Goal: Transaction & Acquisition: Purchase product/service

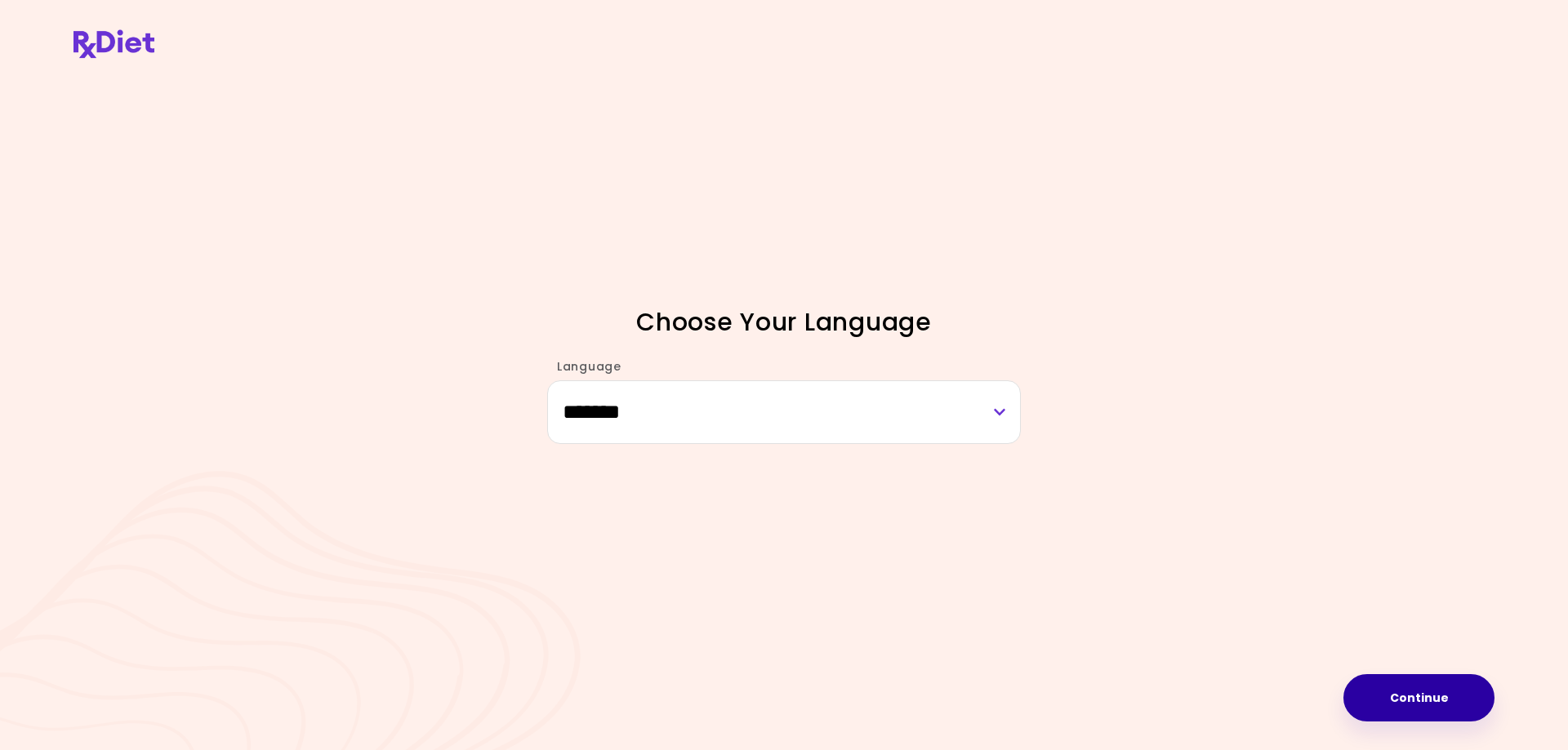
click at [1438, 694] on button "Continue" at bounding box center [1418, 698] width 151 height 47
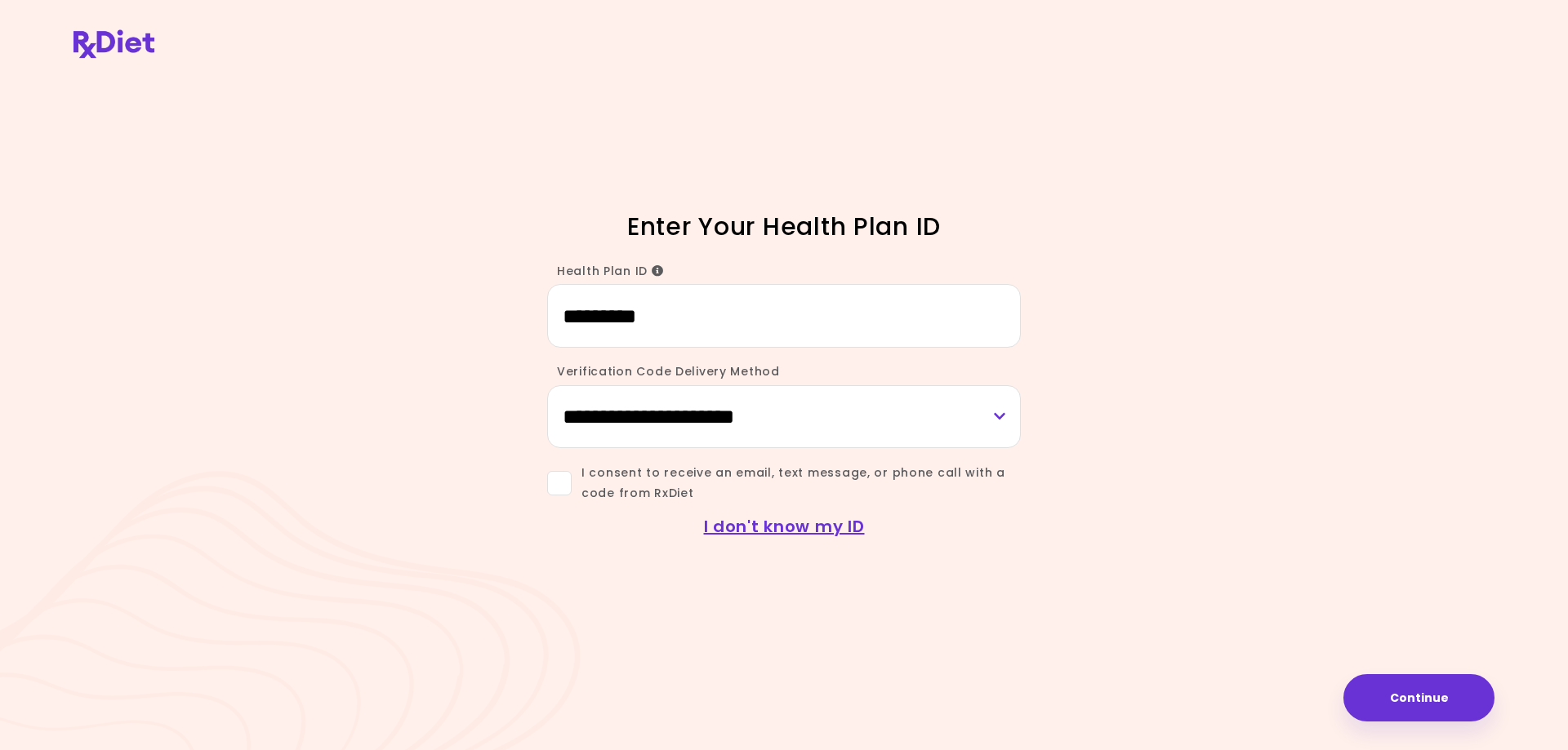
type input "*********"
click at [655, 416] on select "**********" at bounding box center [784, 417] width 473 height 63
click at [547, 385] on select "**********" at bounding box center [784, 417] width 473 height 63
click at [558, 482] on span at bounding box center [559, 483] width 25 height 25
click at [1389, 692] on button "Continue" at bounding box center [1418, 698] width 151 height 47
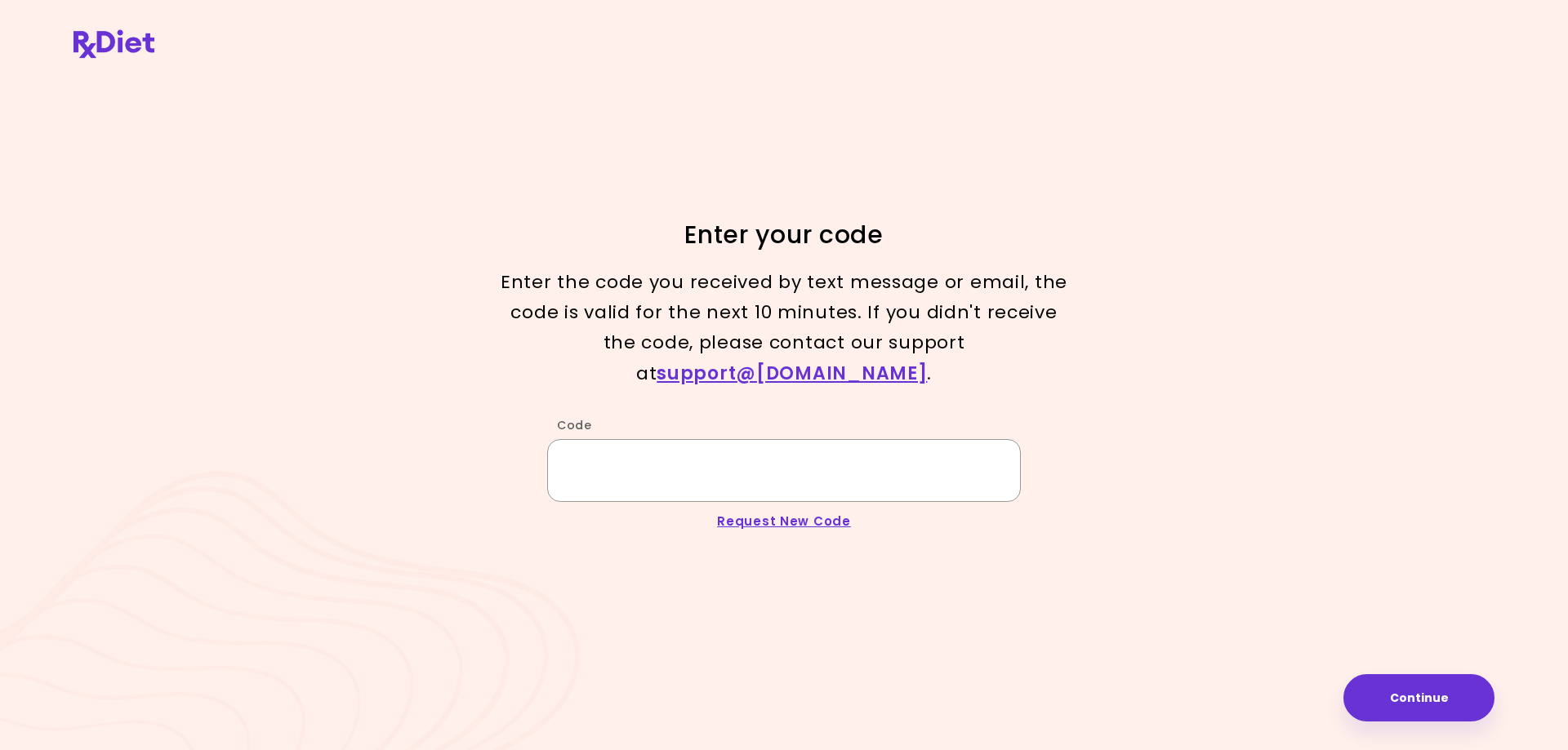
click at [668, 447] on input "Code" at bounding box center [784, 471] width 473 height 63
type input "******"
click at [1418, 689] on button "Continue" at bounding box center [1418, 698] width 151 height 47
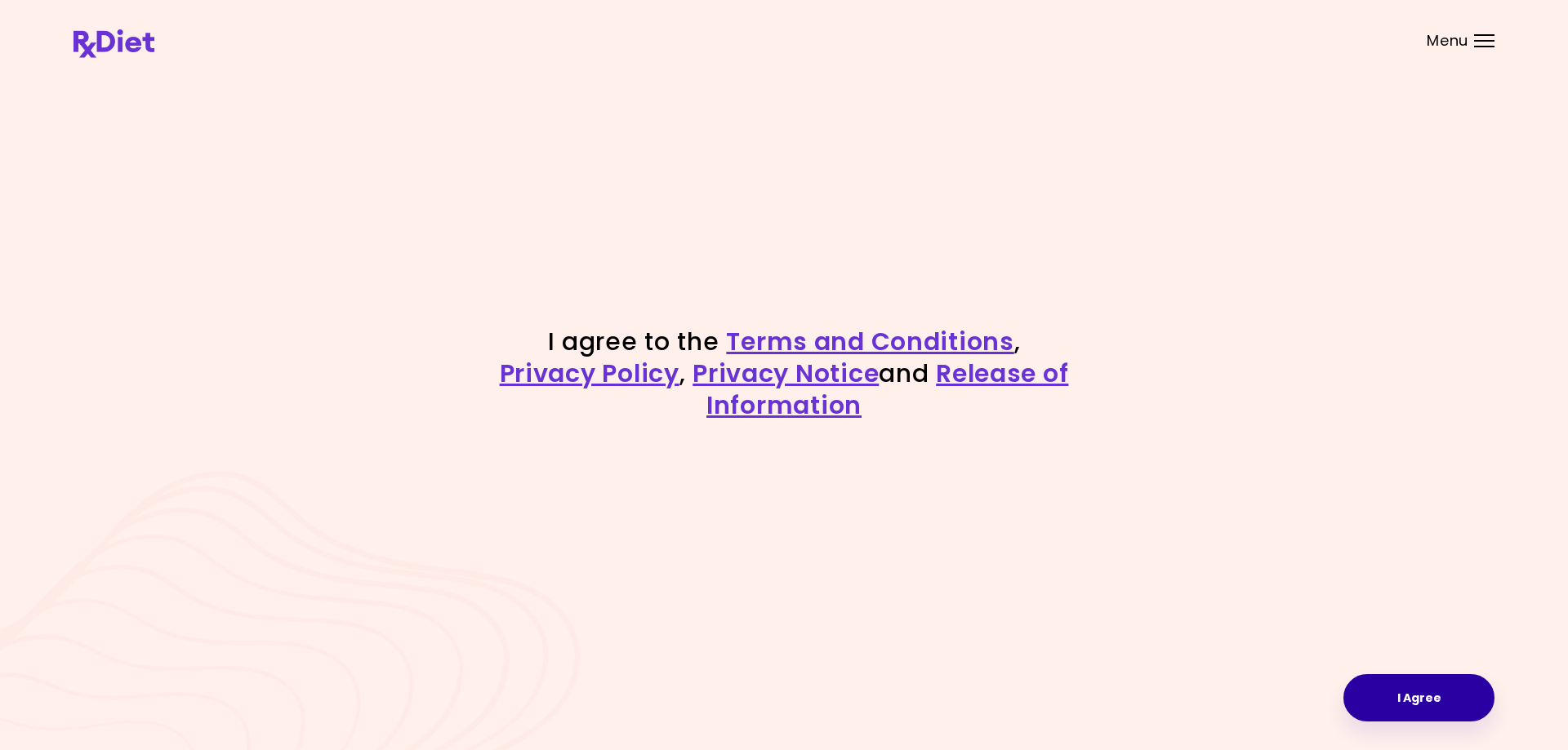
click at [1415, 694] on button "I Agree" at bounding box center [1418, 698] width 151 height 47
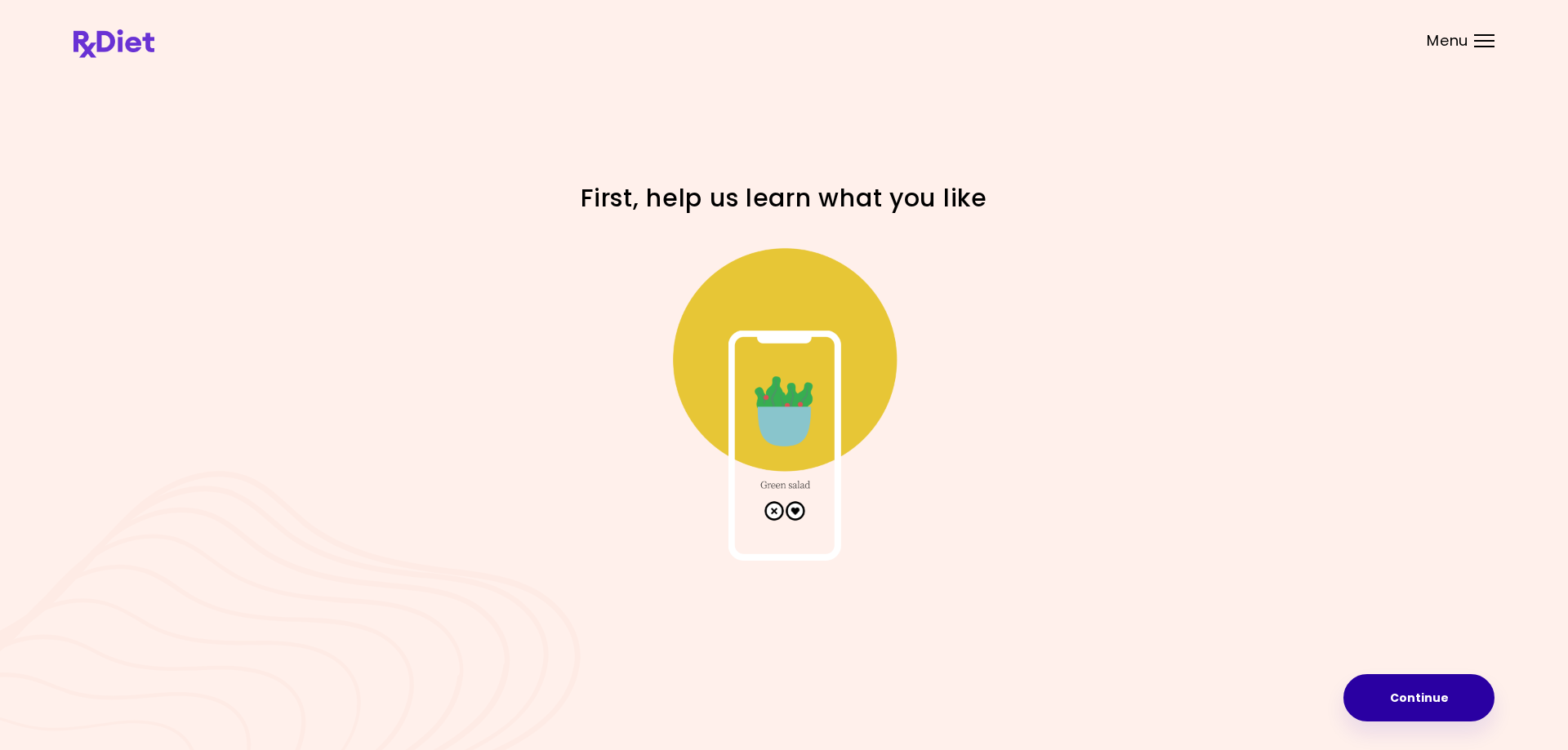
click at [1396, 702] on button "Continue" at bounding box center [1418, 698] width 151 height 47
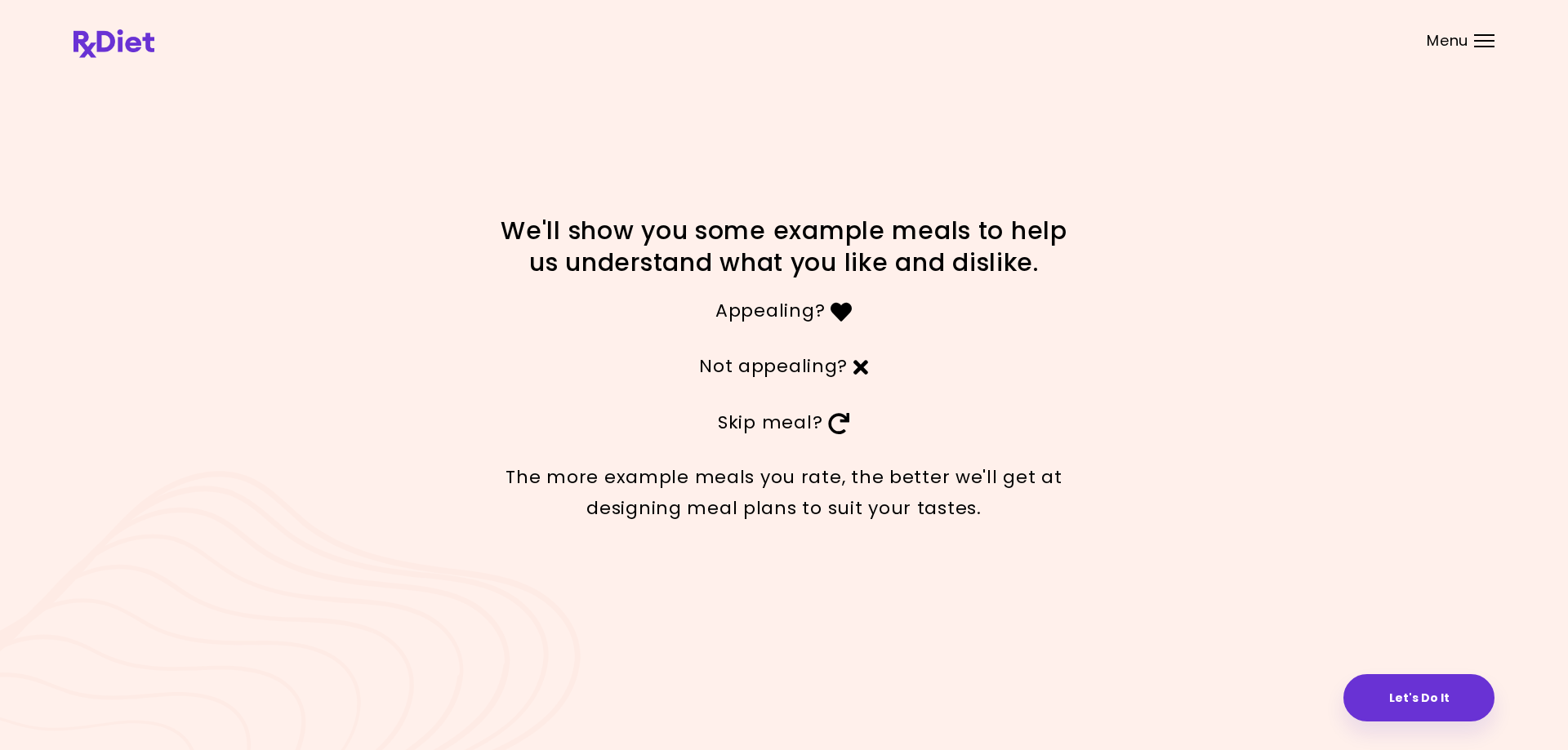
click at [1396, 702] on button "Let's Do It" at bounding box center [1418, 698] width 151 height 47
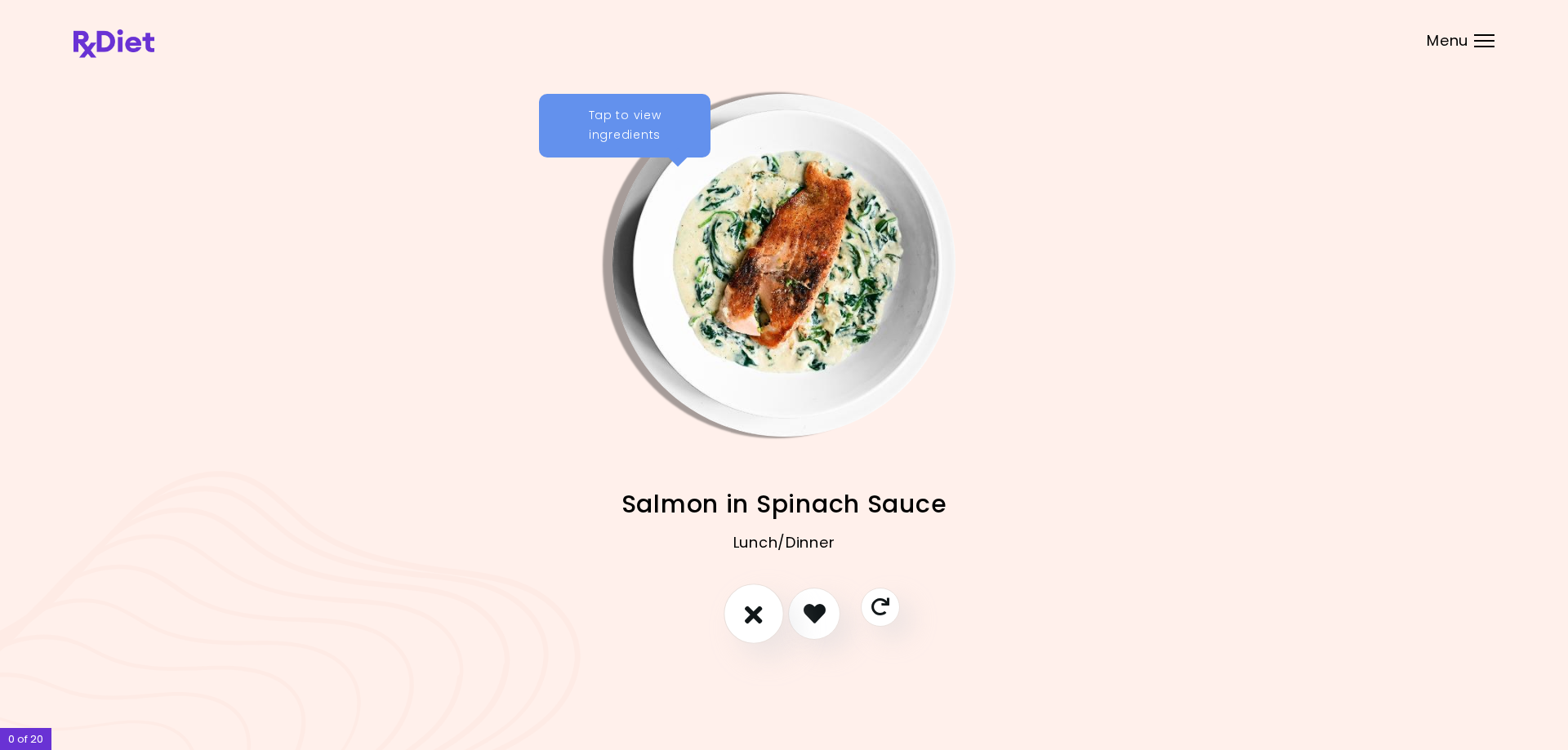
click at [762, 615] on icon "I don't like this recipe" at bounding box center [754, 613] width 18 height 26
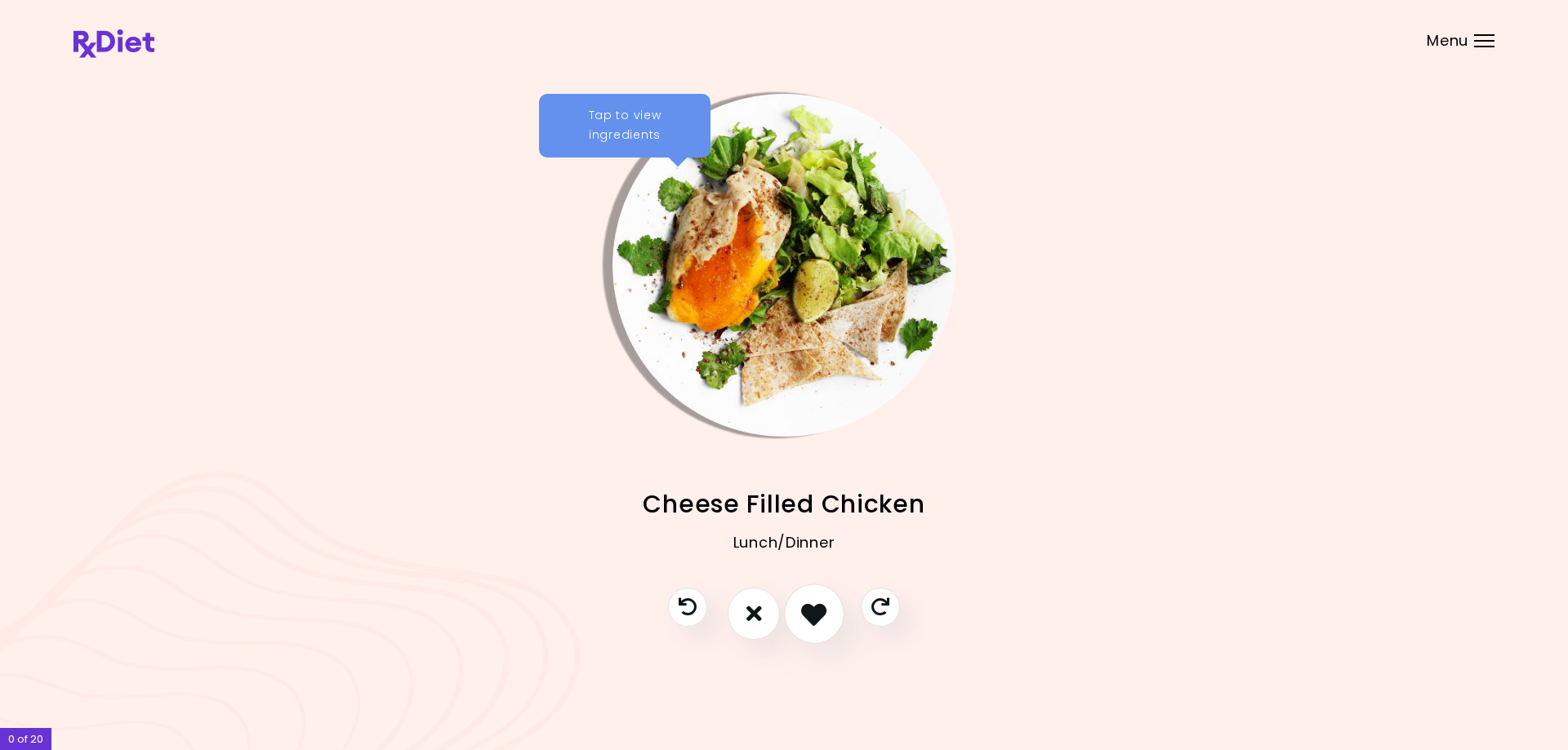
click at [806, 612] on icon "I like this recipe" at bounding box center [814, 613] width 26 height 26
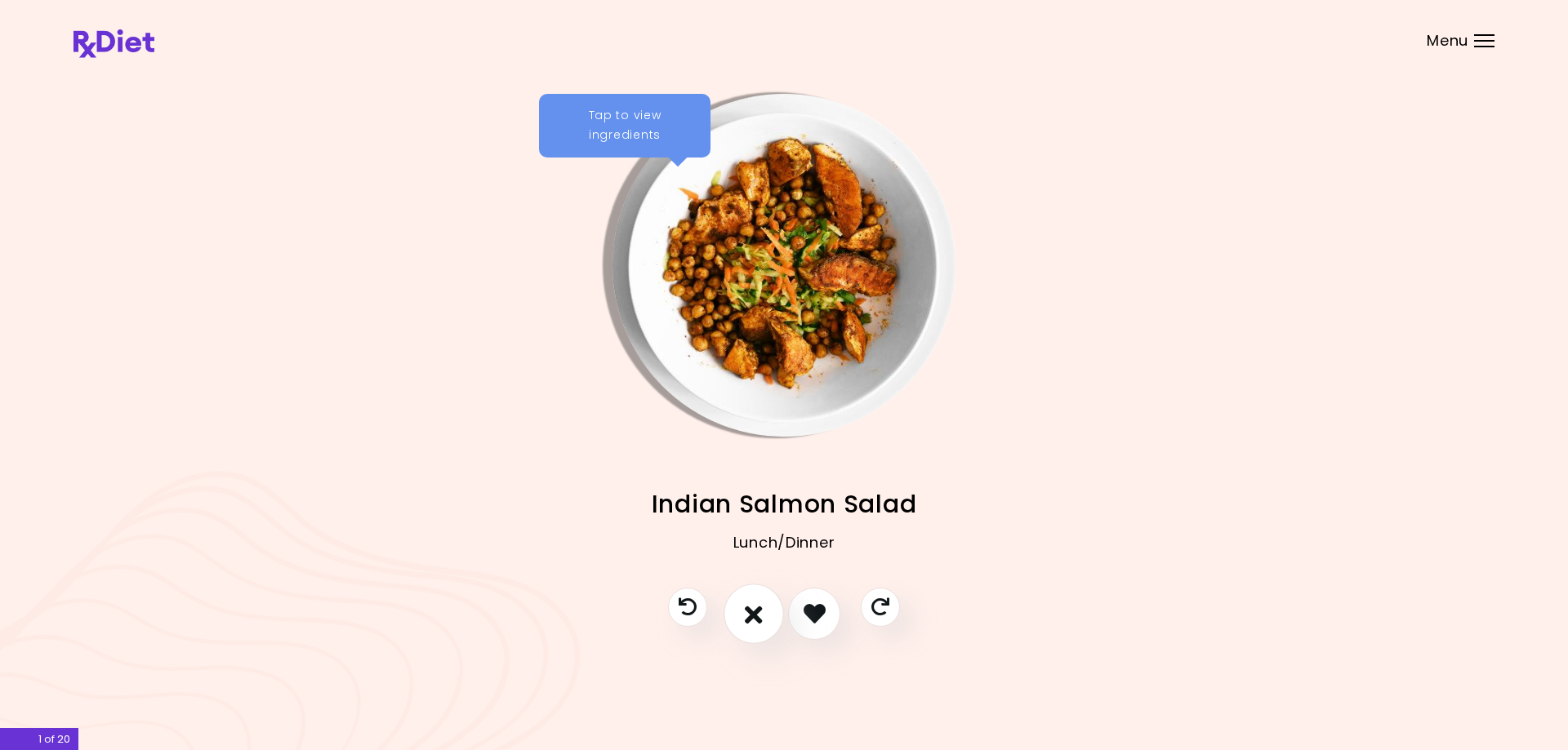
click at [749, 614] on icon "I don't like this recipe" at bounding box center [754, 613] width 18 height 26
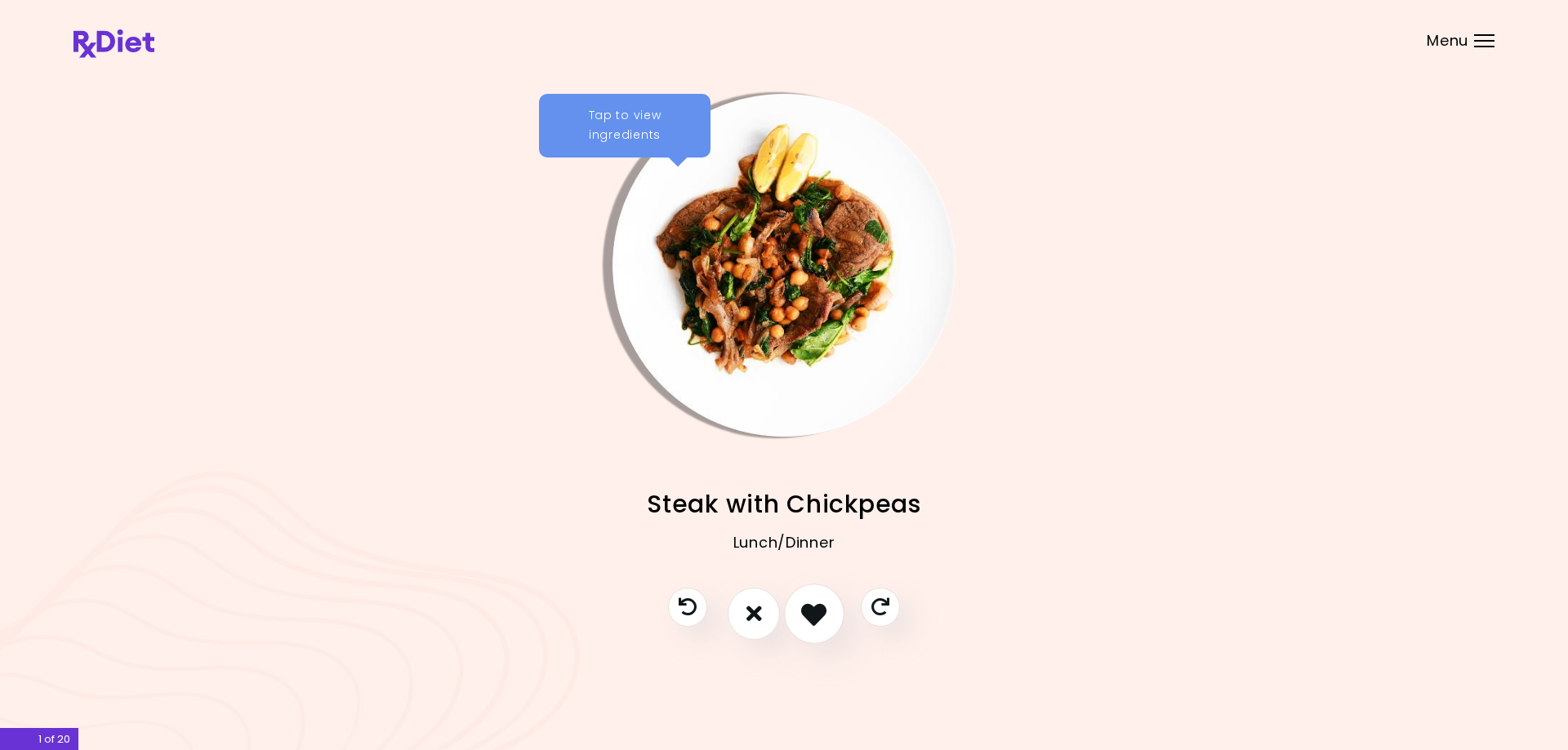
click at [821, 615] on icon "I like this recipe" at bounding box center [814, 613] width 26 height 26
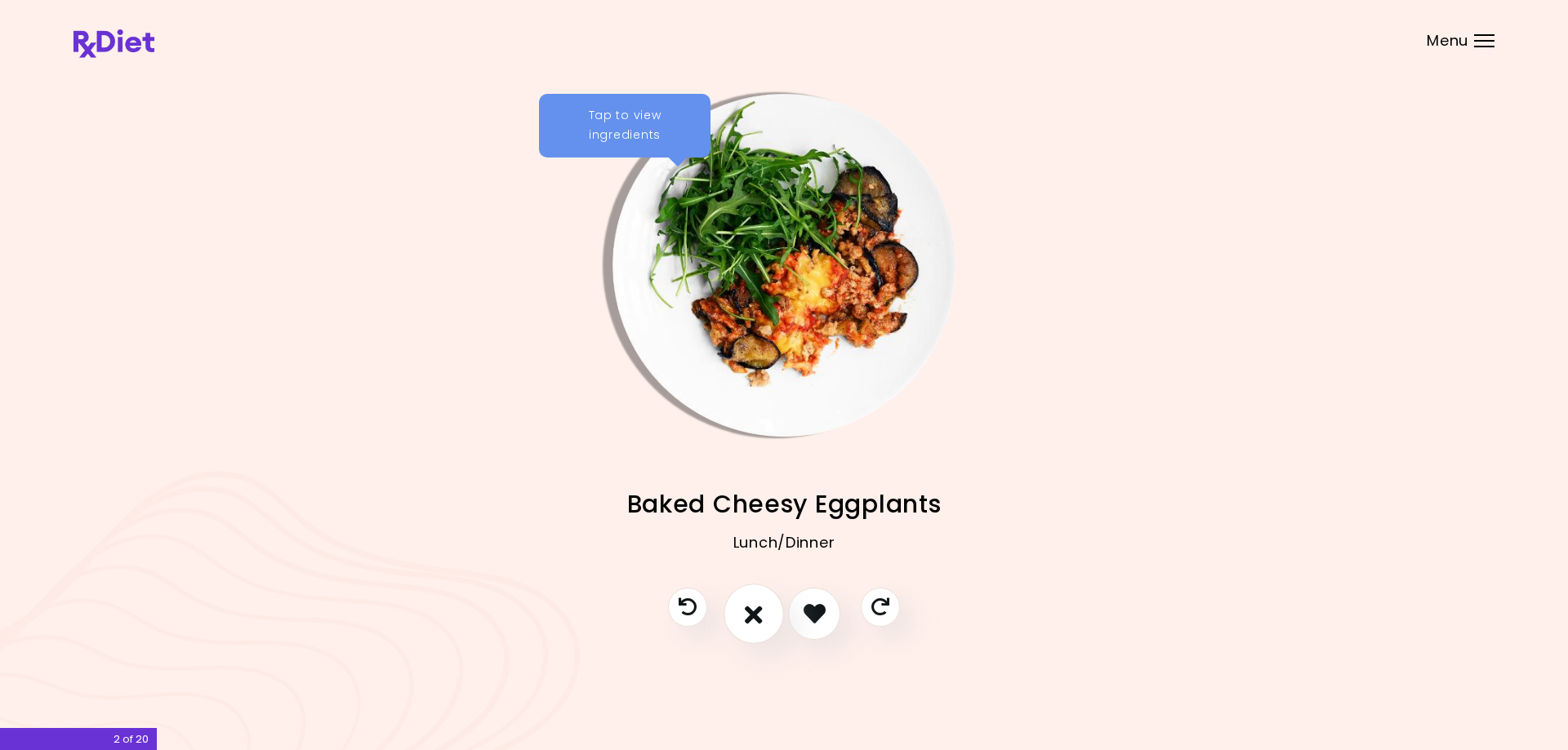
click at [754, 617] on icon "I don't like this recipe" at bounding box center [754, 613] width 18 height 26
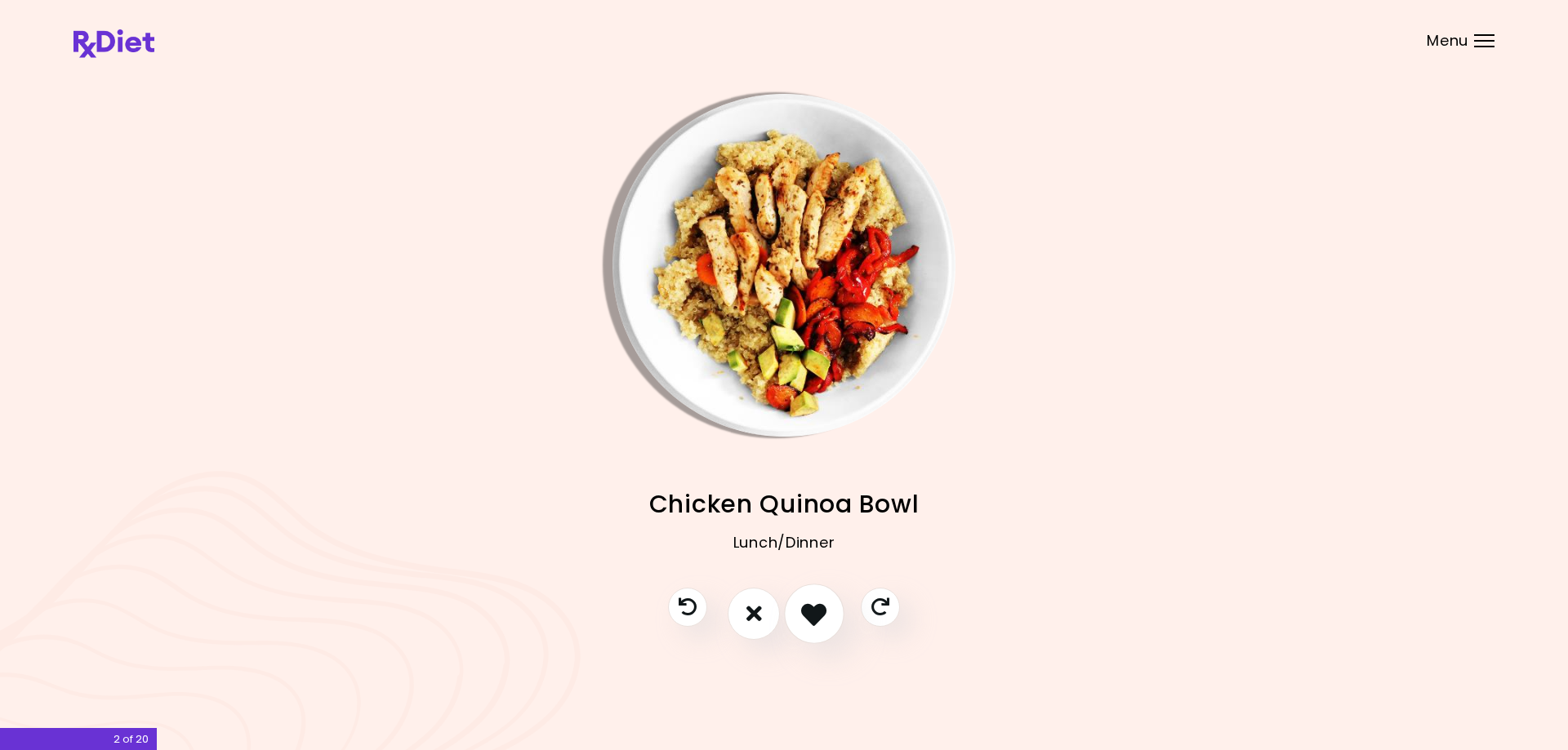
click at [808, 613] on icon "I like this recipe" at bounding box center [814, 613] width 26 height 26
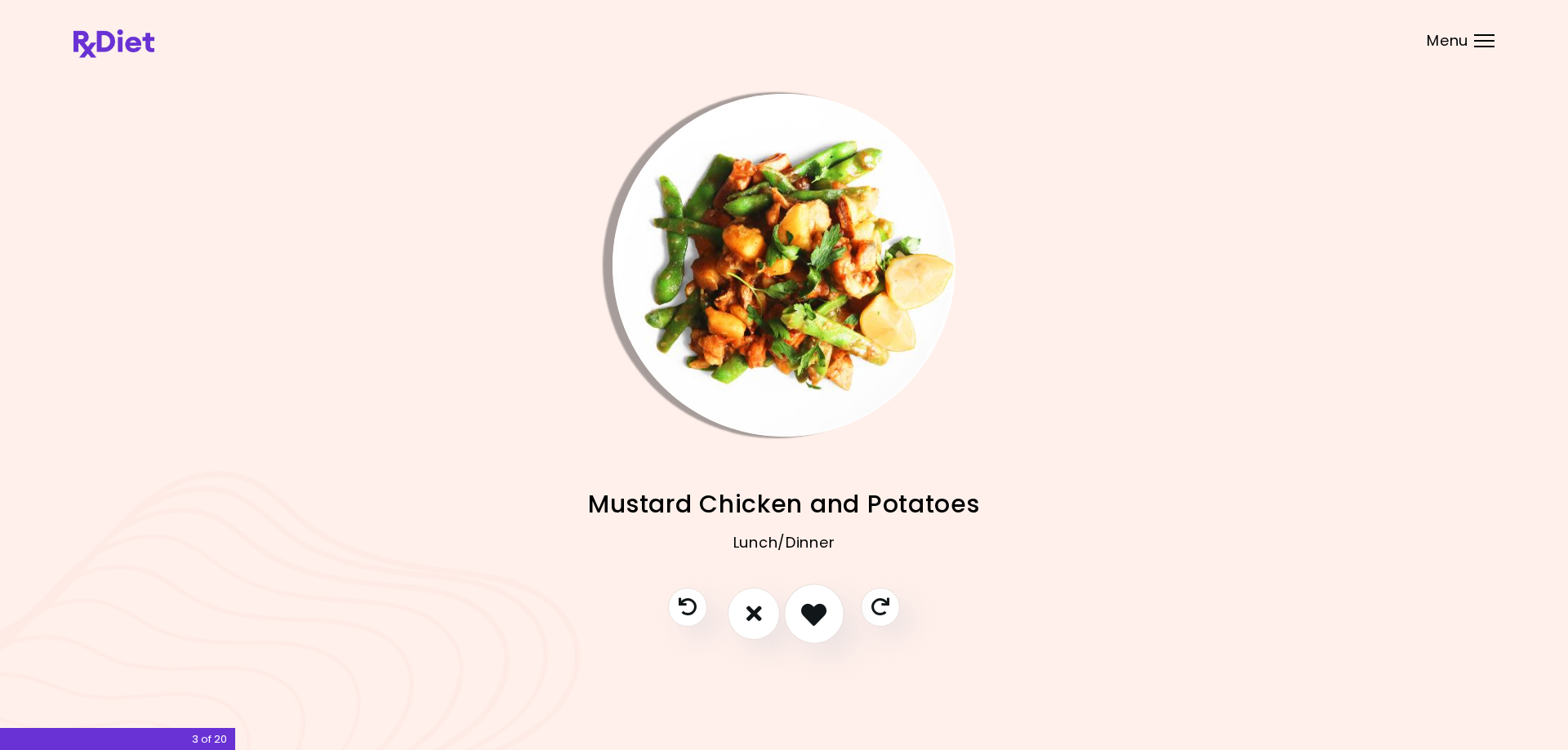
click at [808, 613] on icon "I like this recipe" at bounding box center [814, 613] width 26 height 26
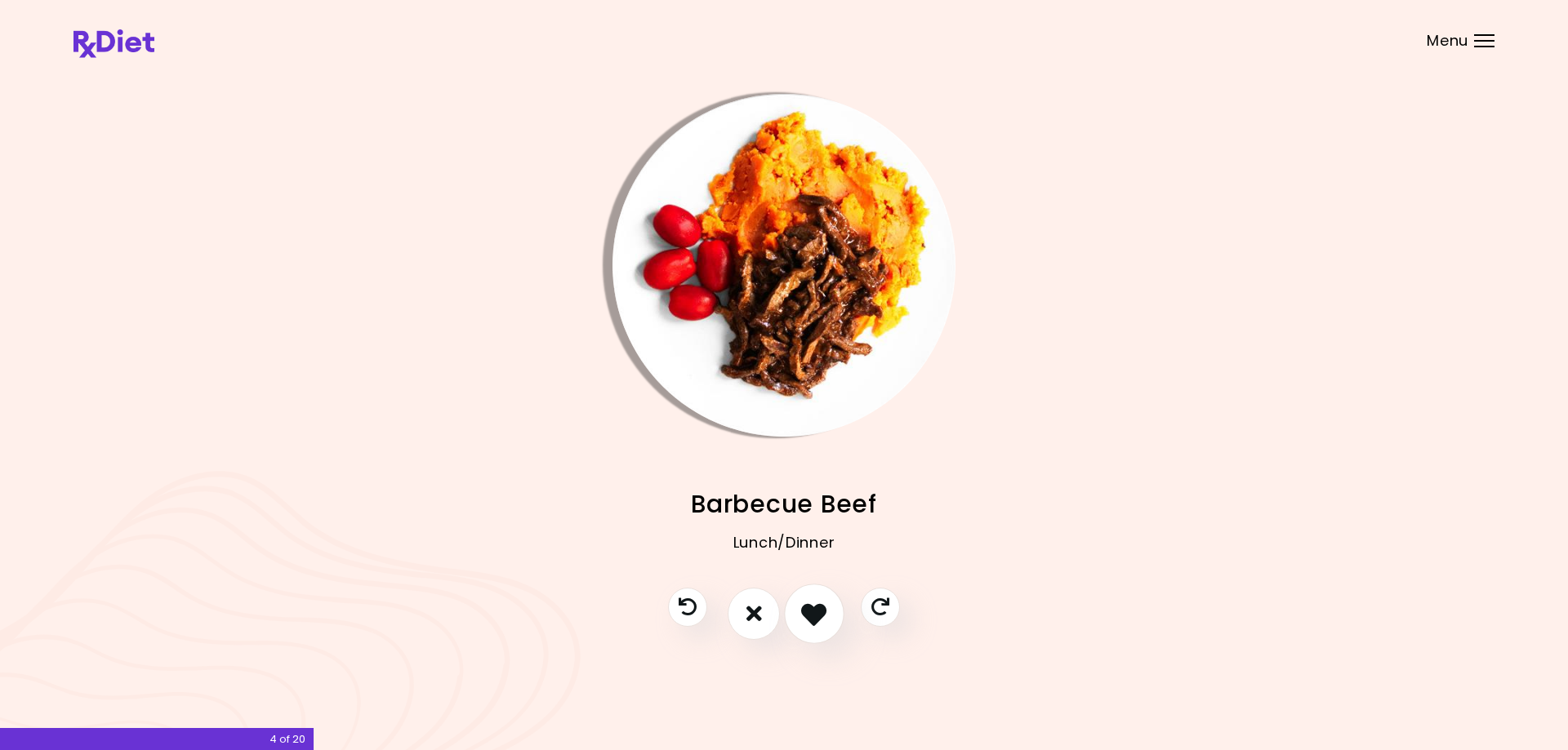
click at [808, 613] on icon "I like this recipe" at bounding box center [814, 613] width 26 height 26
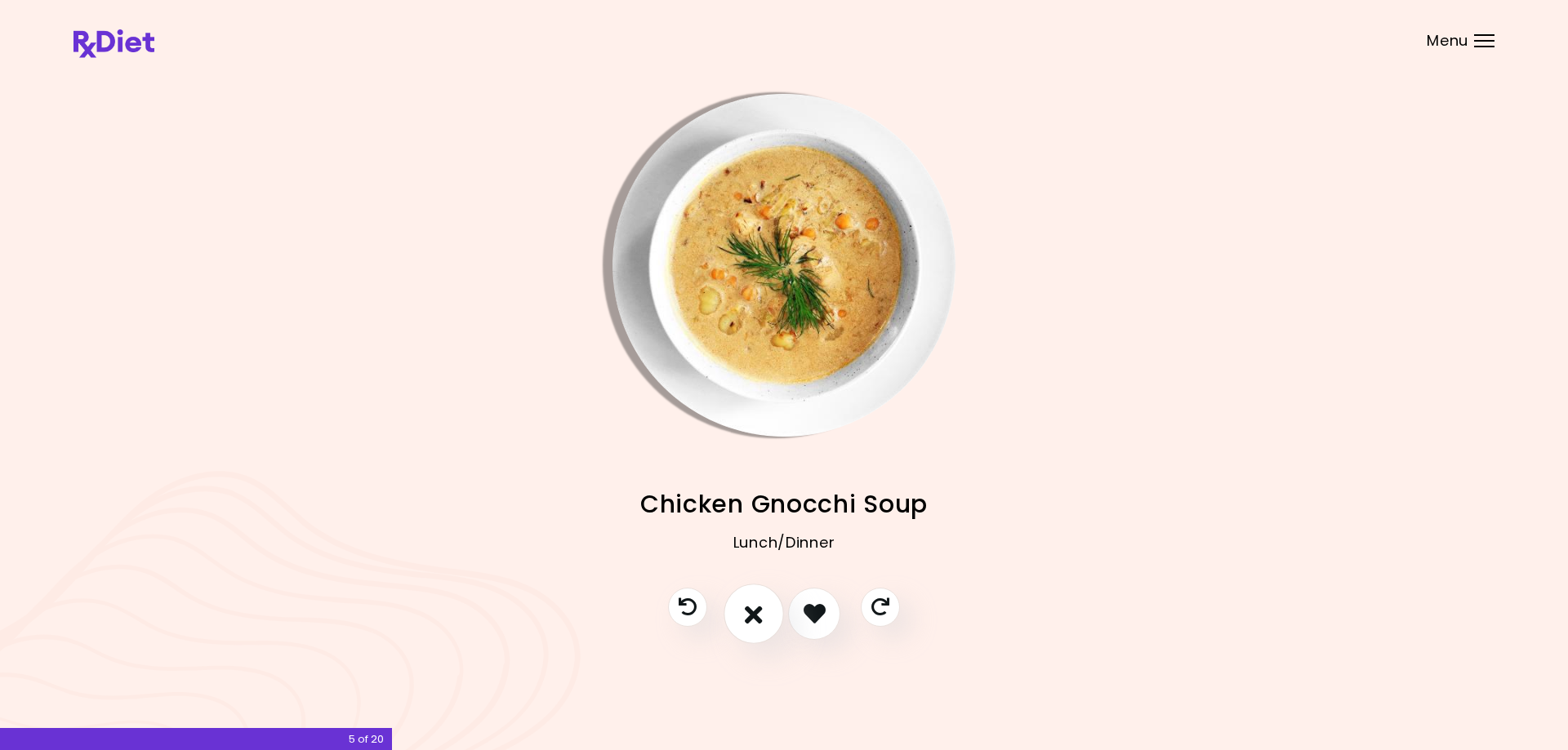
click at [756, 616] on icon "I don't like this recipe" at bounding box center [754, 613] width 18 height 26
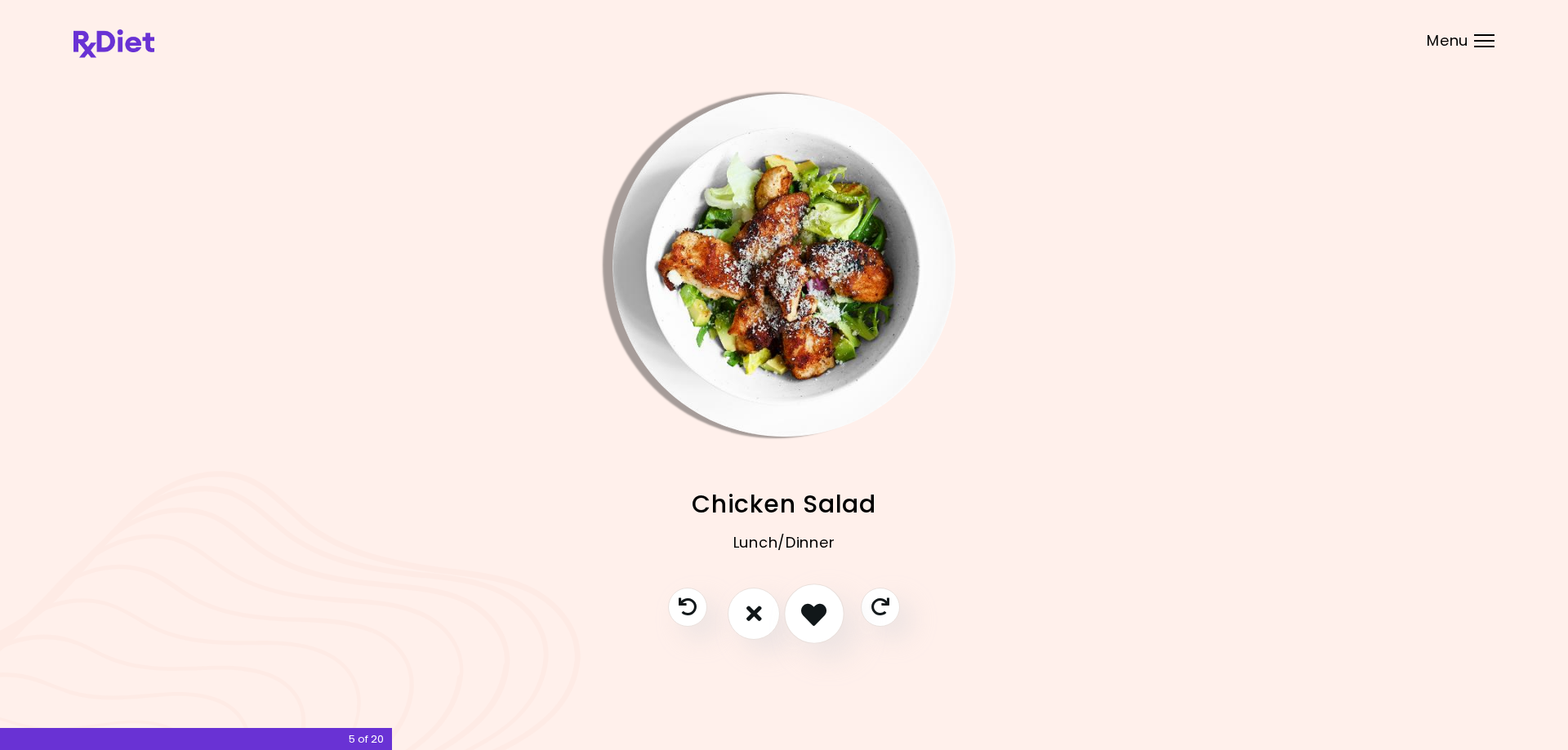
click at [811, 613] on icon "I like this recipe" at bounding box center [814, 613] width 26 height 26
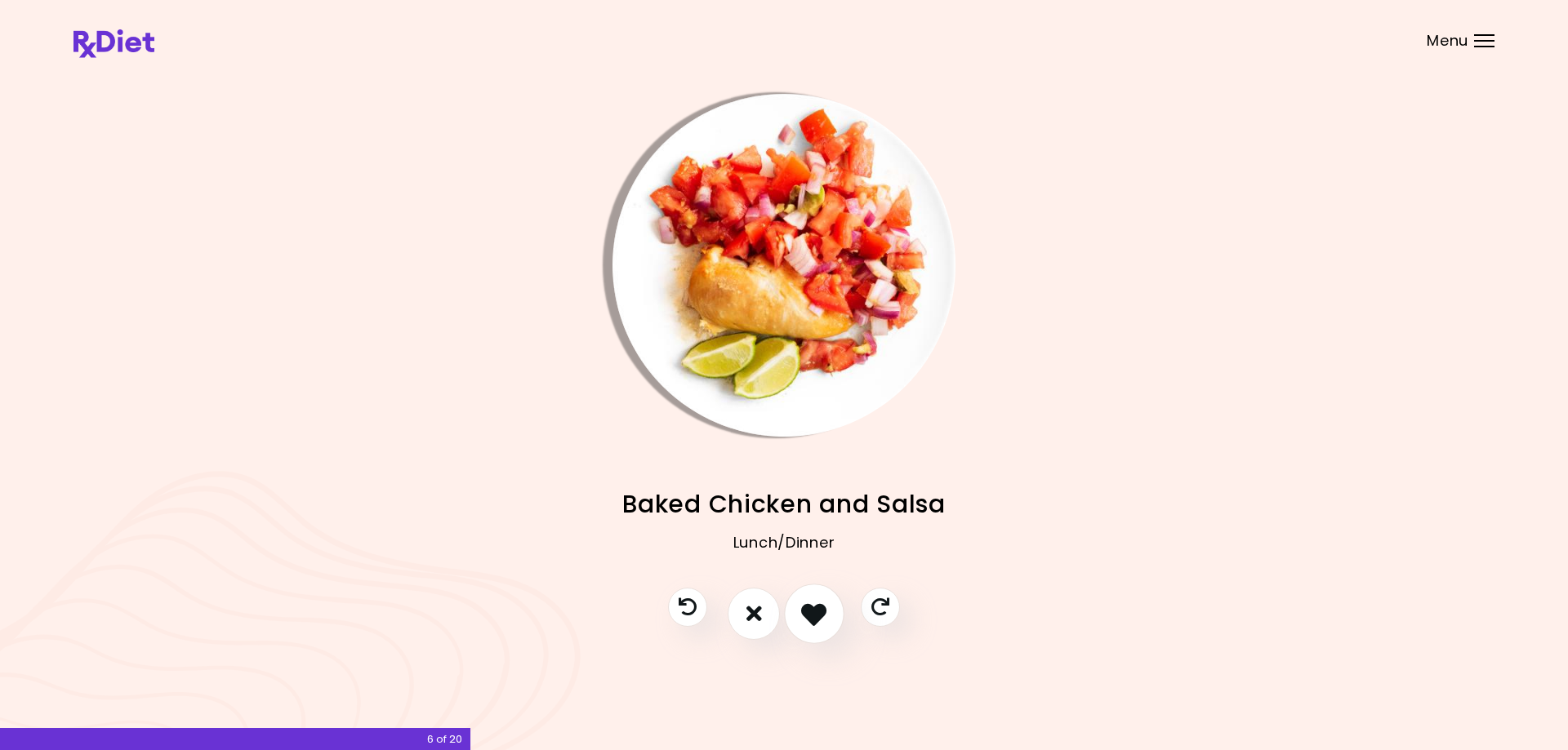
click at [811, 613] on icon "I like this recipe" at bounding box center [814, 613] width 26 height 26
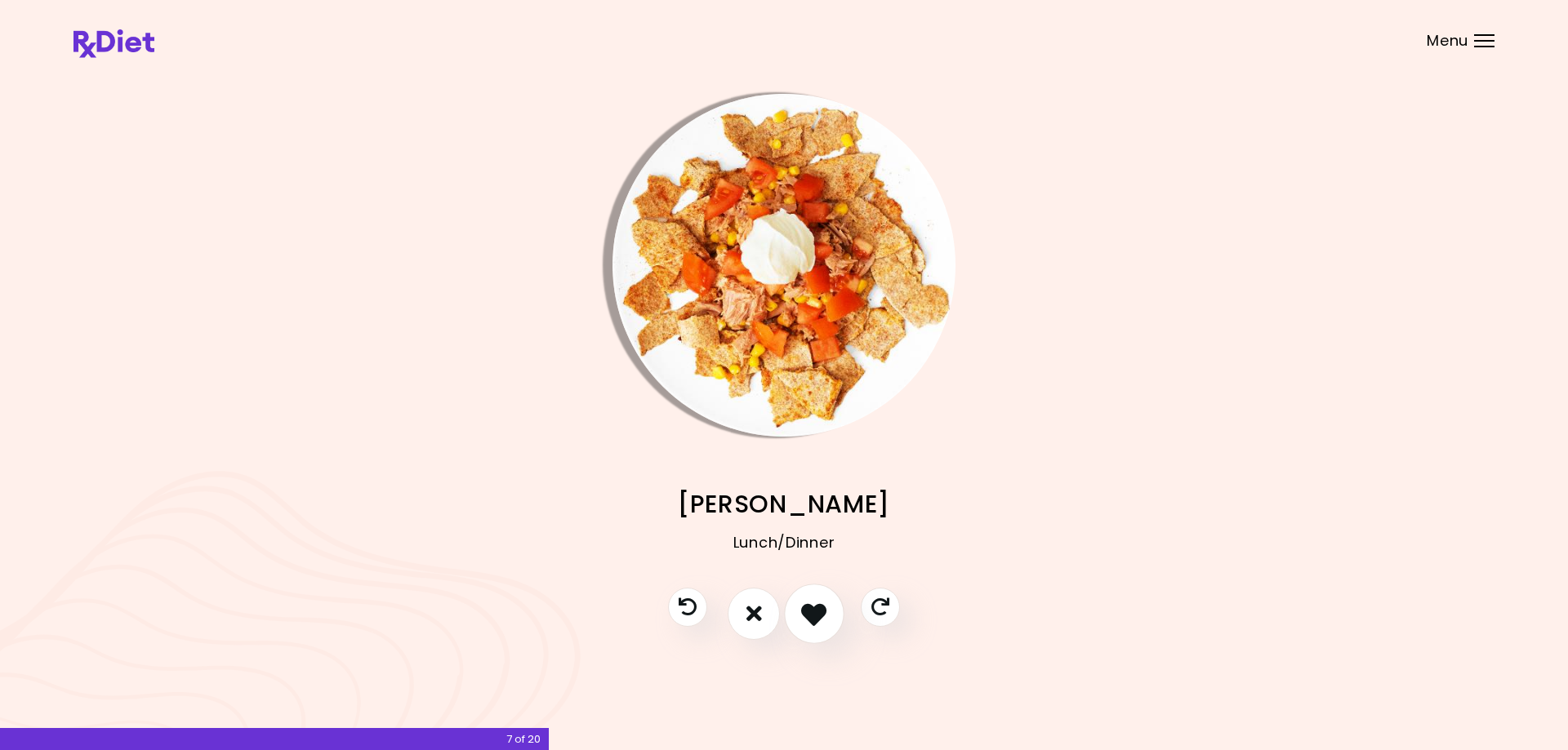
click at [811, 613] on icon "I like this recipe" at bounding box center [814, 613] width 26 height 26
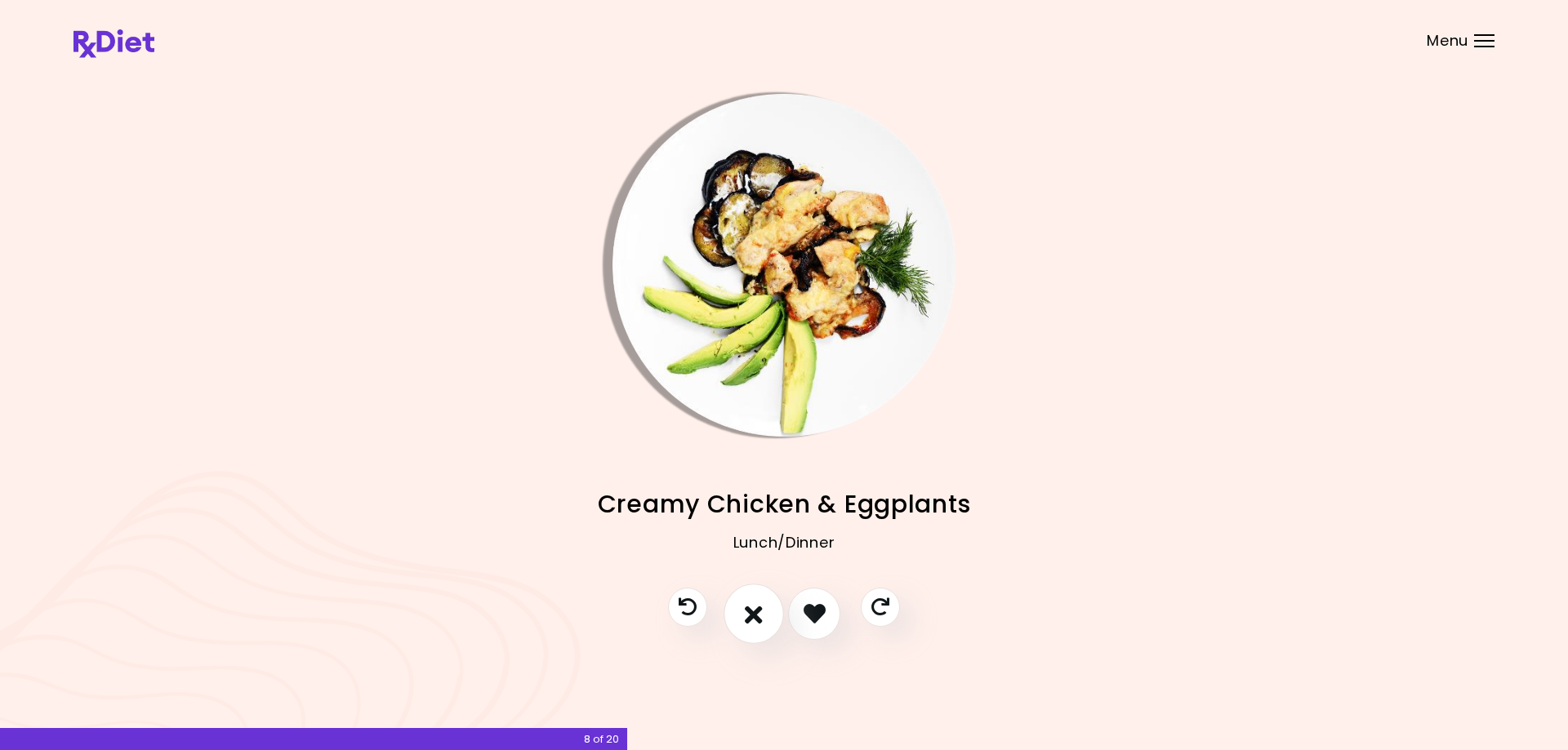
click at [753, 617] on icon "I don't like this recipe" at bounding box center [754, 613] width 18 height 26
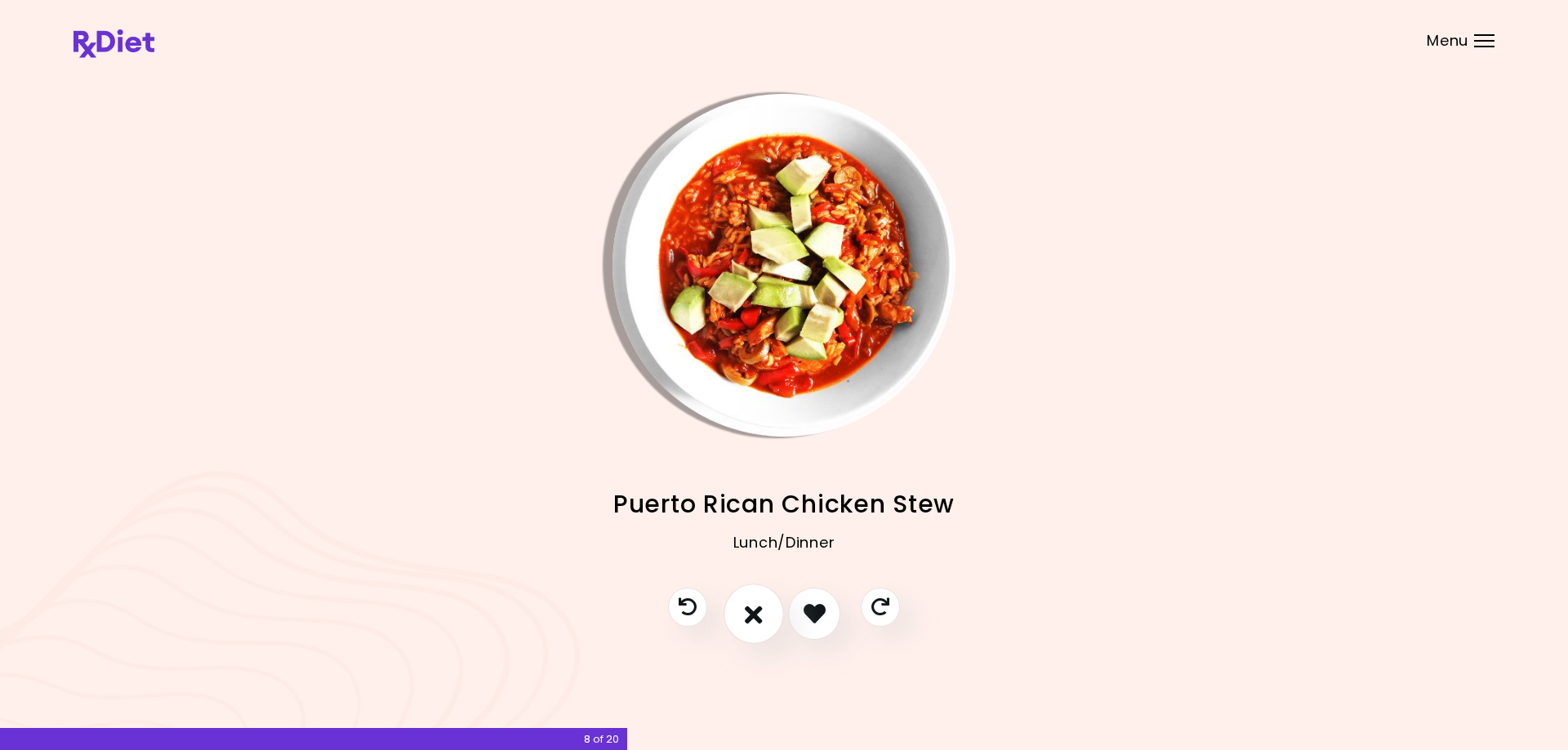
click at [753, 617] on icon "I don't like this recipe" at bounding box center [754, 613] width 18 height 26
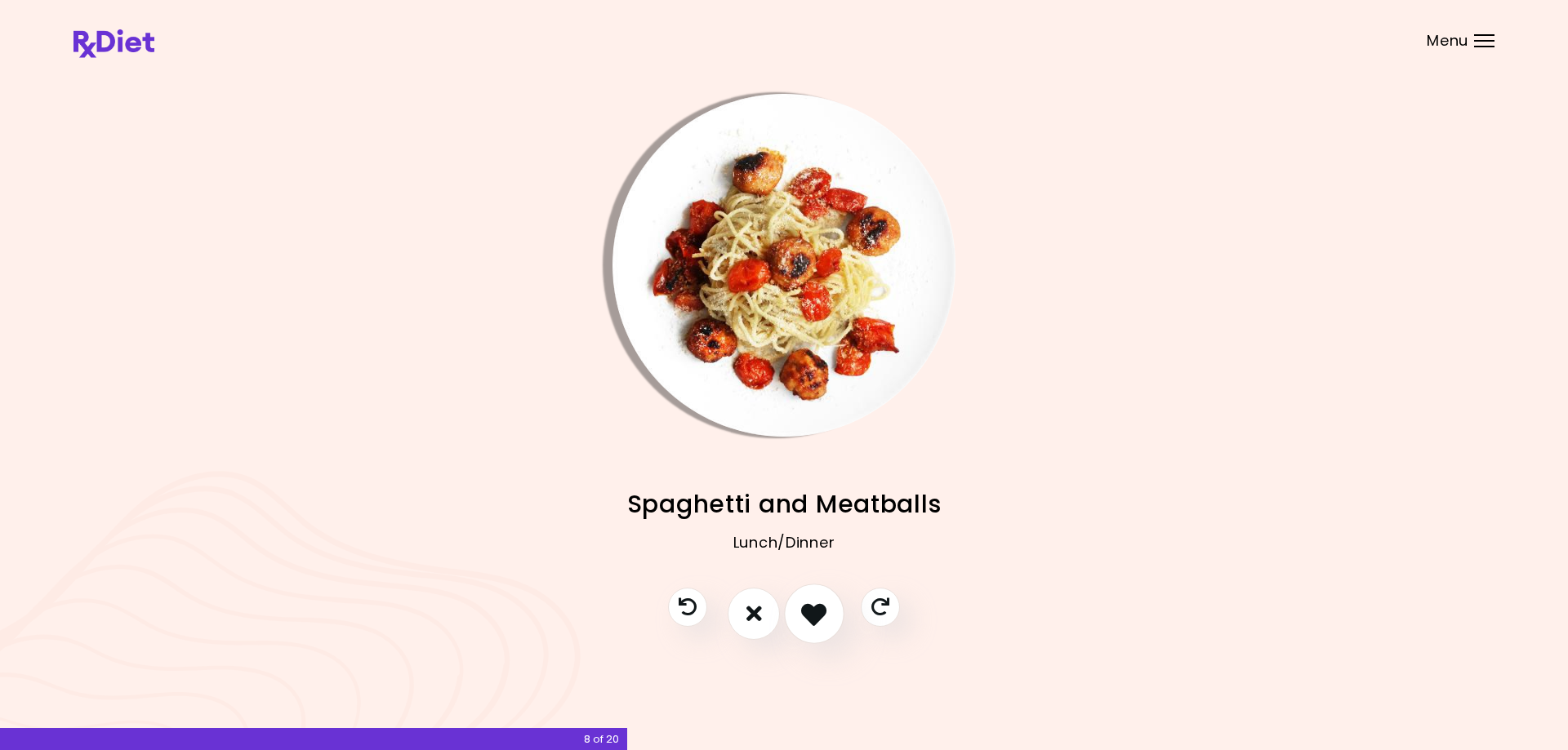
click at [818, 617] on icon "I like this recipe" at bounding box center [814, 613] width 26 height 26
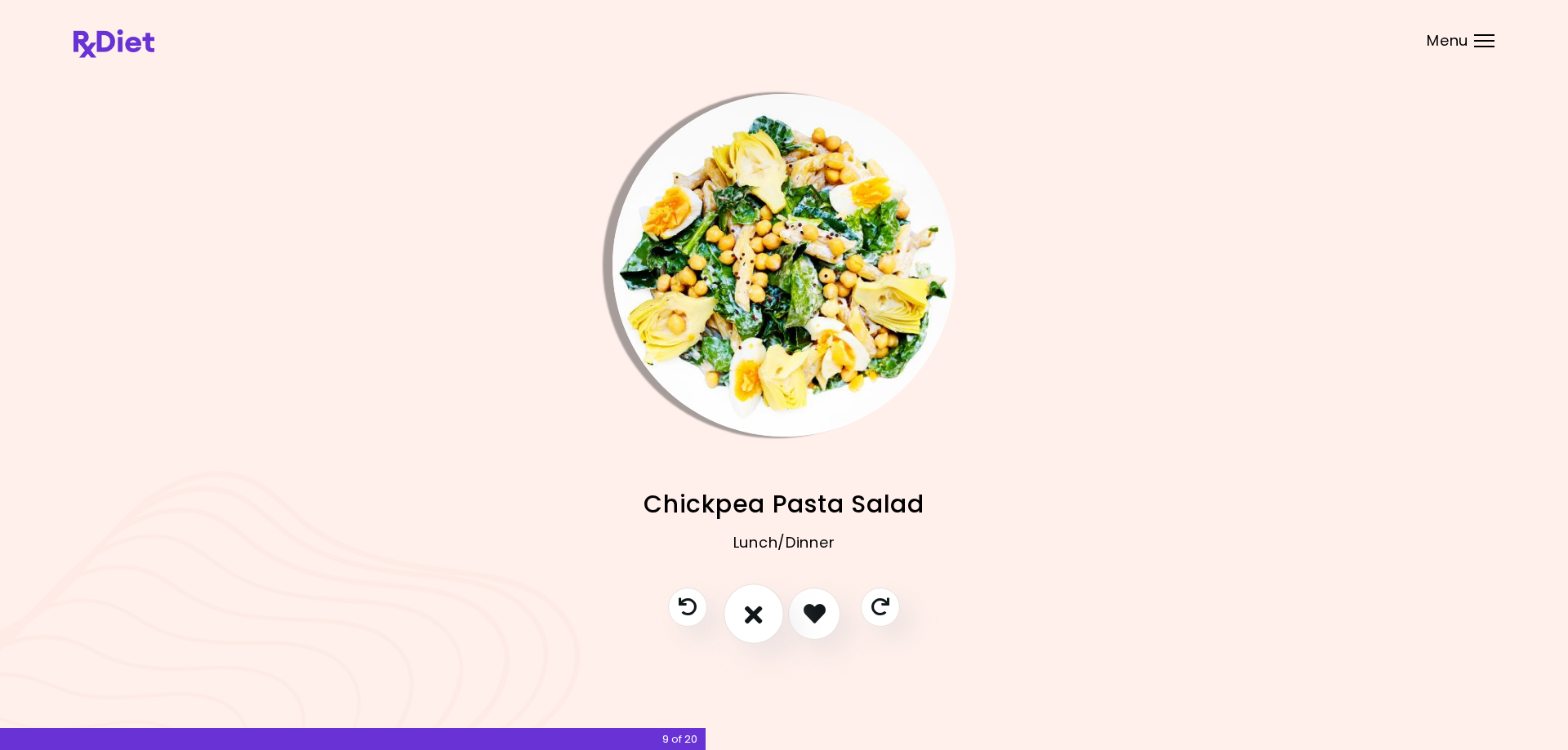
click at [746, 616] on icon "I don't like this recipe" at bounding box center [754, 613] width 18 height 26
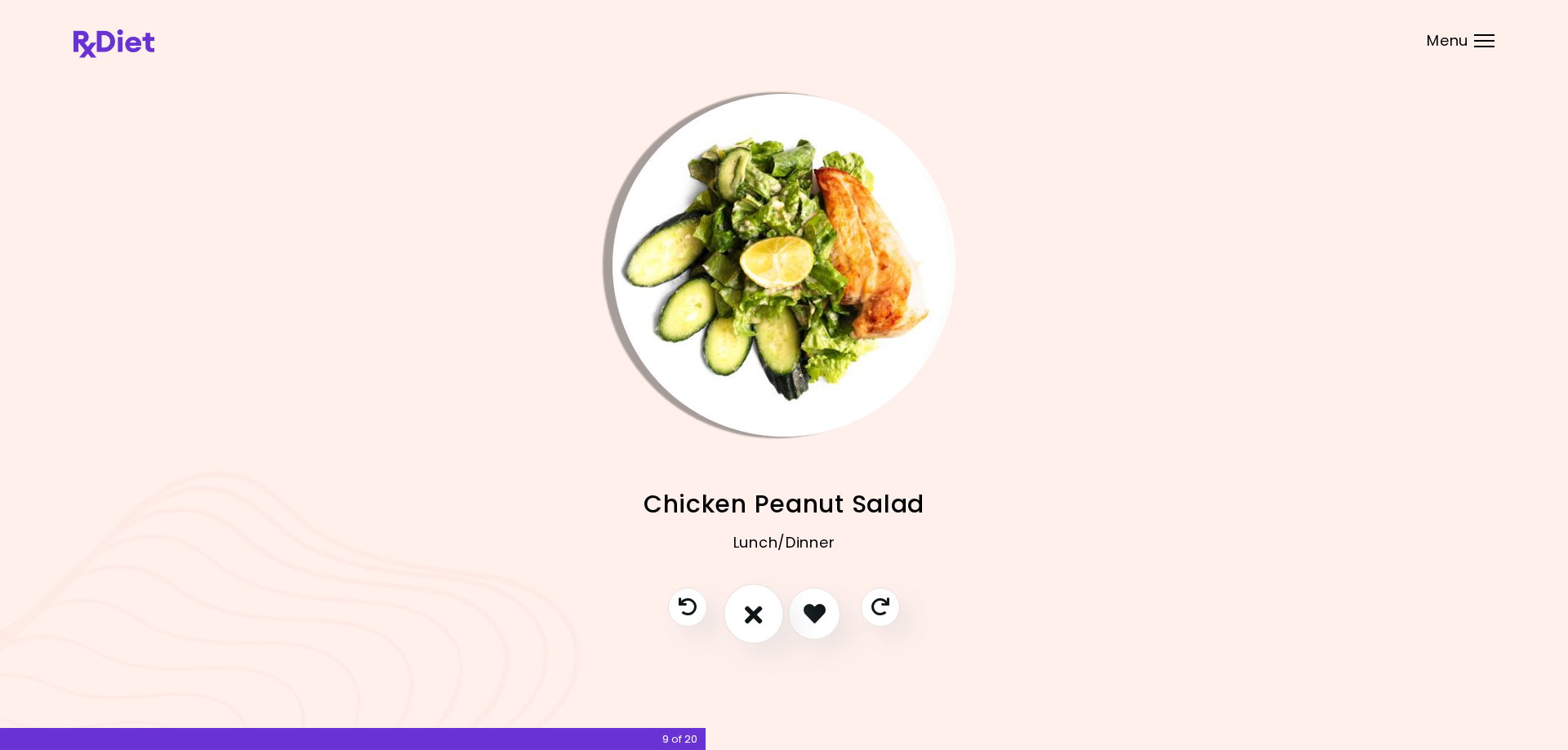
click at [746, 616] on icon "I don't like this recipe" at bounding box center [754, 613] width 18 height 26
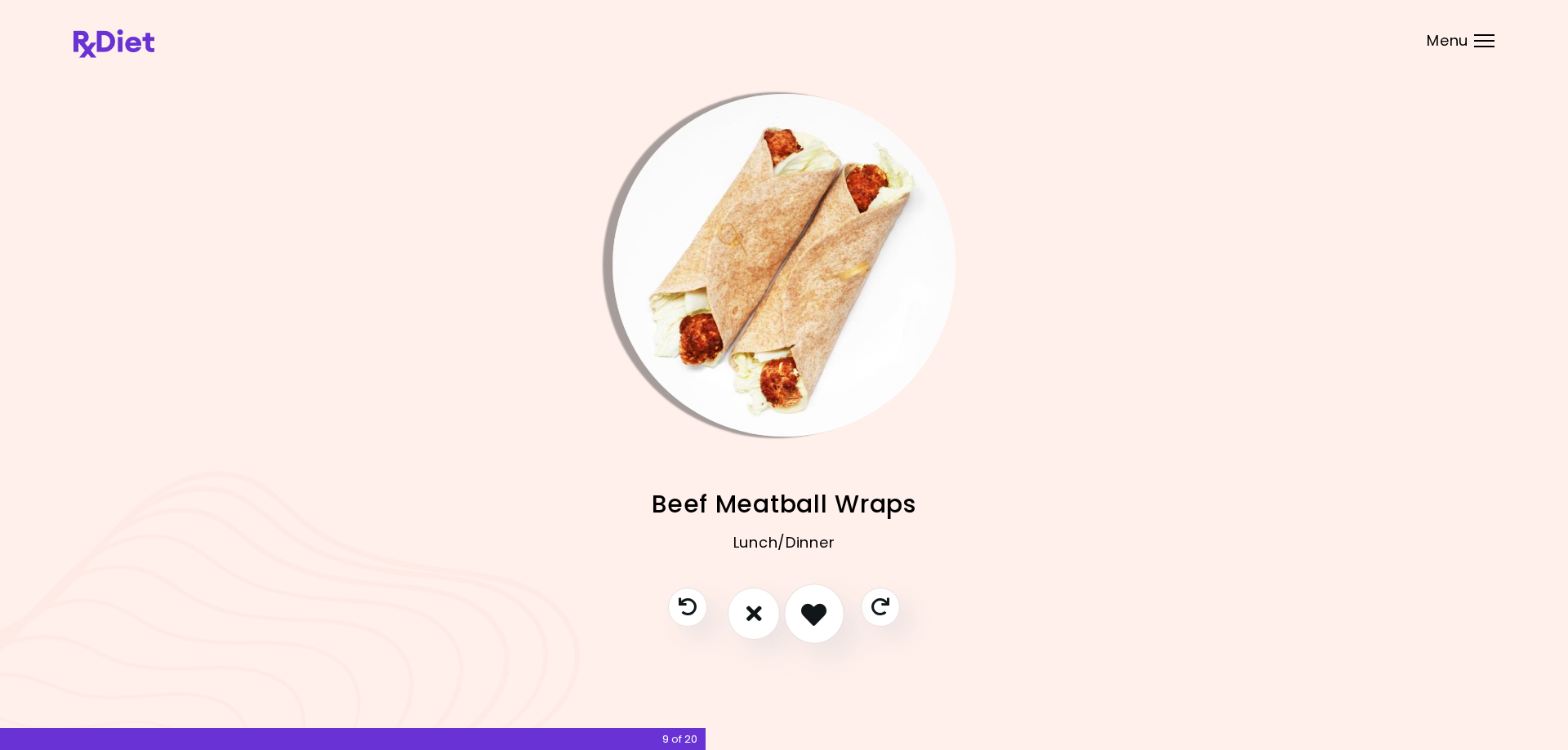
click at [822, 613] on icon "I like this recipe" at bounding box center [814, 613] width 26 height 26
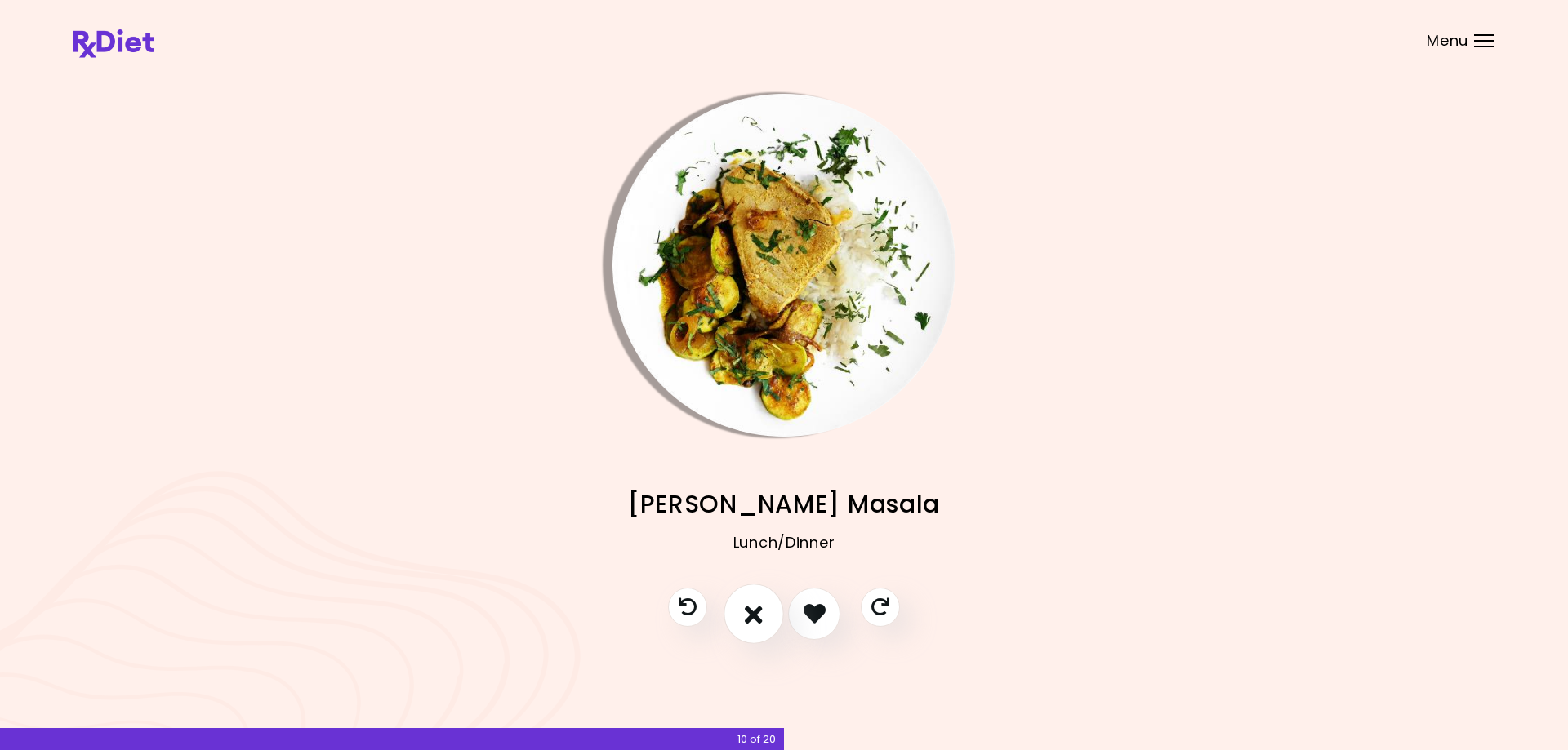
click at [754, 618] on icon "I don't like this recipe" at bounding box center [754, 613] width 18 height 26
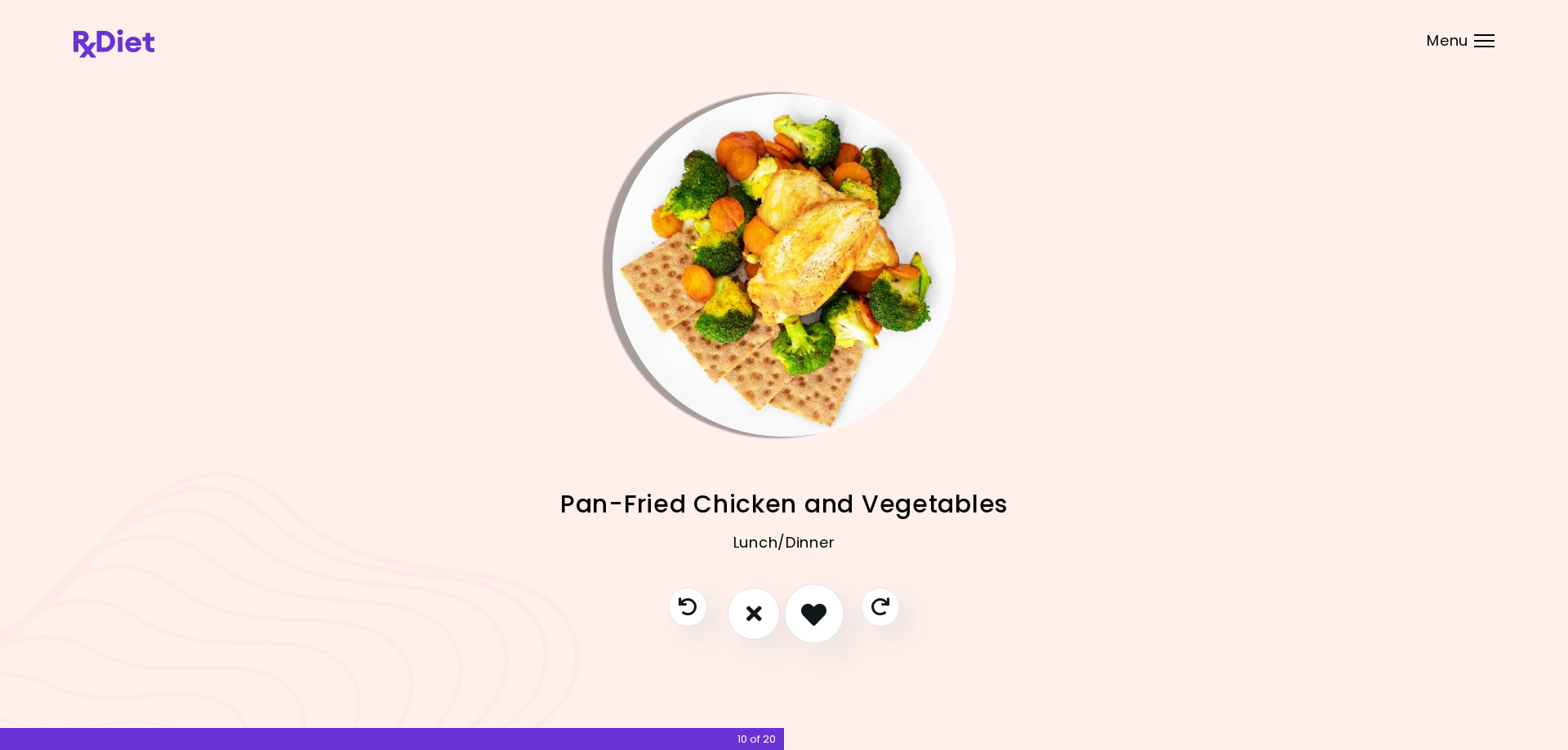
click at [808, 606] on icon "I like this recipe" at bounding box center [814, 613] width 26 height 26
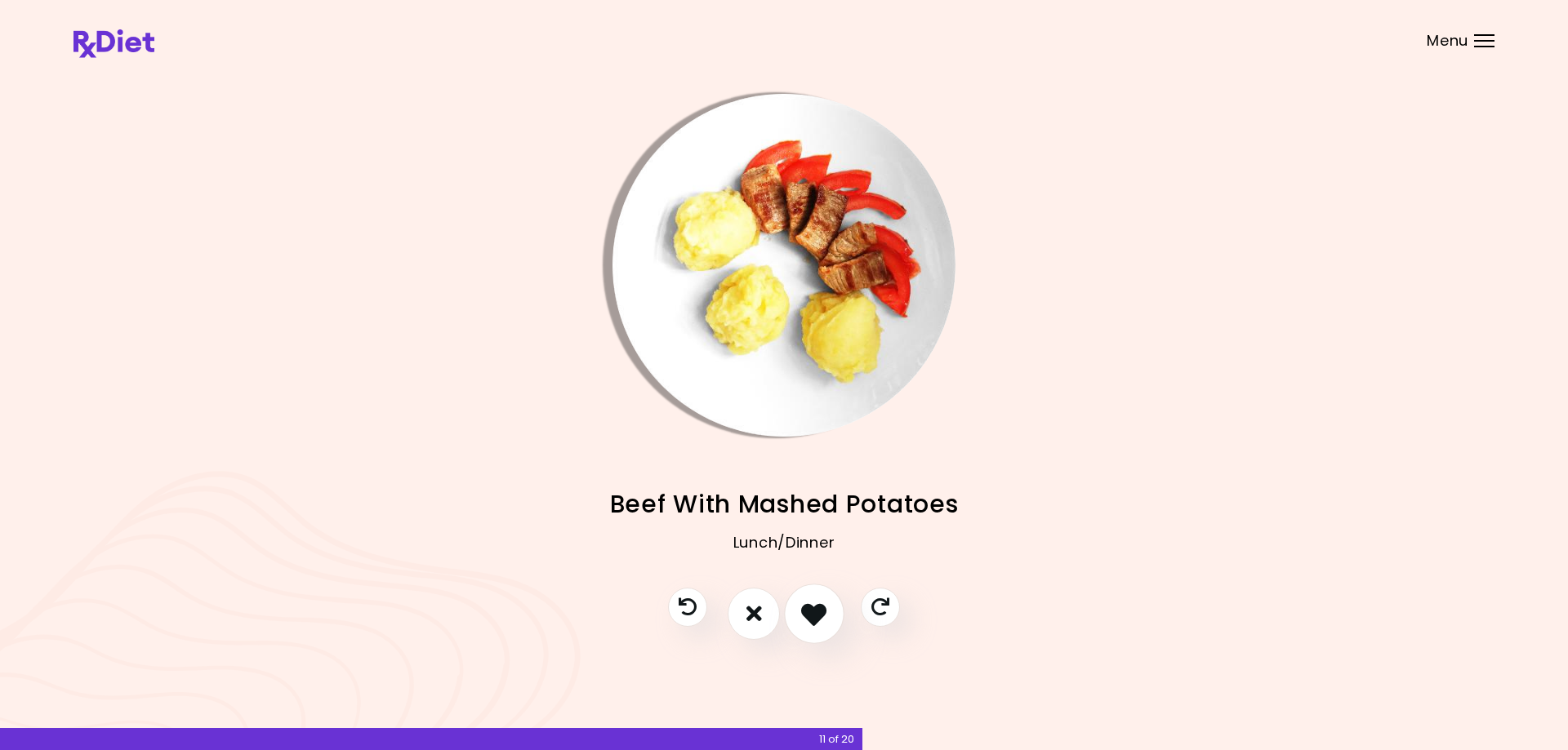
click at [808, 606] on icon "I like this recipe" at bounding box center [814, 613] width 26 height 26
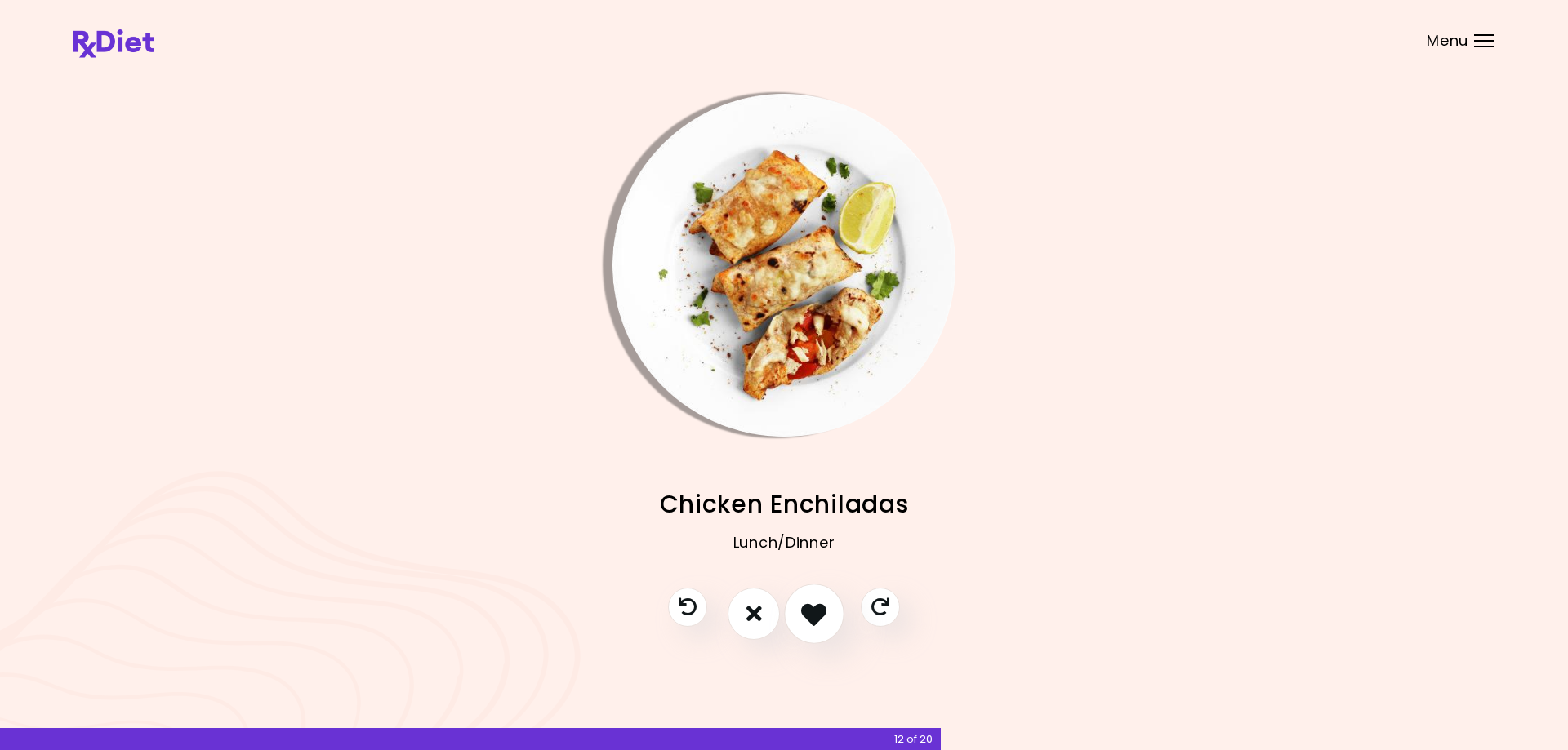
click at [808, 606] on icon "I like this recipe" at bounding box center [814, 613] width 26 height 26
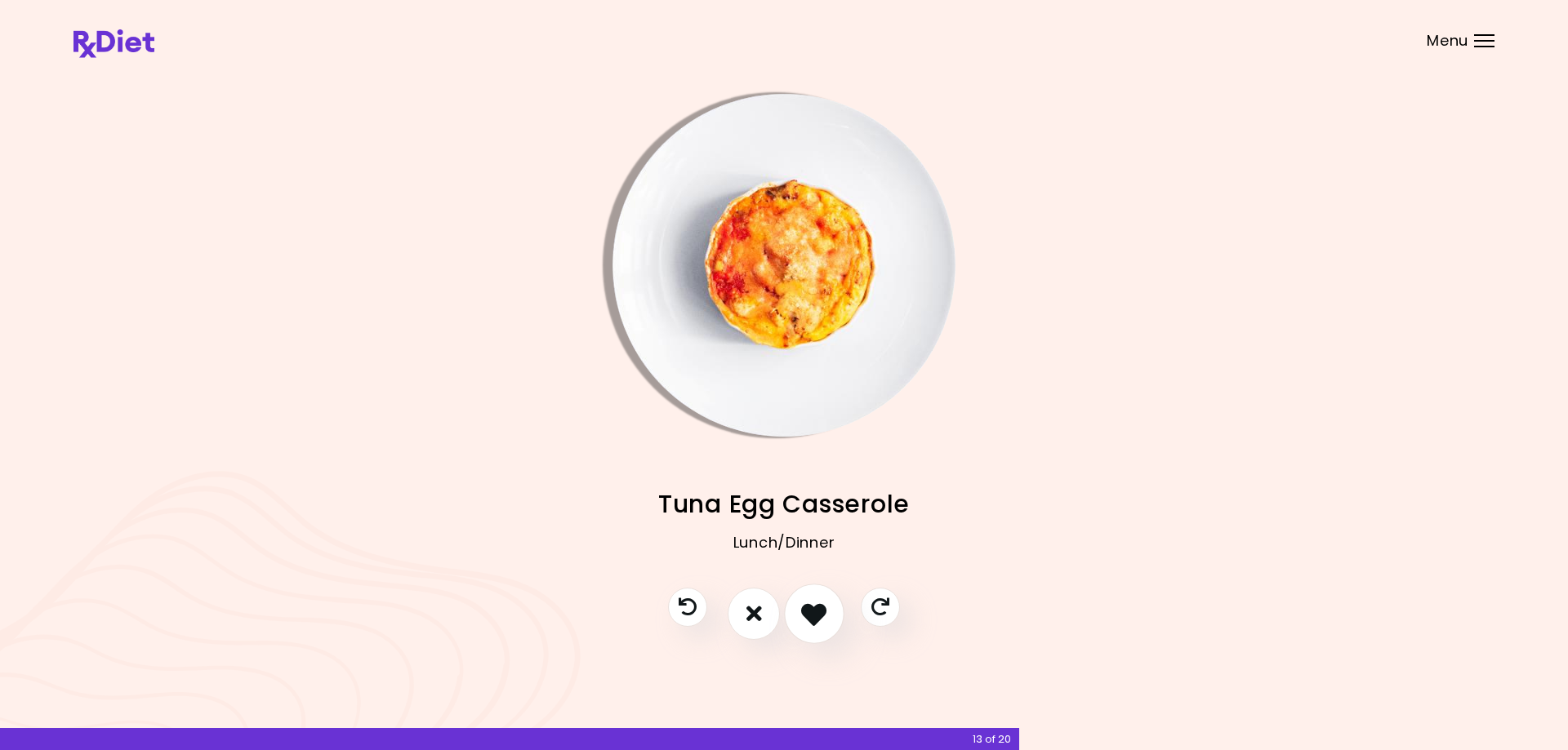
click at [808, 606] on icon "I like this recipe" at bounding box center [814, 613] width 26 height 26
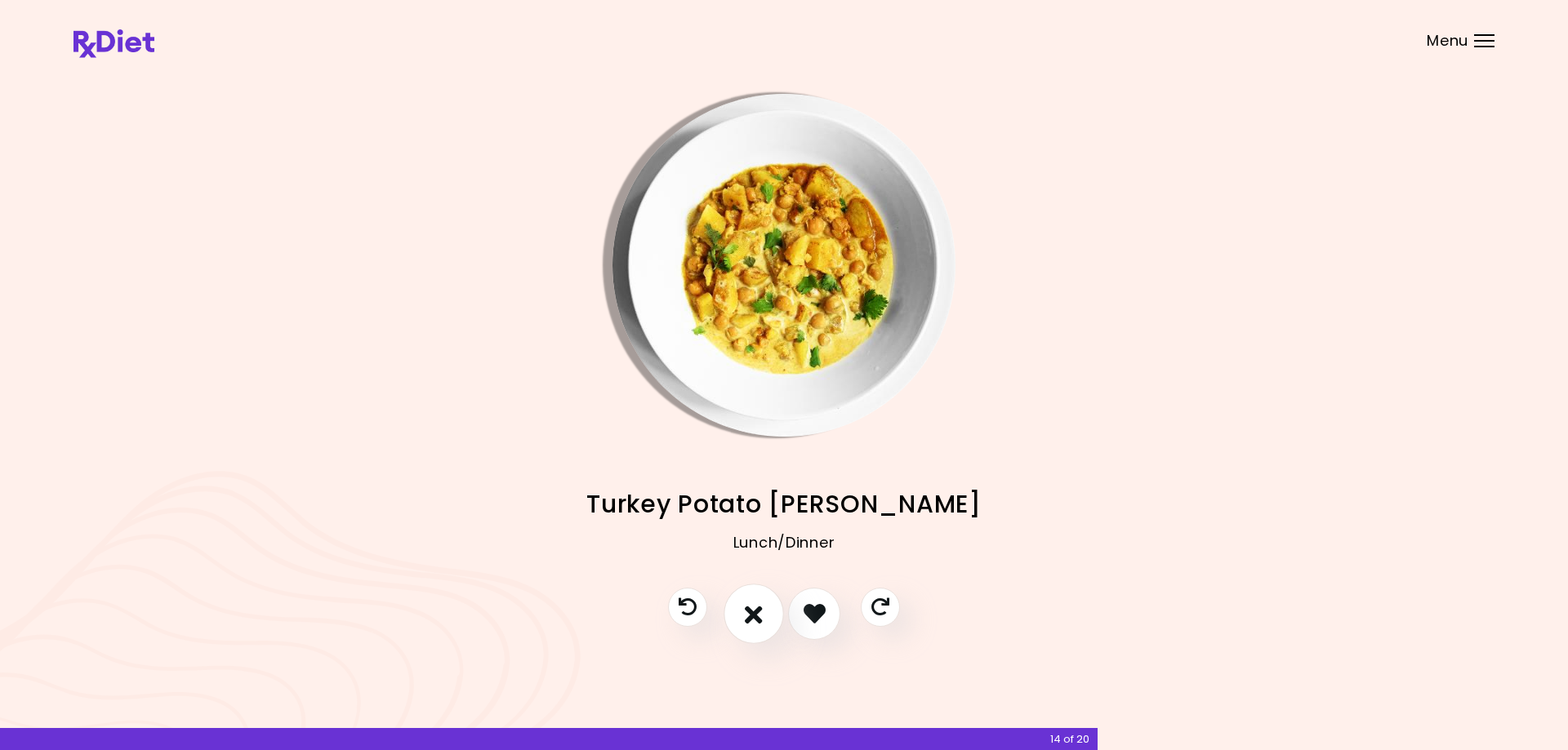
click at [762, 610] on icon "I don't like this recipe" at bounding box center [754, 613] width 18 height 26
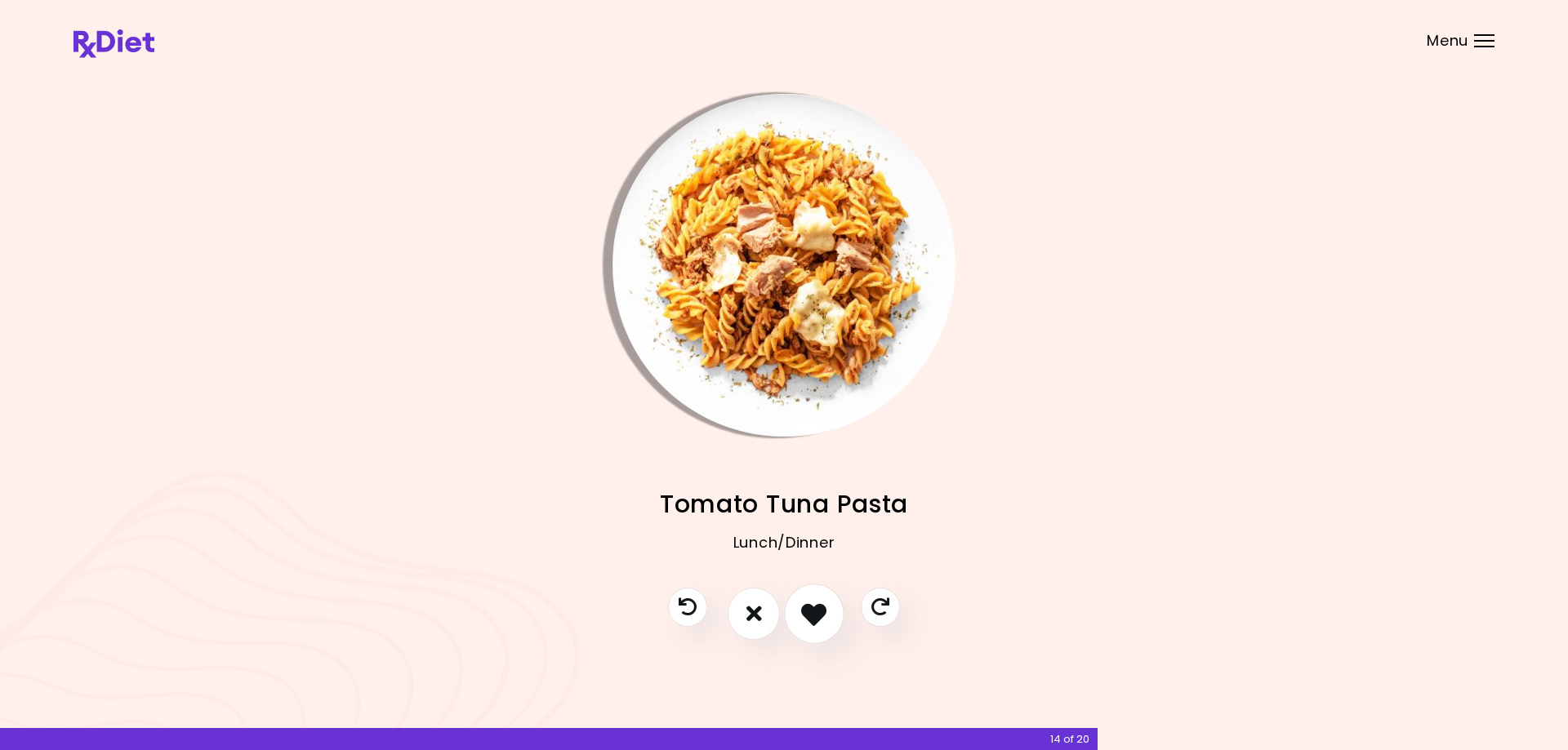
click at [809, 605] on icon "I like this recipe" at bounding box center [814, 613] width 26 height 26
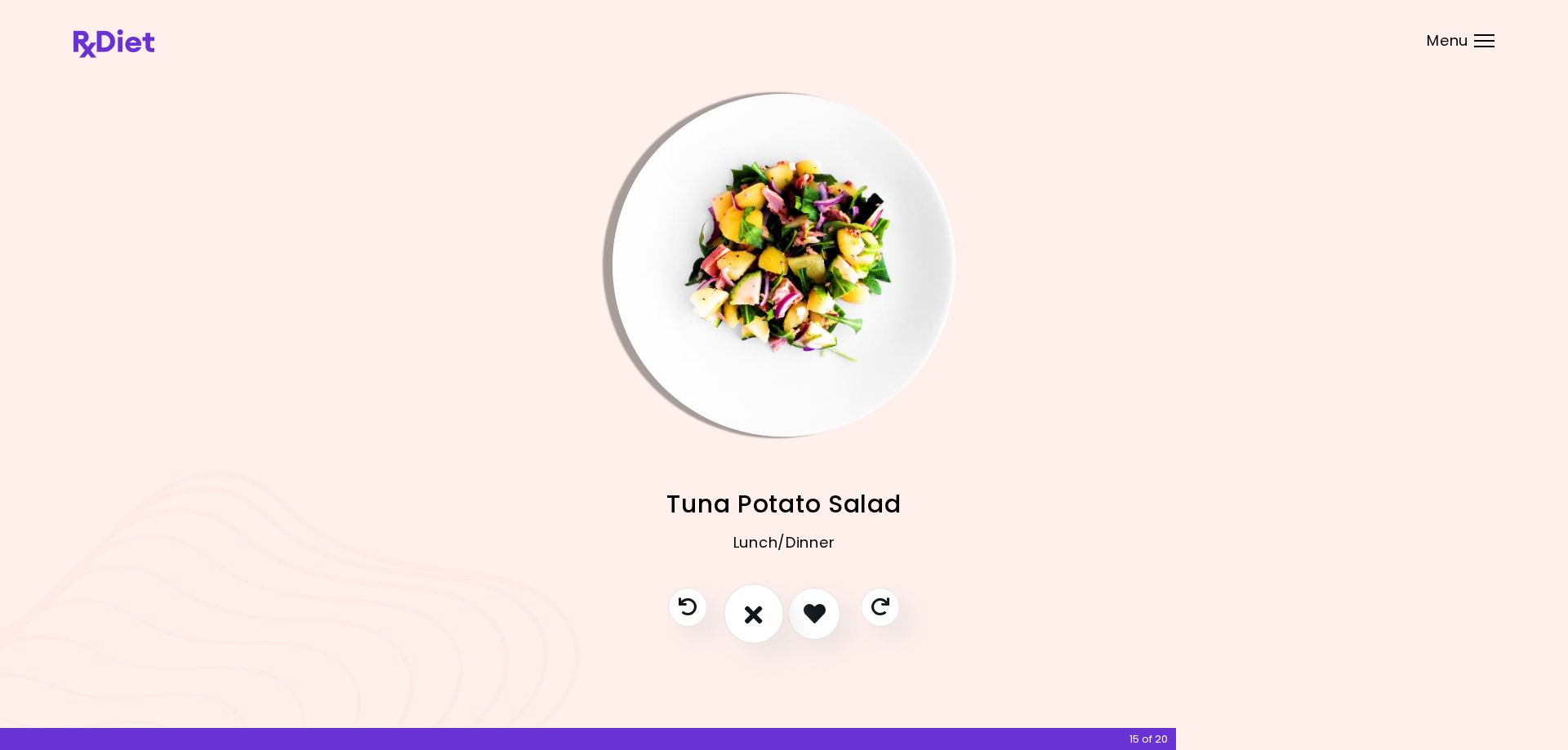
click at [766, 615] on button "I don't like this recipe" at bounding box center [754, 613] width 61 height 61
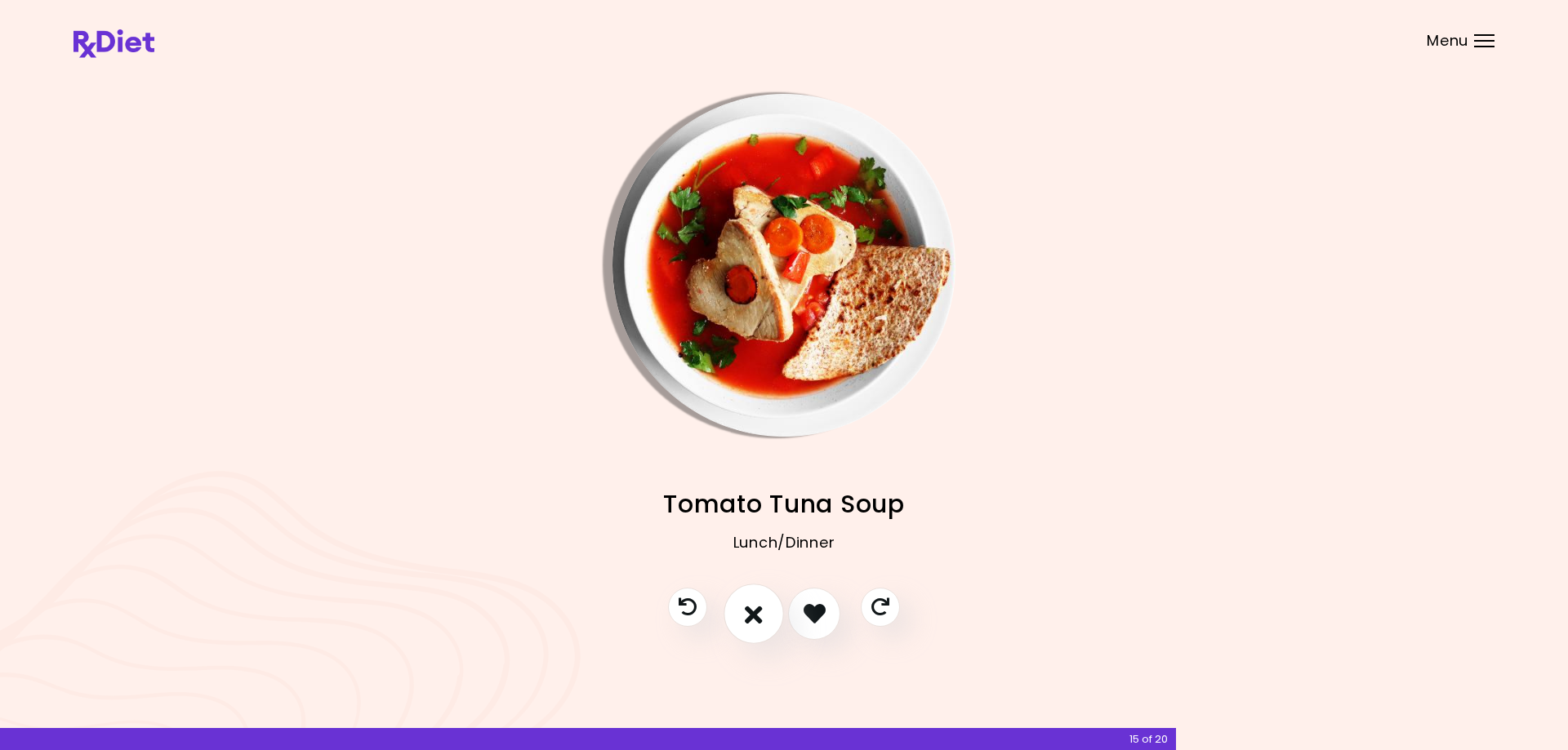
click at [766, 615] on button "I don't like this recipe" at bounding box center [754, 613] width 61 height 61
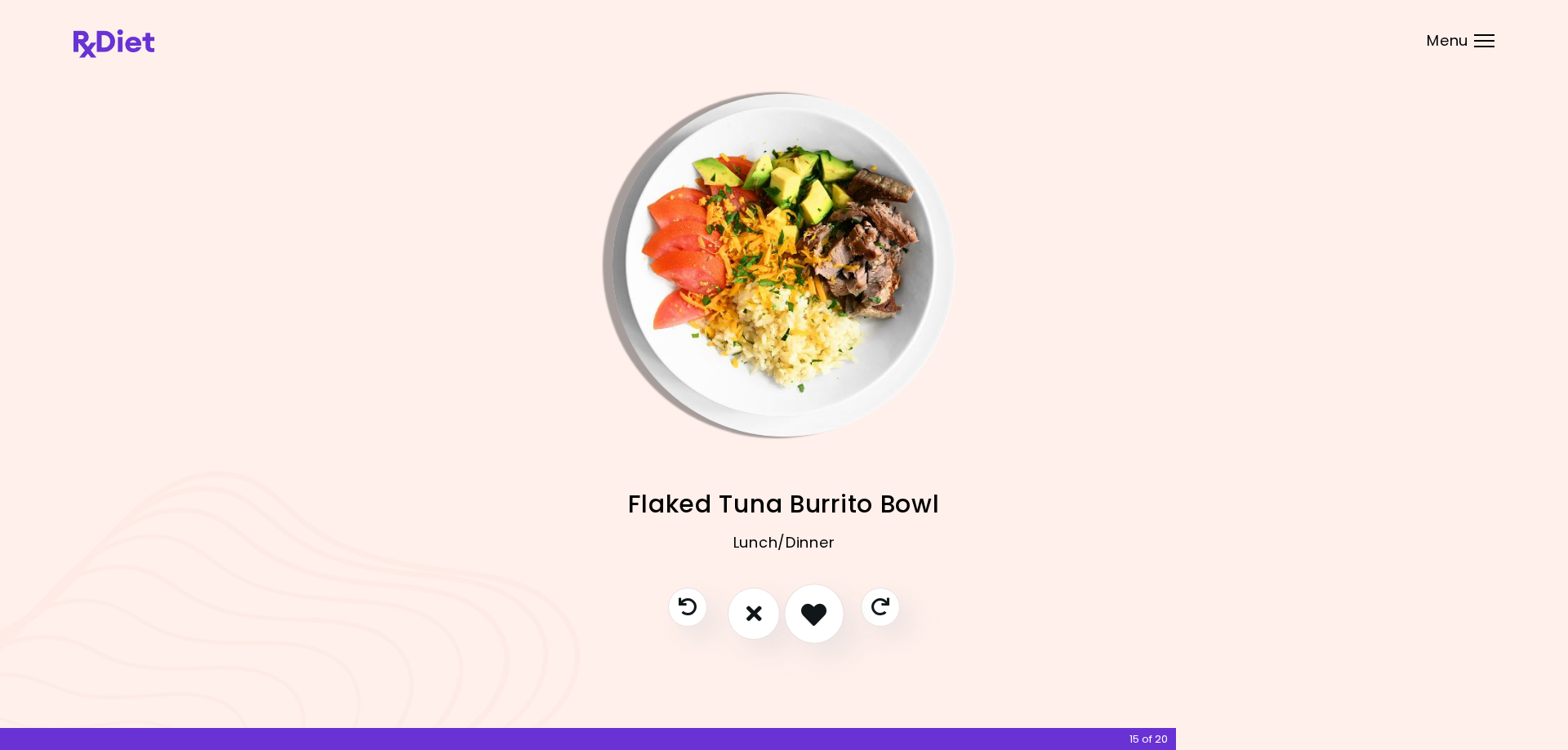
click at [811, 611] on icon "I like this recipe" at bounding box center [814, 613] width 26 height 26
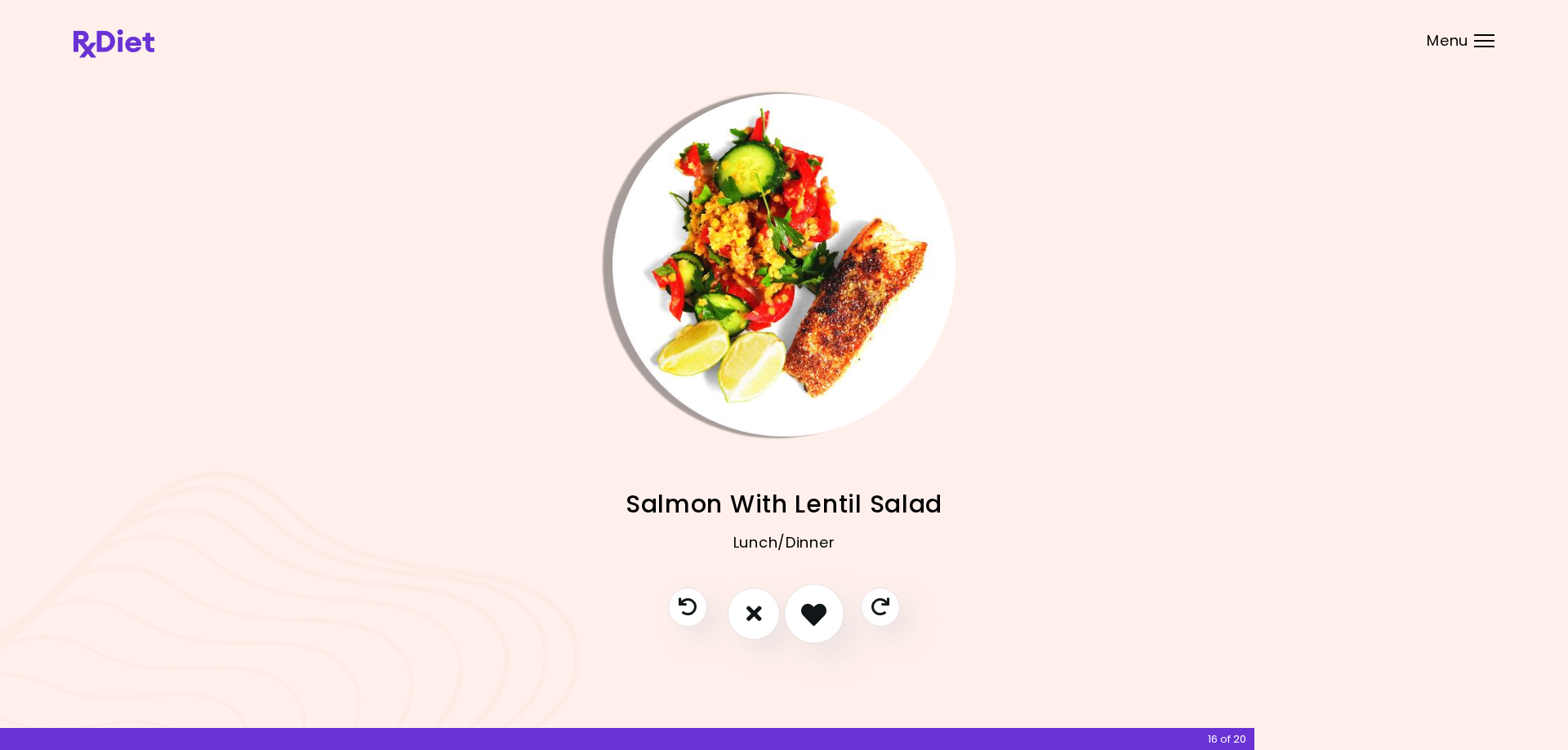
click at [811, 611] on icon "I like this recipe" at bounding box center [814, 613] width 26 height 26
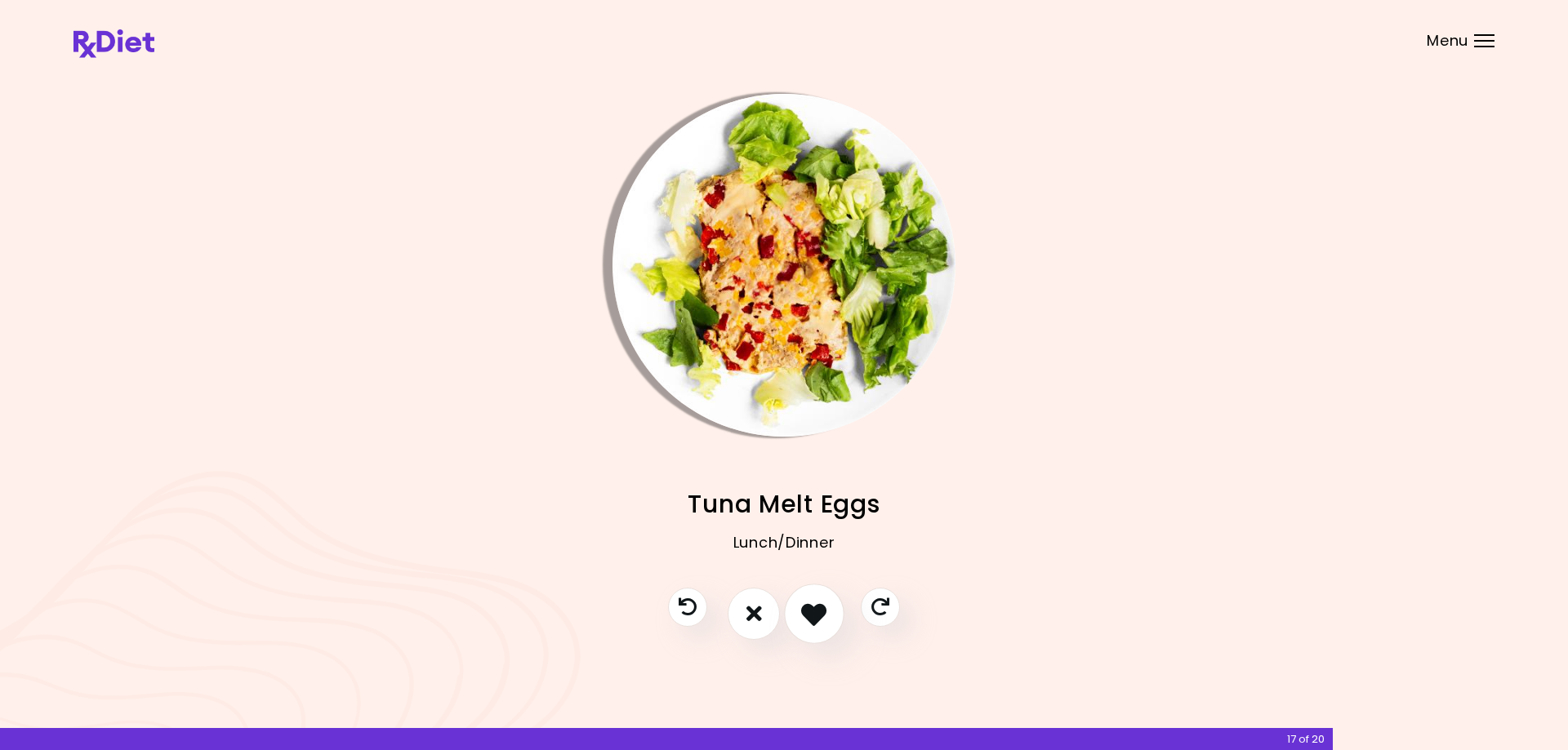
click at [811, 611] on icon "I like this recipe" at bounding box center [814, 613] width 26 height 26
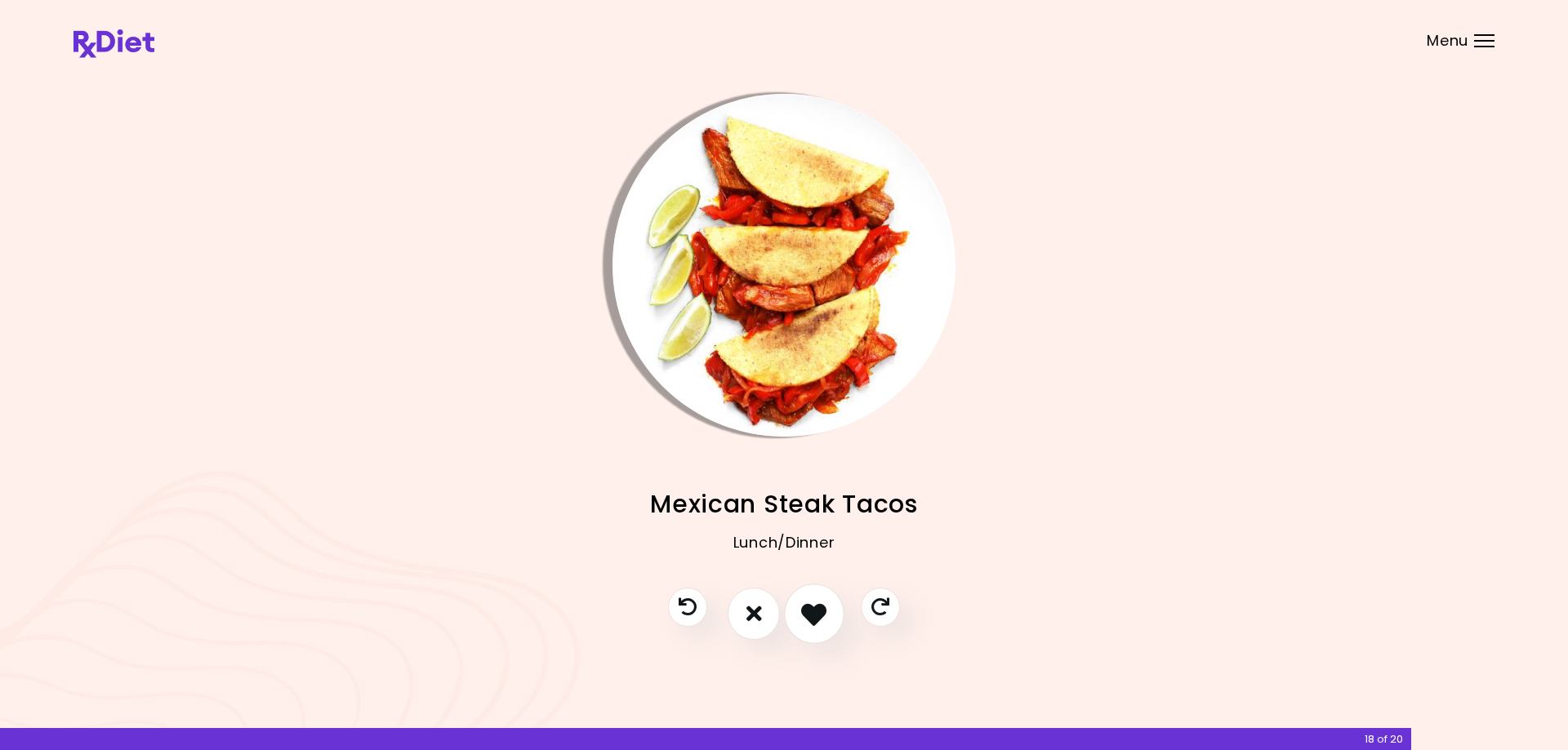
click at [811, 611] on icon "I like this recipe" at bounding box center [814, 613] width 26 height 26
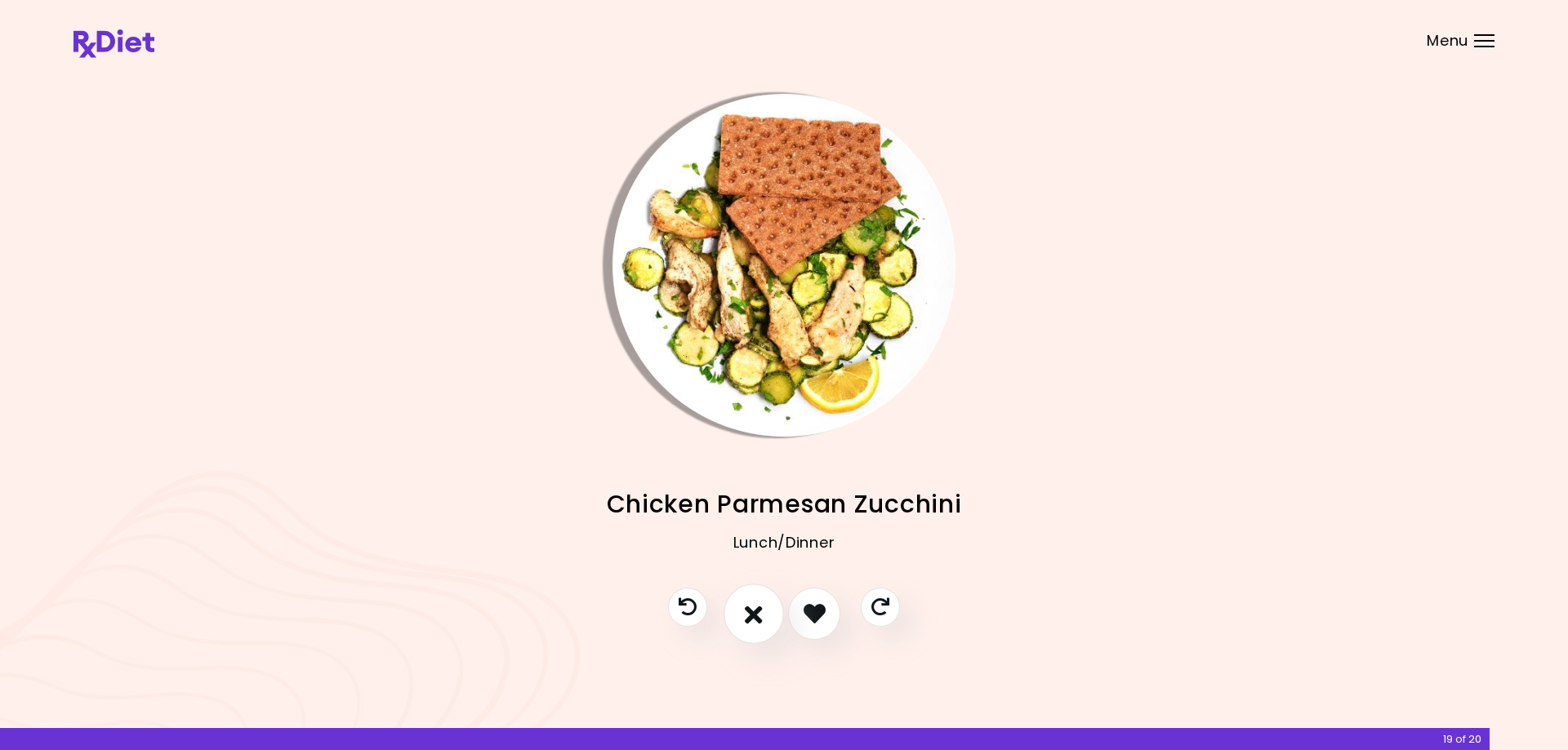
click at [752, 612] on icon "I don't like this recipe" at bounding box center [754, 613] width 18 height 26
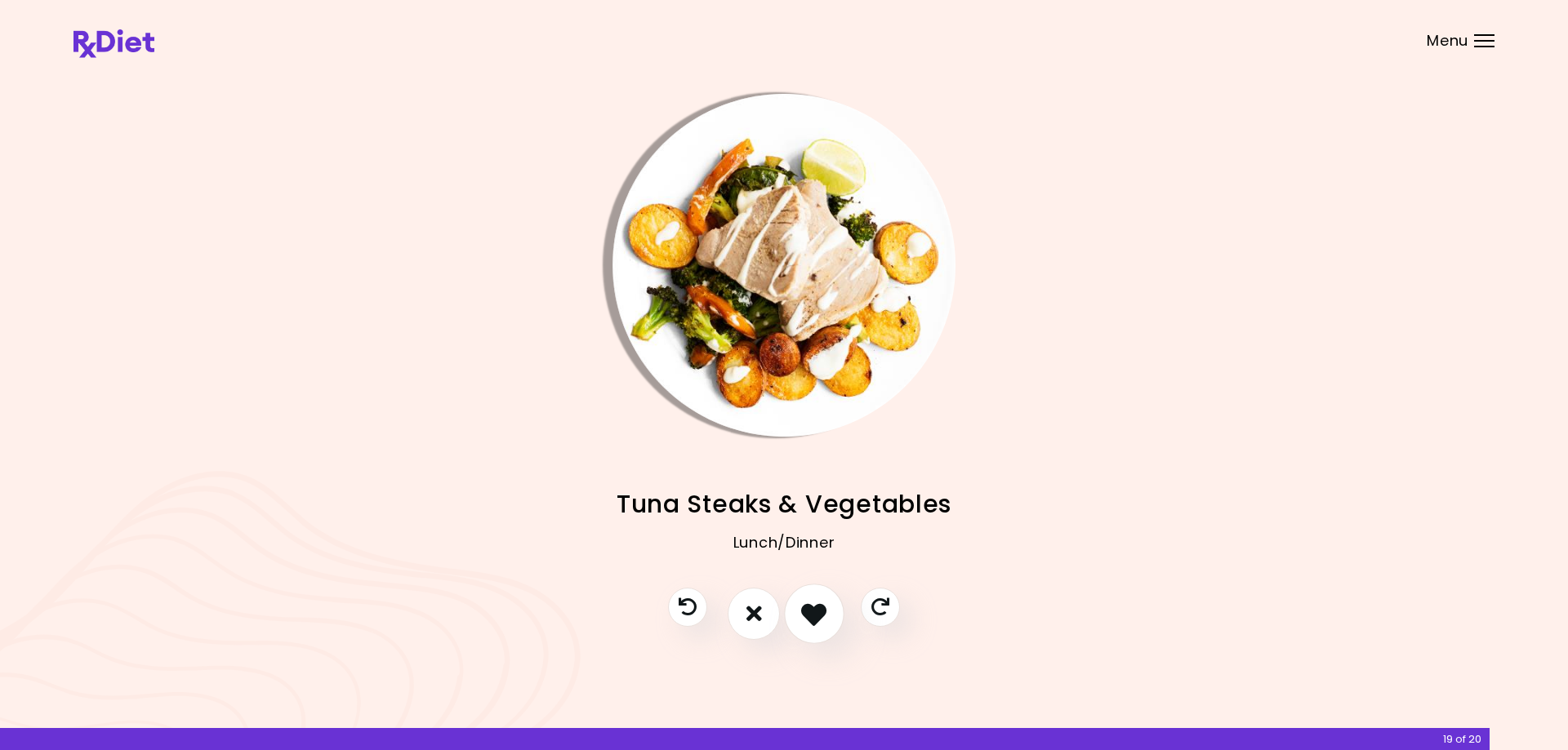
click at [815, 617] on icon "I like this recipe" at bounding box center [814, 613] width 26 height 26
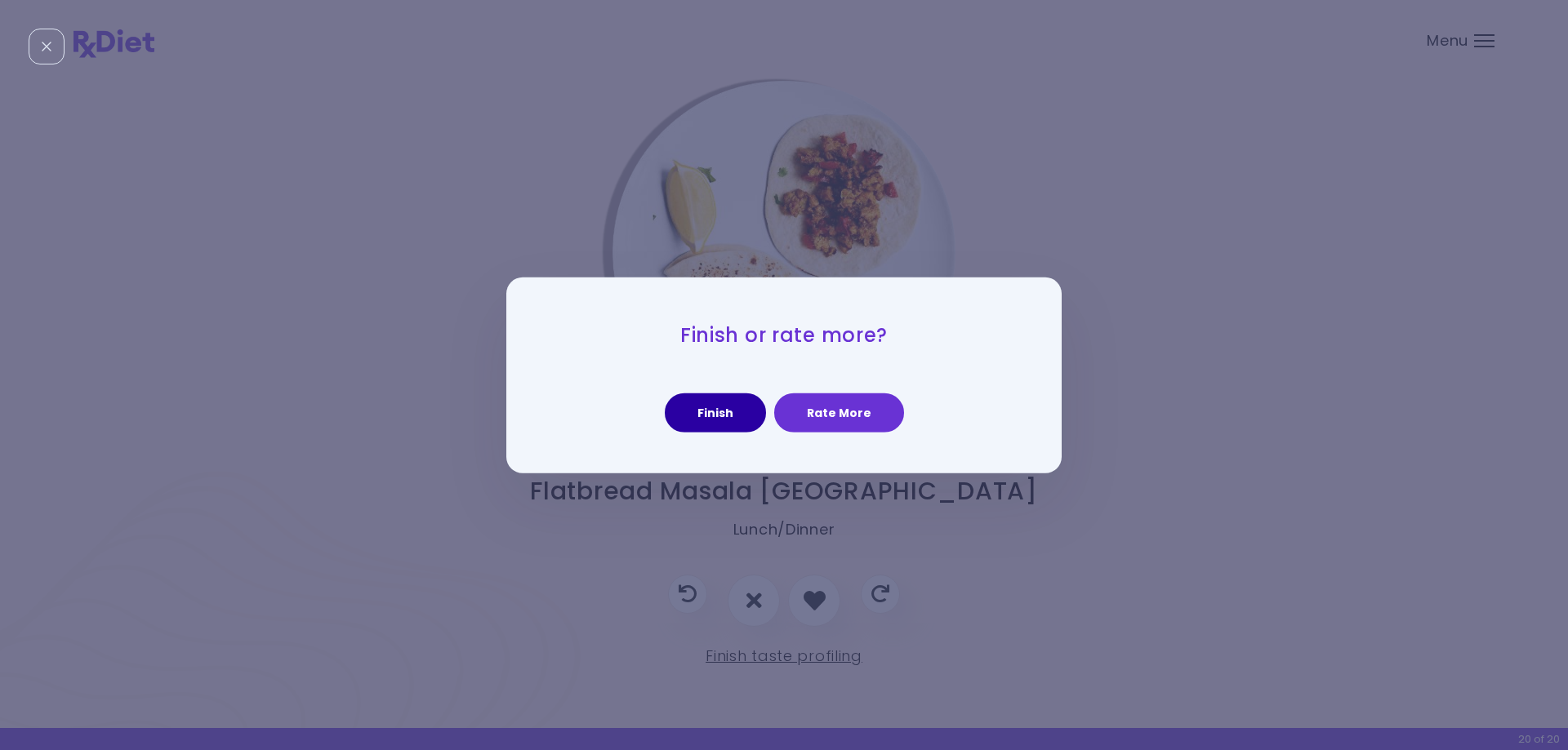
click at [715, 413] on button "Finish" at bounding box center [715, 413] width 102 height 39
select select "*"
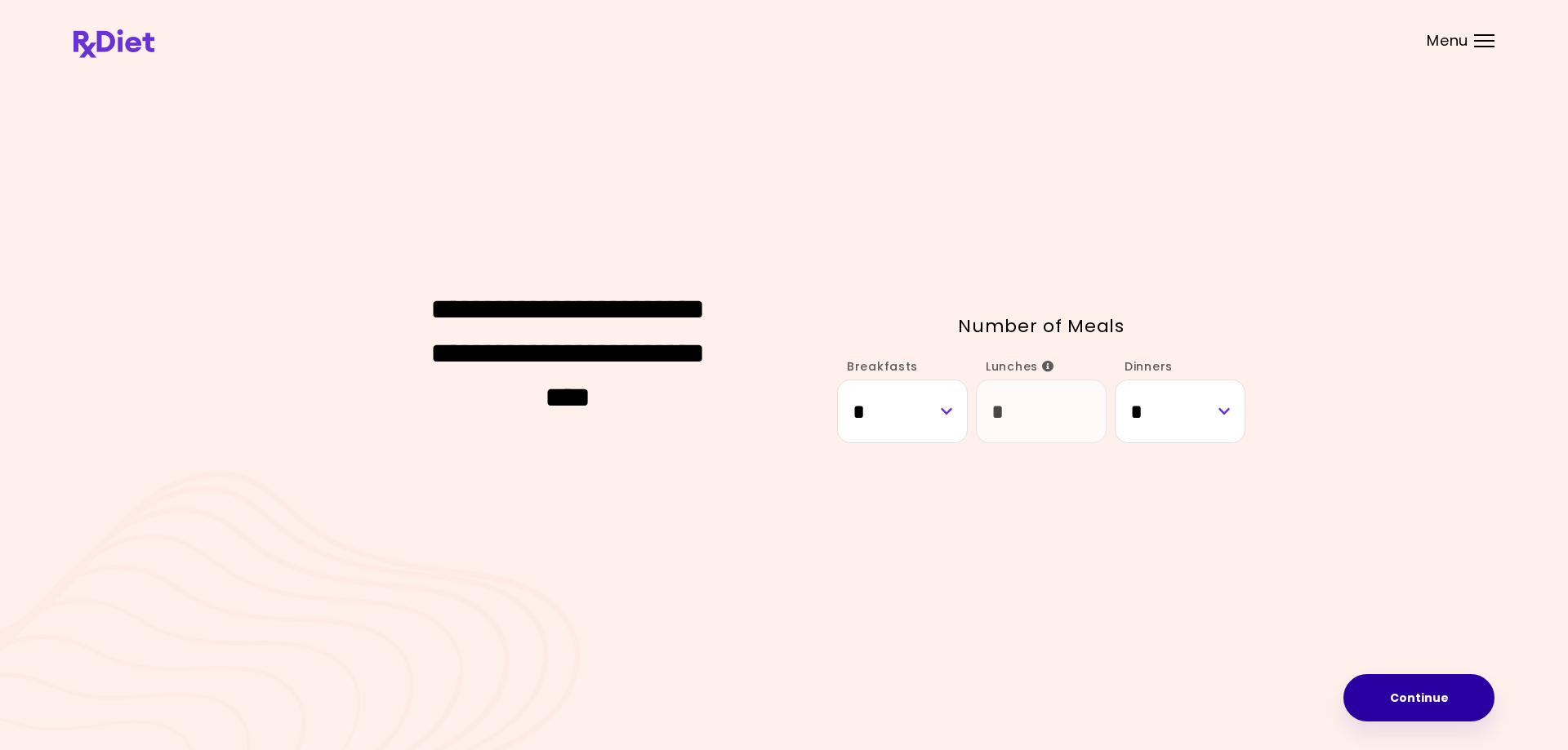
click at [1420, 692] on button "Continue" at bounding box center [1418, 698] width 151 height 47
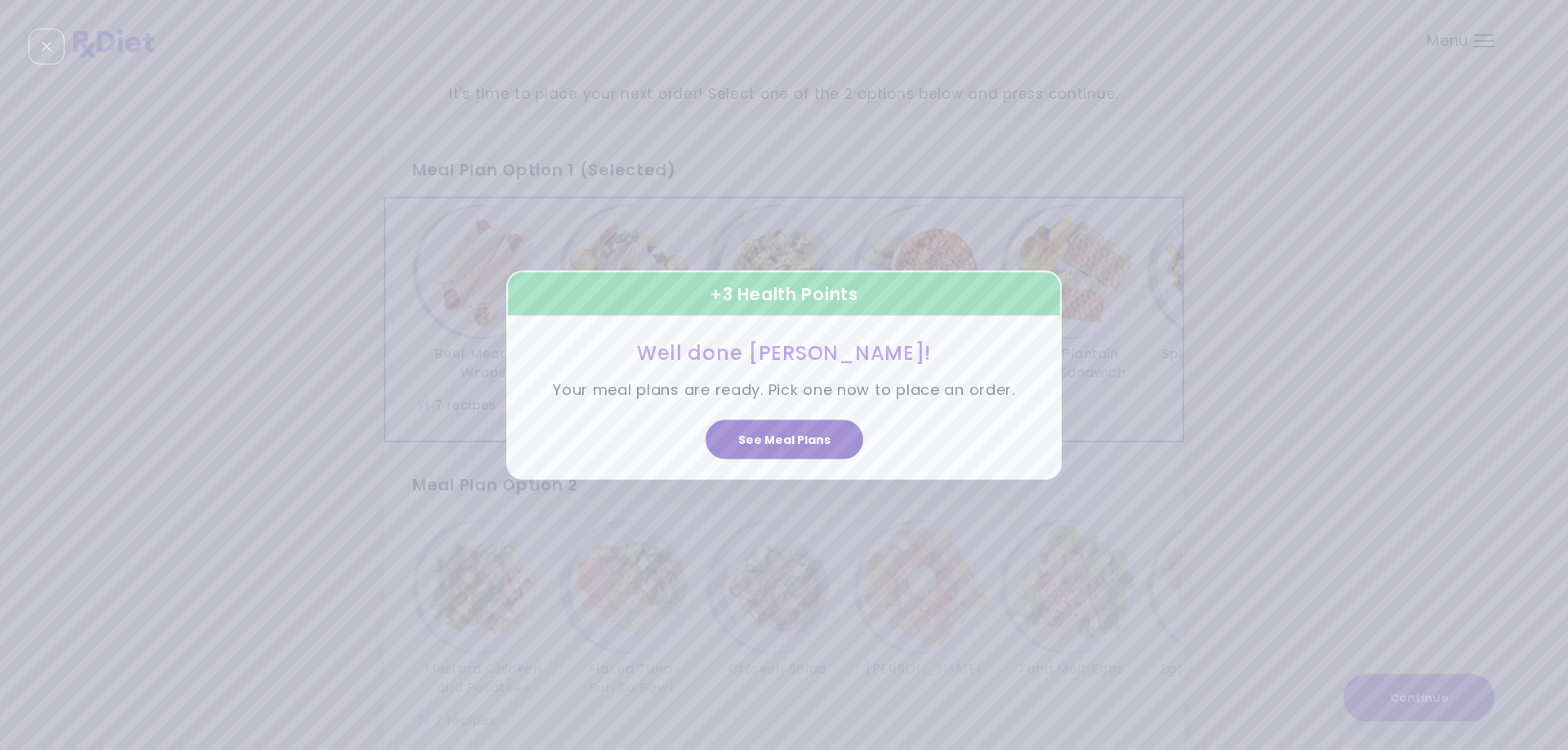
click at [784, 443] on button "See Meal Plans" at bounding box center [784, 440] width 157 height 39
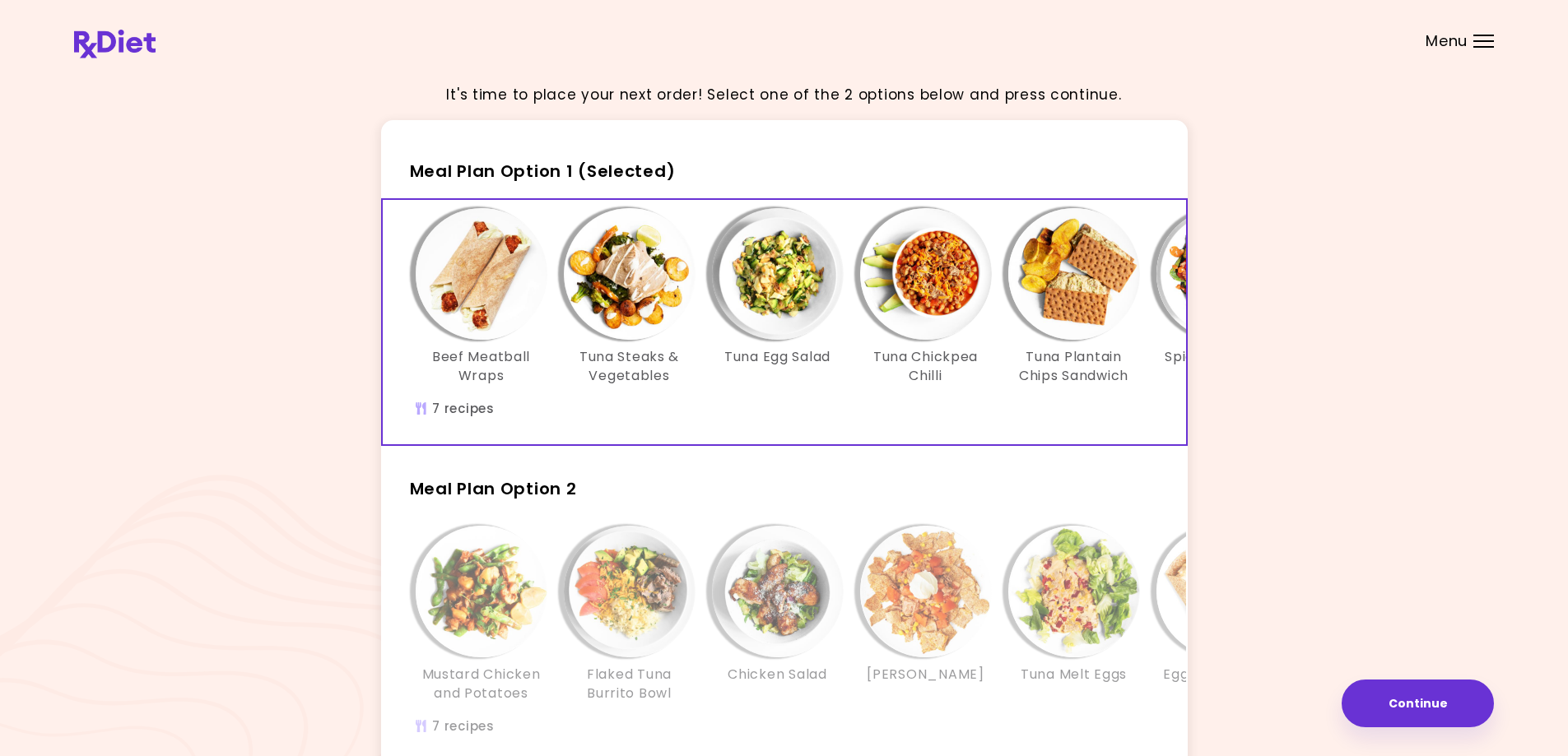
click at [471, 301] on img "Info - Beef Meatball Wraps - Meal Plan Option 1 (Selected)" at bounding box center [481, 274] width 132 height 132
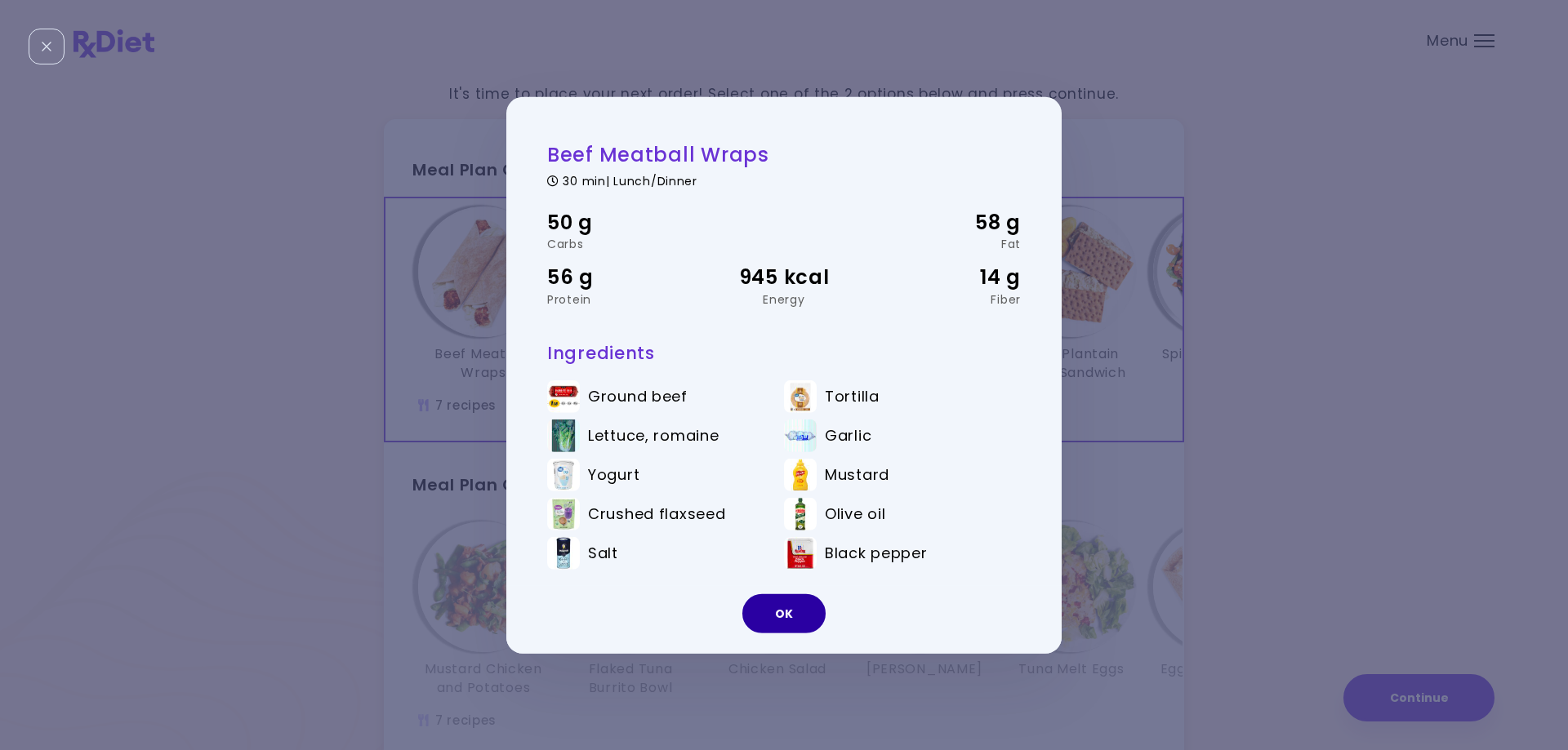
click at [766, 616] on button "OK" at bounding box center [784, 614] width 83 height 39
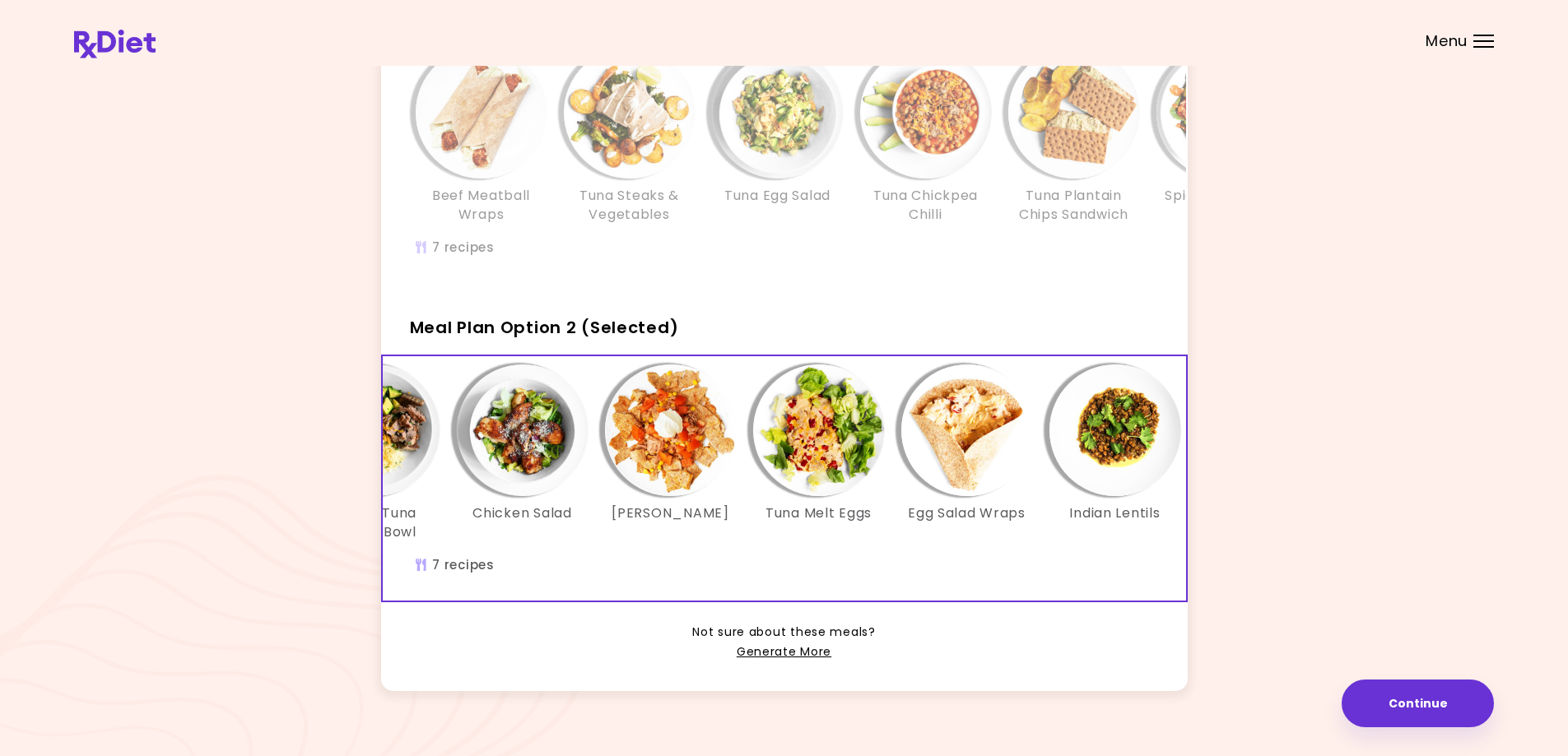
scroll to position [0, 283]
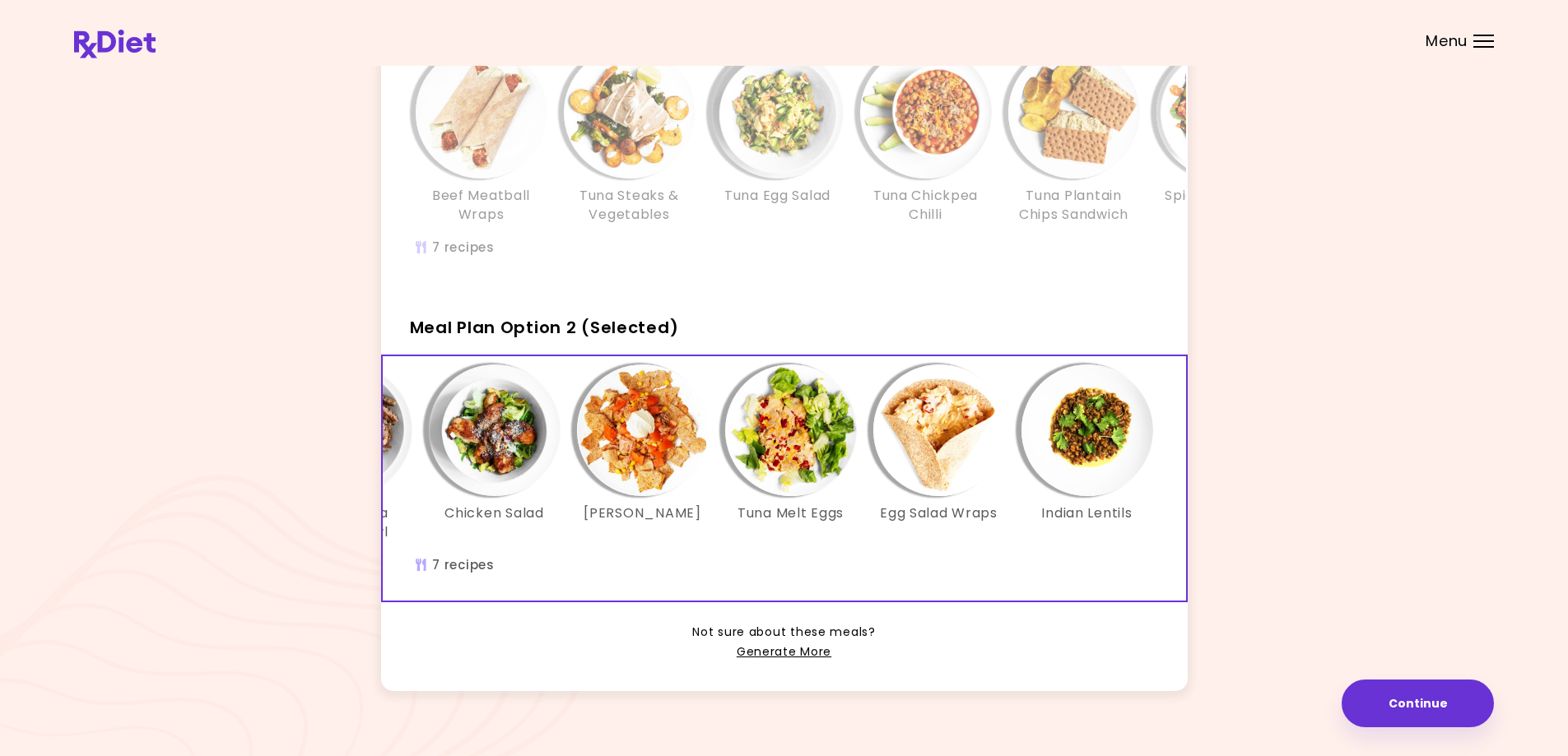
click at [914, 423] on img "Info - Egg Salad Wraps - Meal Plan Option 2 (Selected)" at bounding box center [939, 430] width 132 height 132
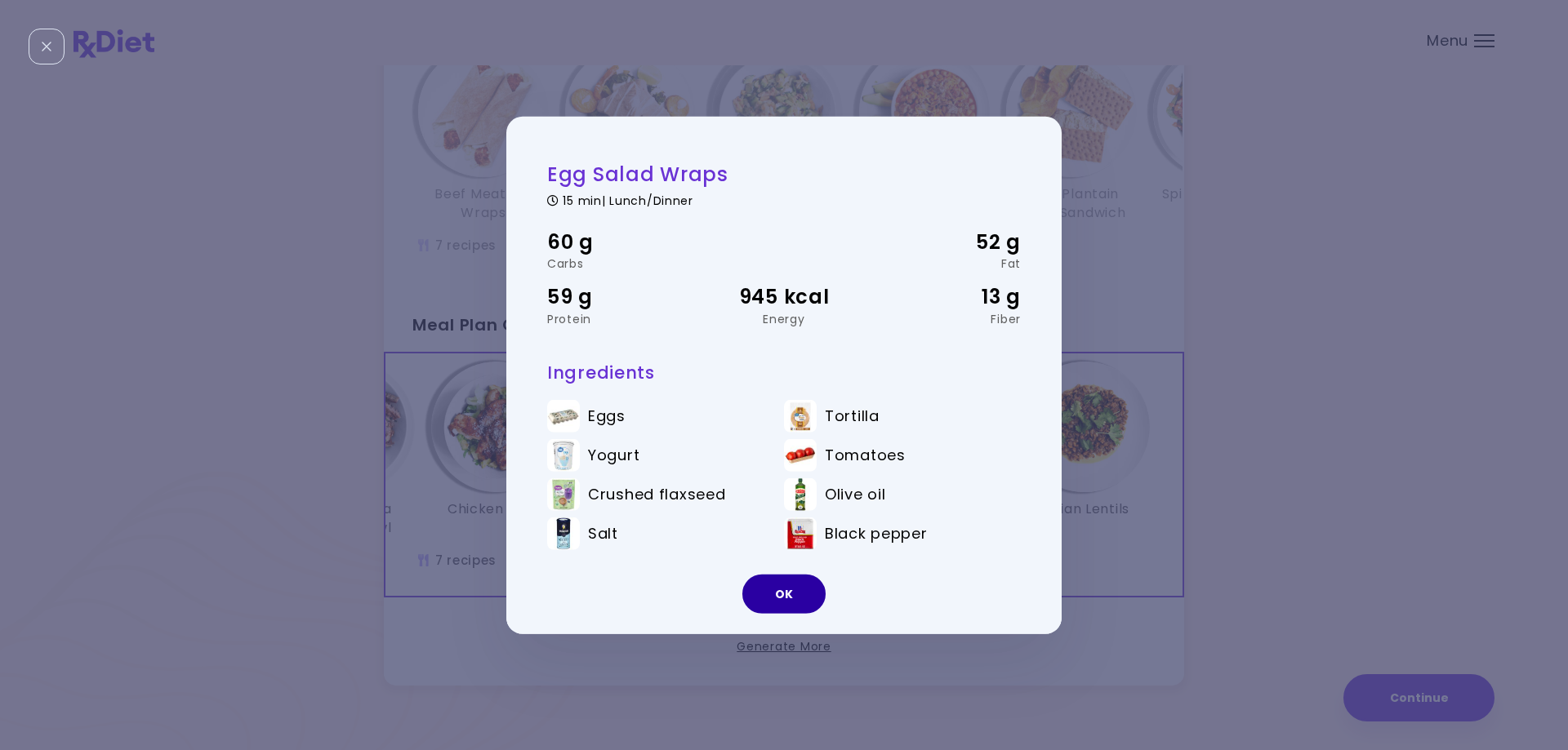
click at [763, 598] on button "OK" at bounding box center [784, 595] width 83 height 39
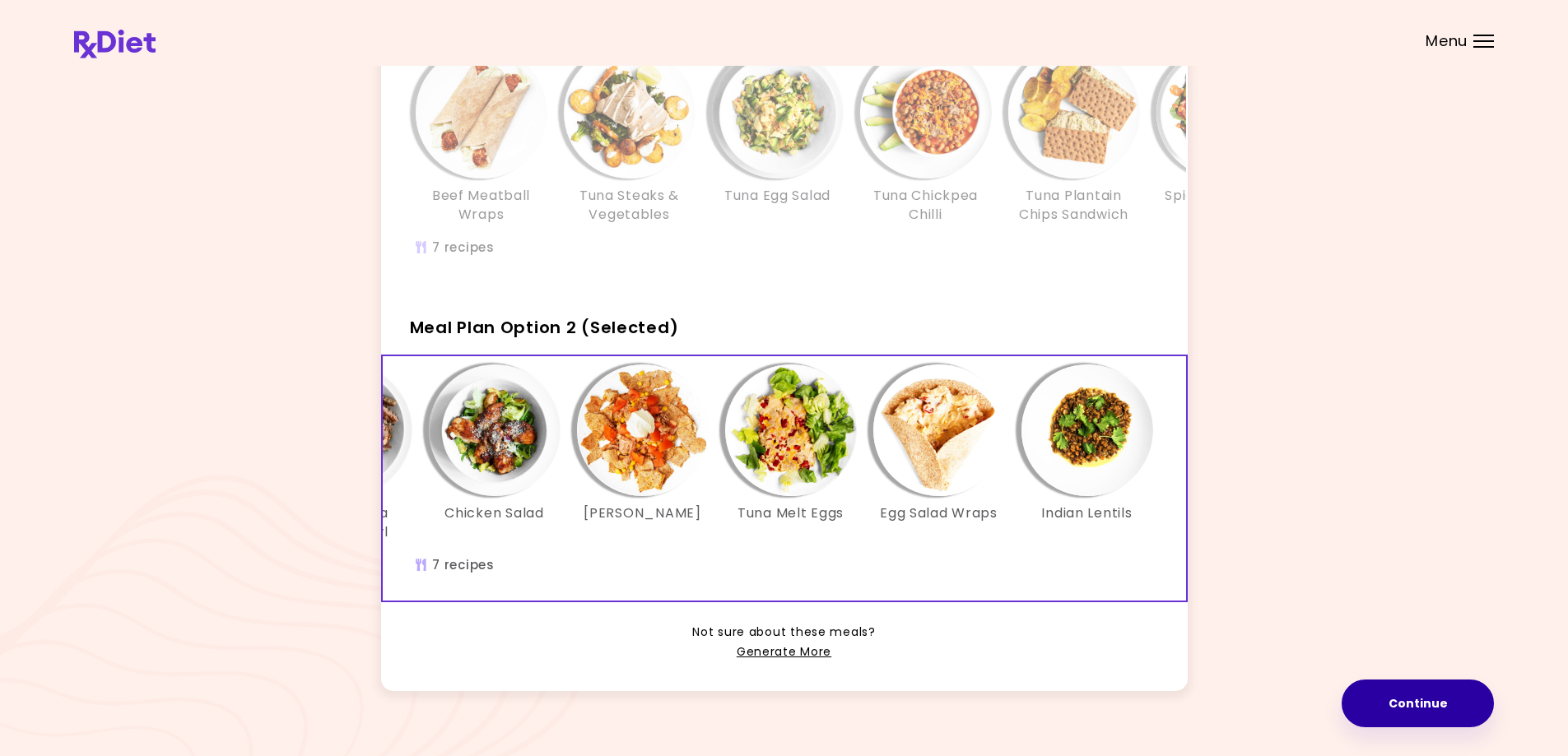
click at [1378, 713] on button "Continue" at bounding box center [1417, 703] width 152 height 47
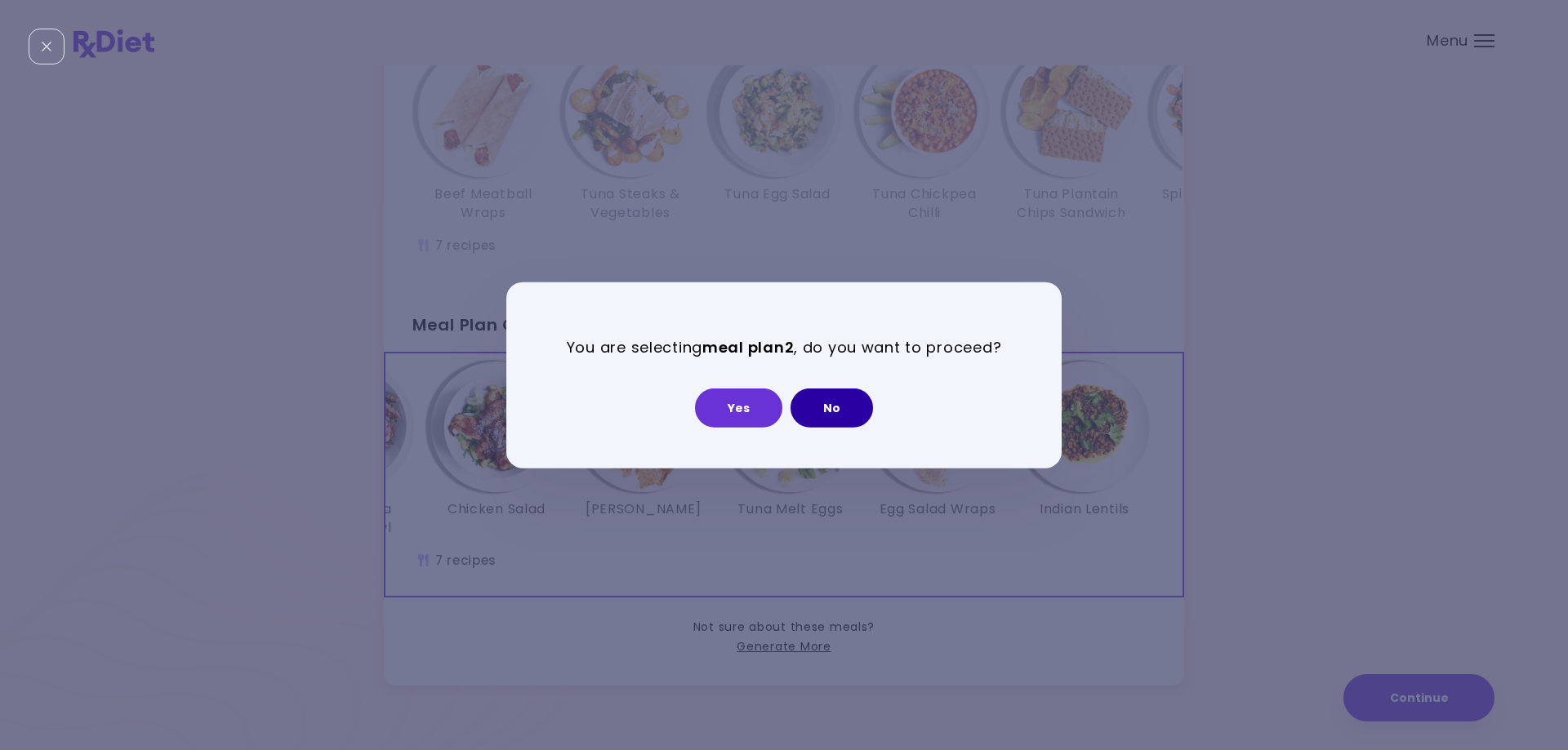
click at [849, 413] on button "No" at bounding box center [831, 408] width 83 height 39
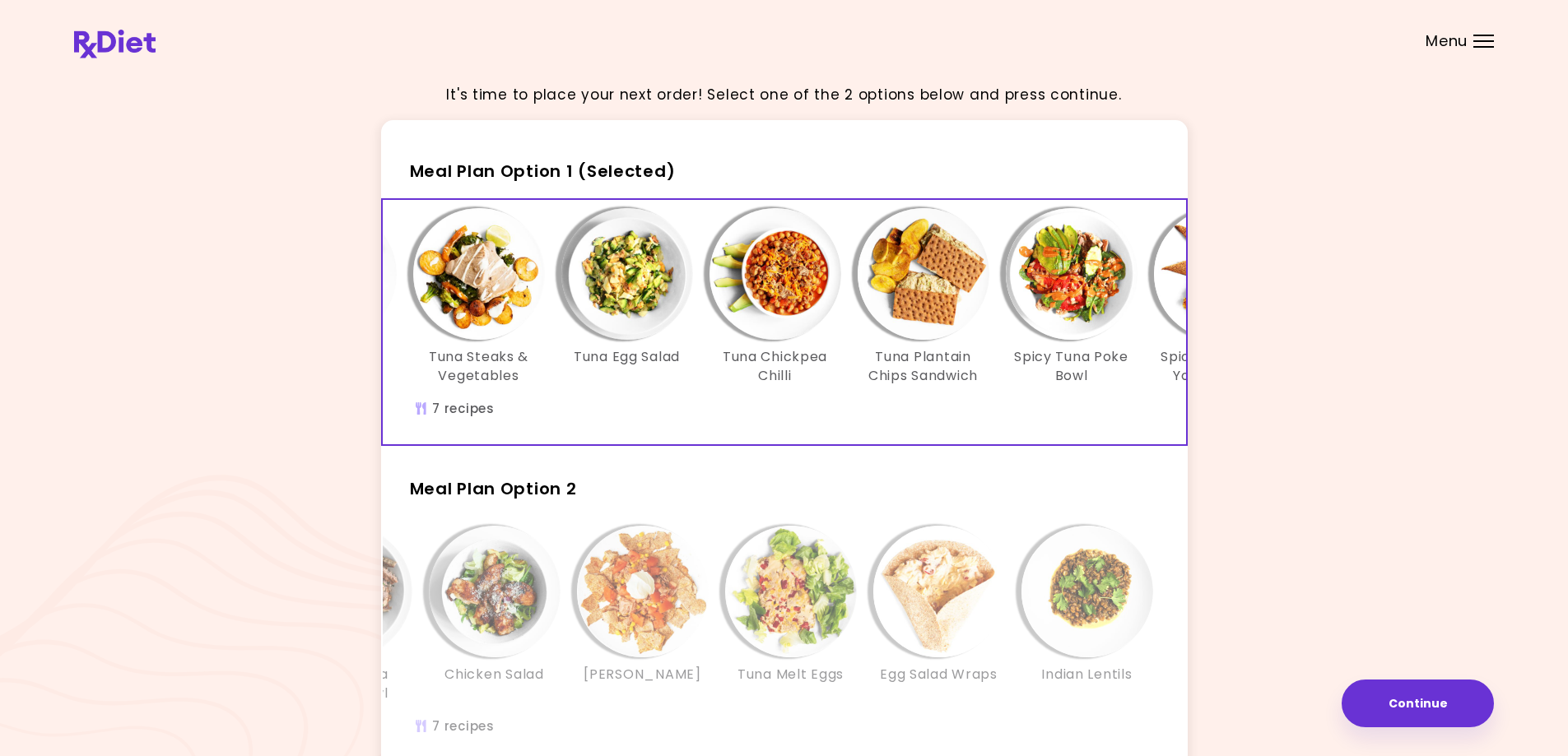
scroll to position [0, 0]
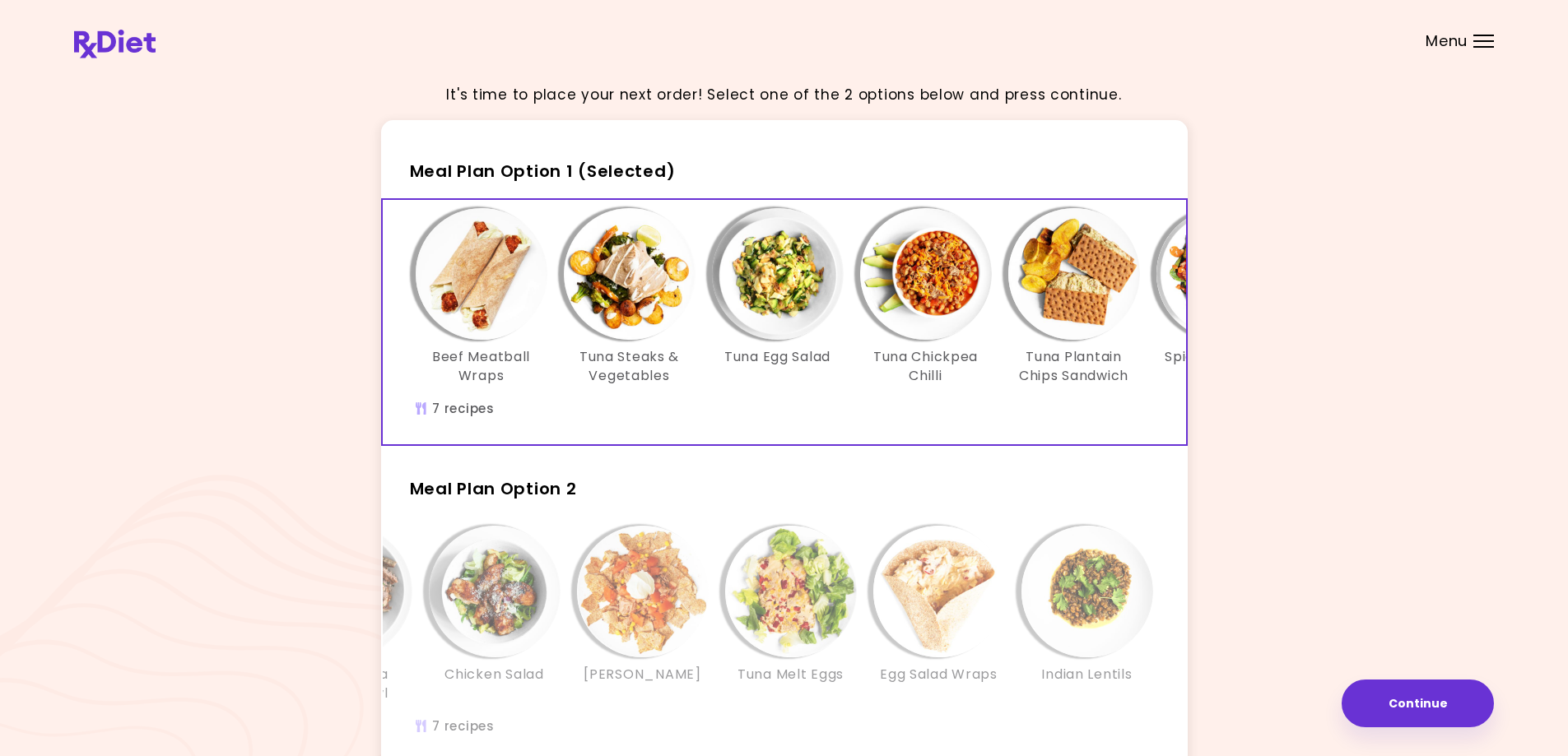
click at [666, 498] on h2 "Meal Plan Option 2" at bounding box center [784, 481] width 807 height 43
click at [516, 518] on div "Meal Plan Option 2 Mustard Chicken and Potatoes Flaked Tuna Burrito Bowl Chicke…" at bounding box center [784, 611] width 807 height 304
click at [839, 503] on h2 "Meal Plan Option 2" at bounding box center [784, 481] width 807 height 43
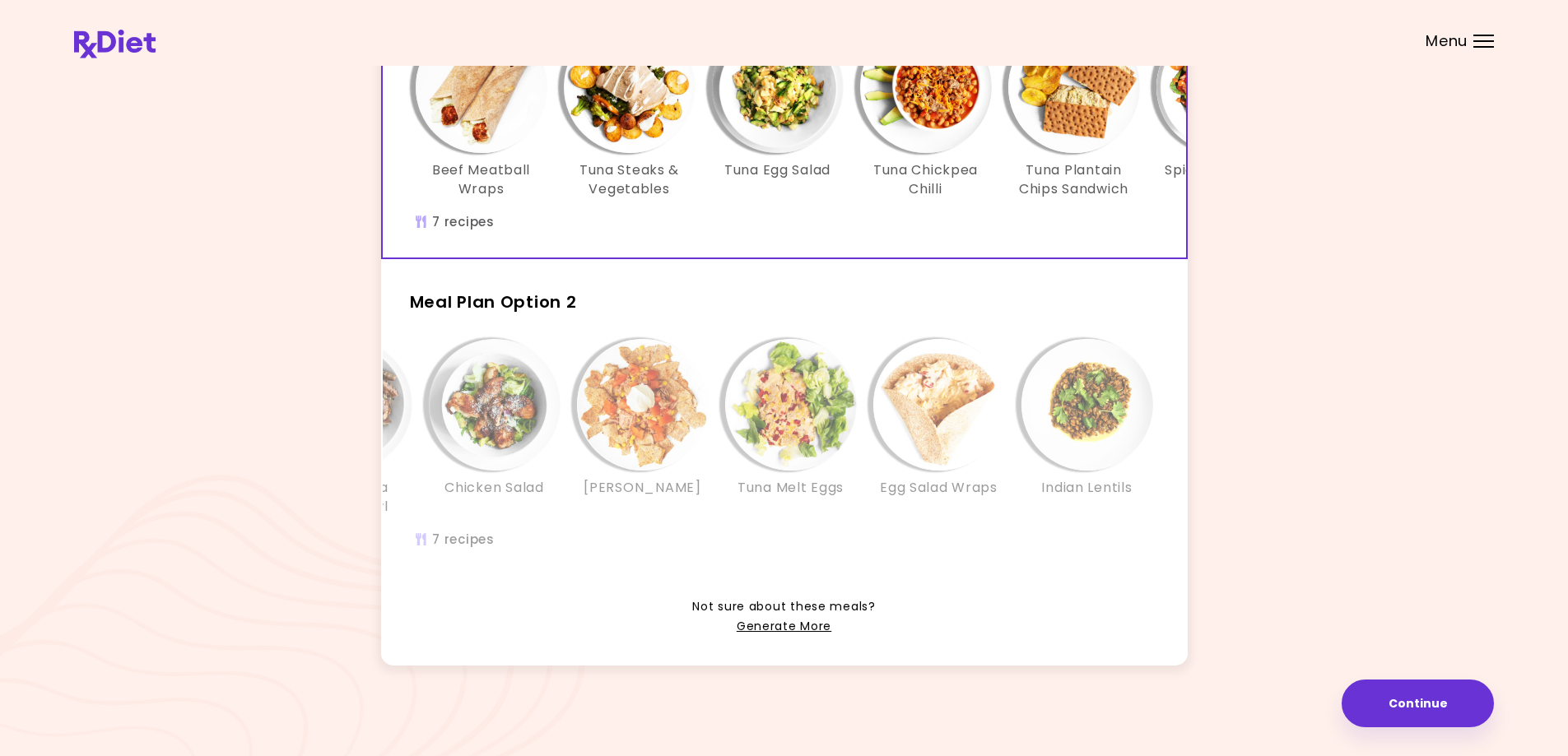
scroll to position [212, 0]
click at [775, 511] on div "Mustard Chicken and Potatoes Flaked Tuna Burrito Bowl Chicken Salad Tuna Nachos…" at bounding box center [642, 436] width 1037 height 194
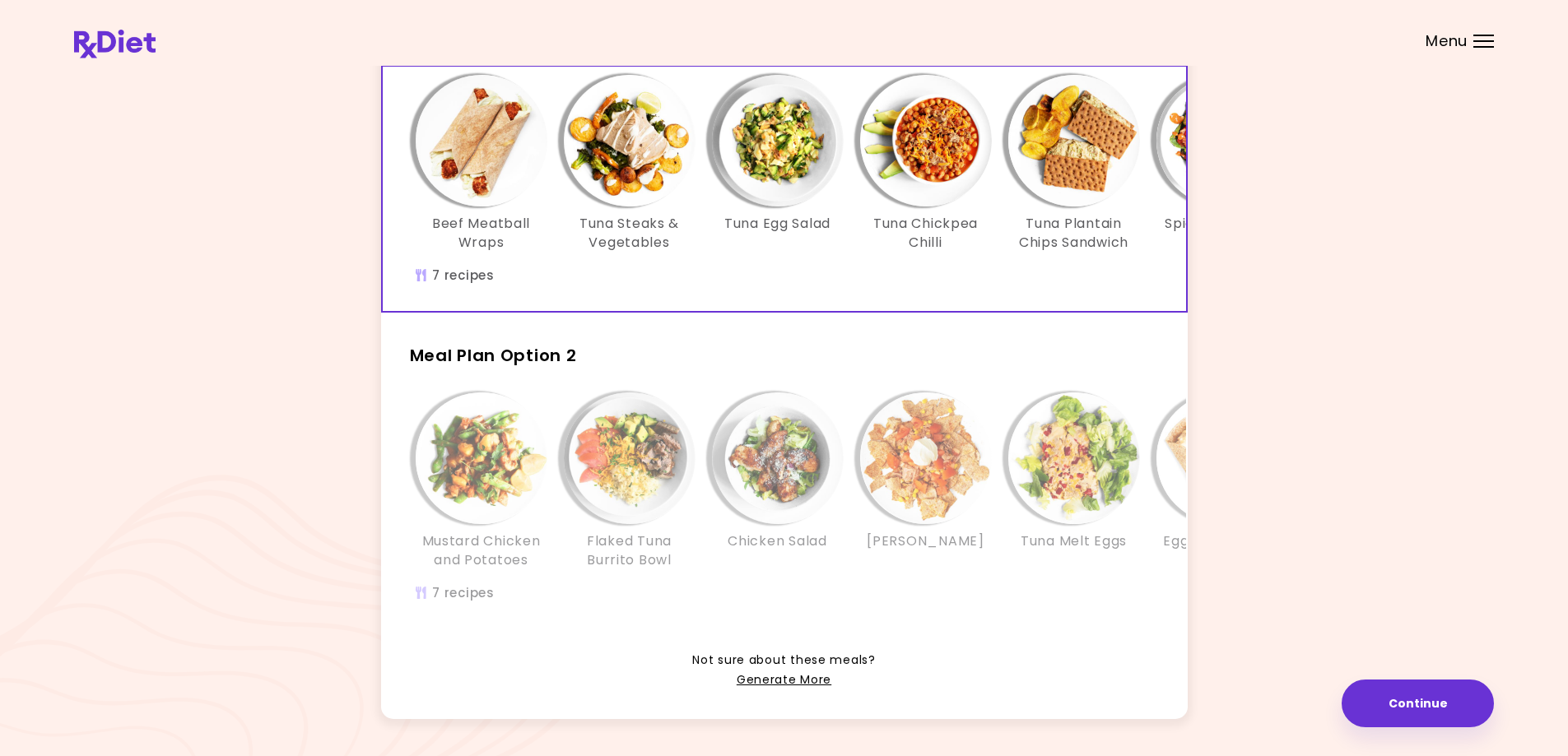
scroll to position [169, 0]
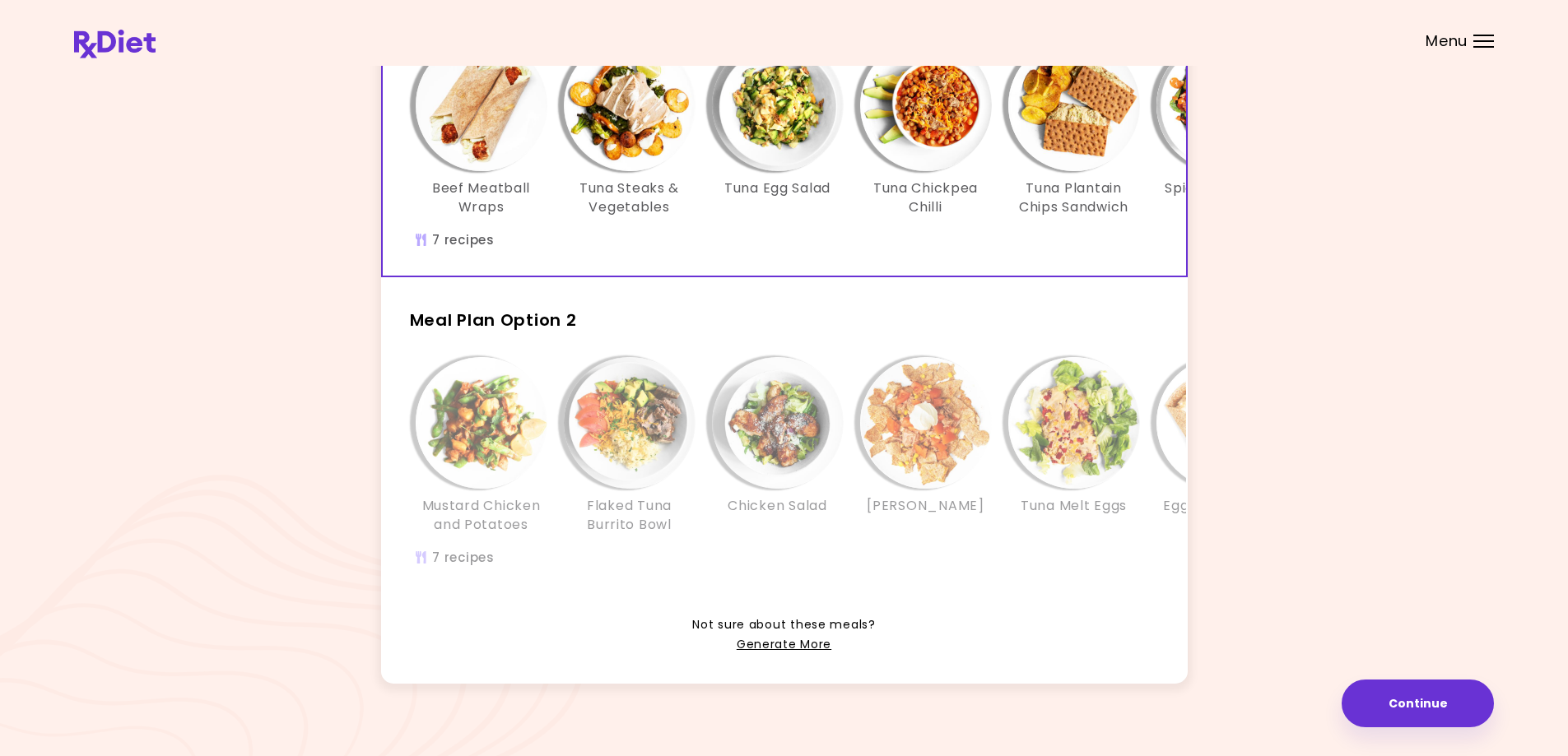
click at [817, 334] on h2 "Meal Plan Option 2" at bounding box center [784, 313] width 807 height 43
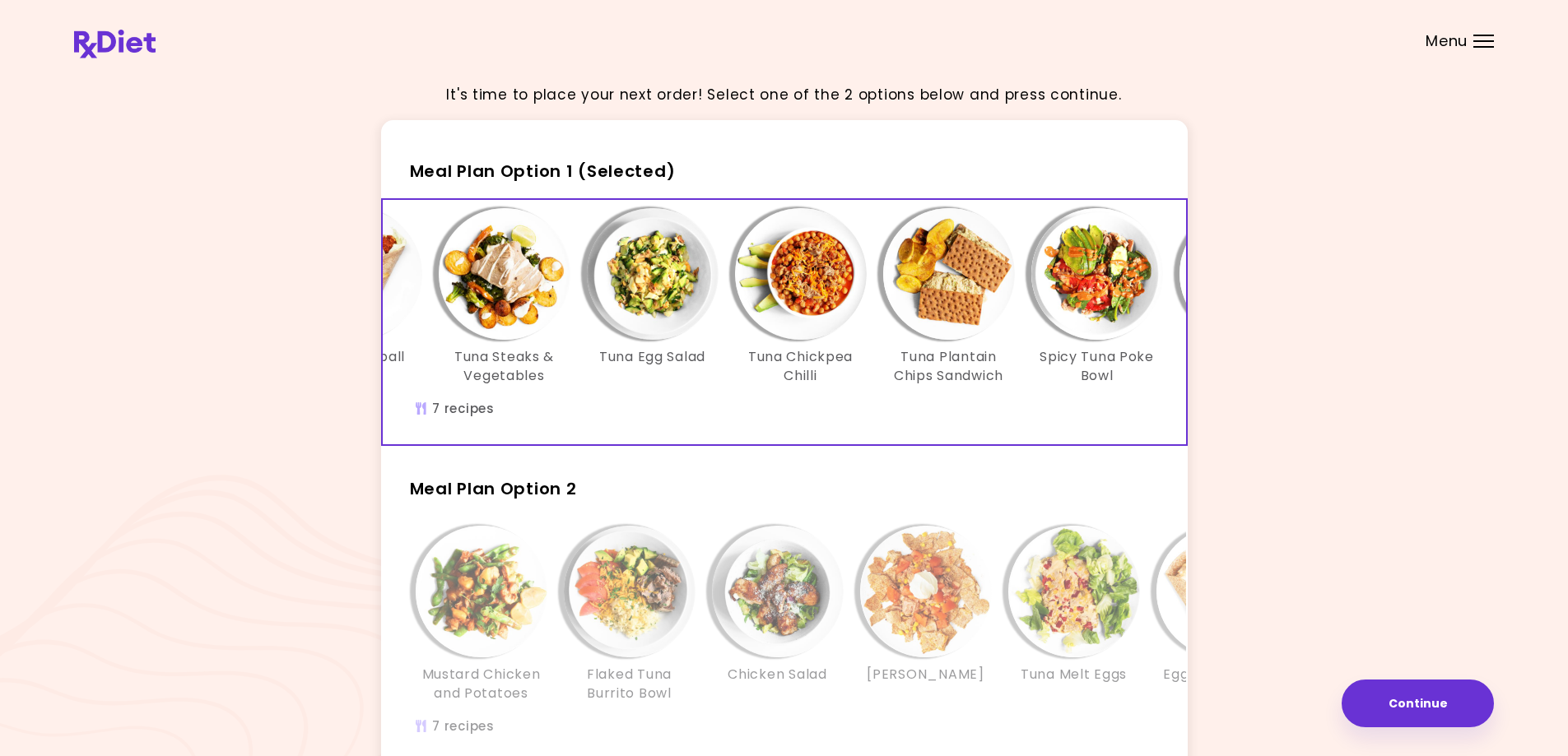
scroll to position [0, 283]
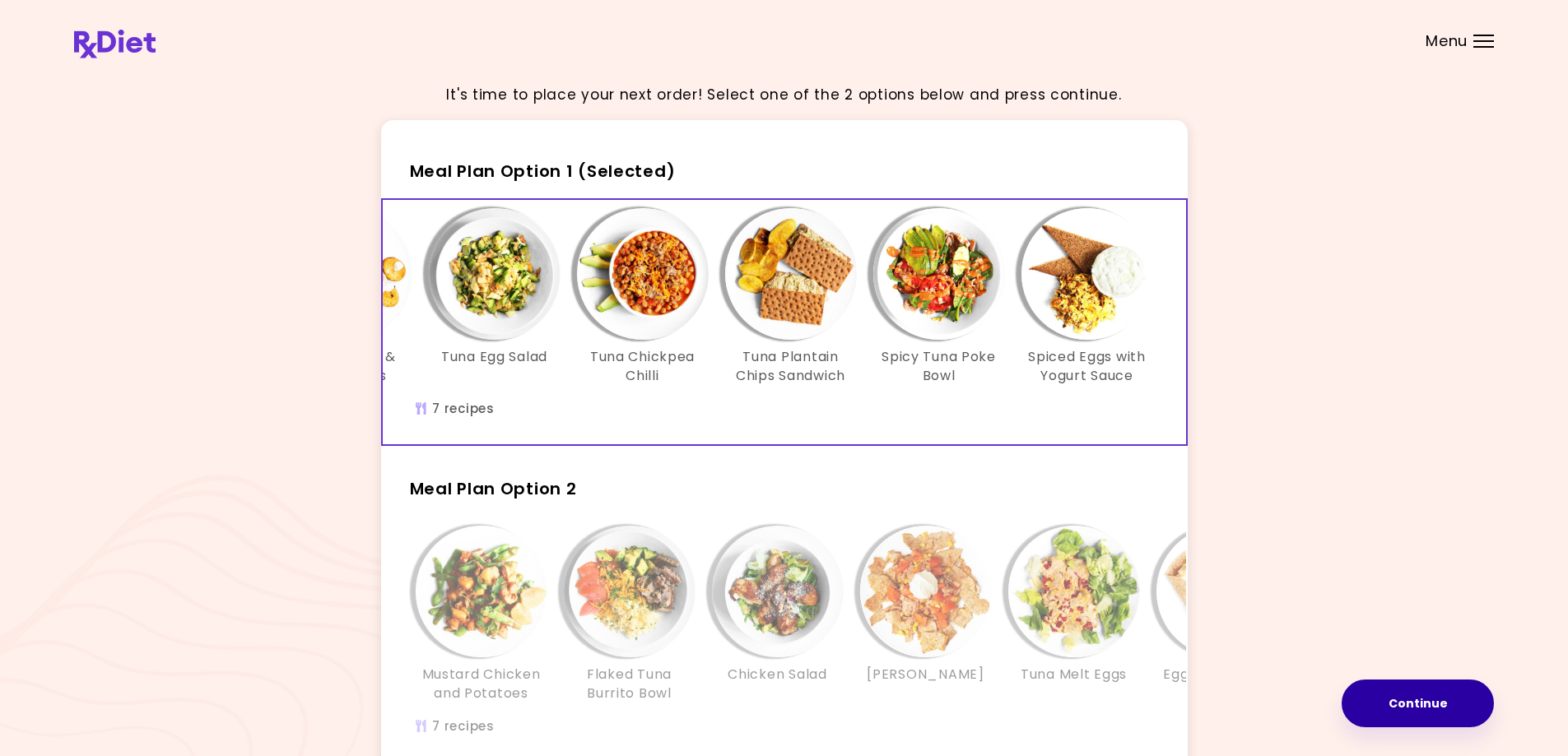
click at [1383, 703] on button "Continue" at bounding box center [1417, 703] width 152 height 47
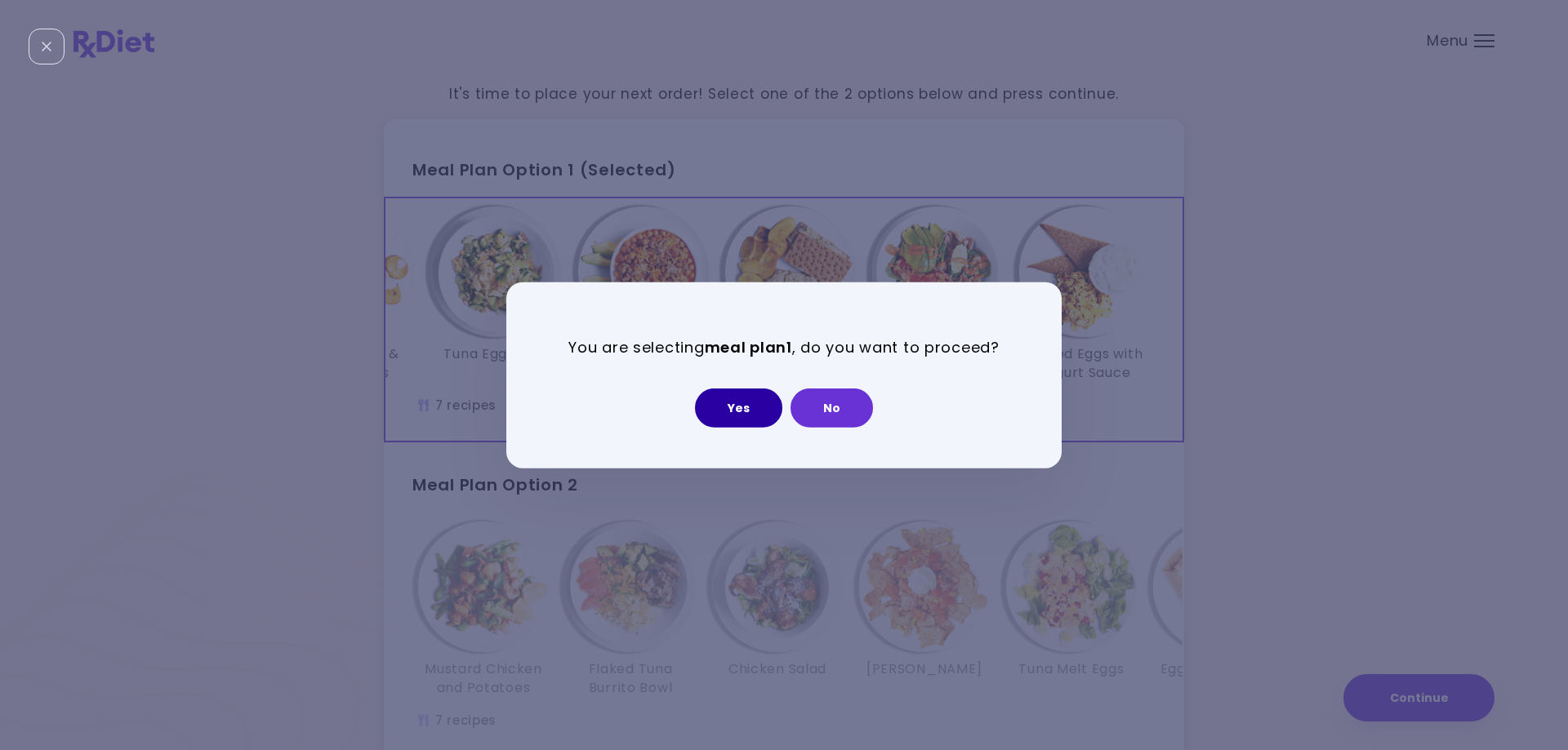
click at [728, 414] on button "Yes" at bounding box center [738, 408] width 87 height 39
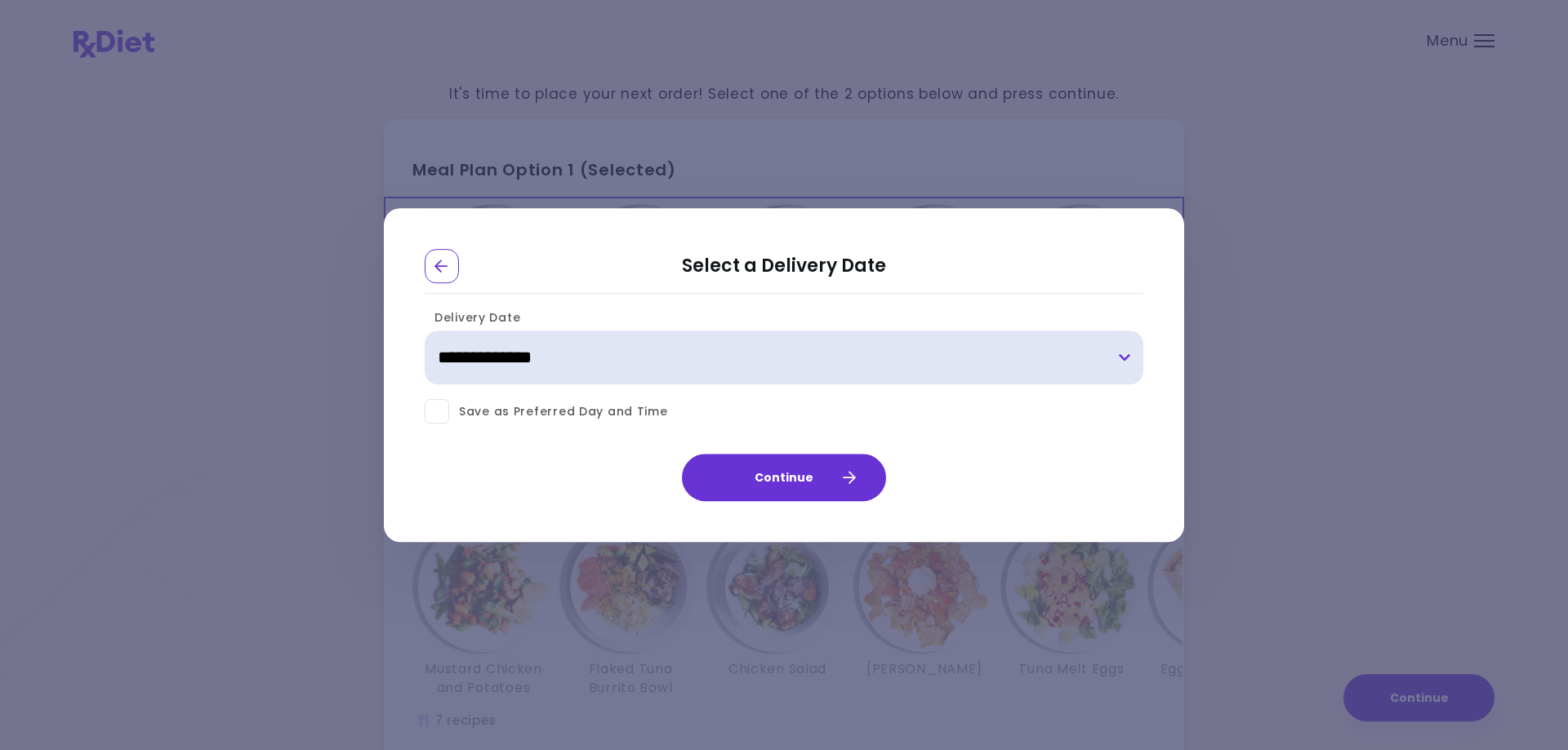
click at [804, 360] on select "**********" at bounding box center [784, 358] width 719 height 54
click at [760, 365] on select "**********" at bounding box center [784, 358] width 719 height 54
select select "**********"
click at [425, 331] on select "**********" at bounding box center [784, 358] width 719 height 54
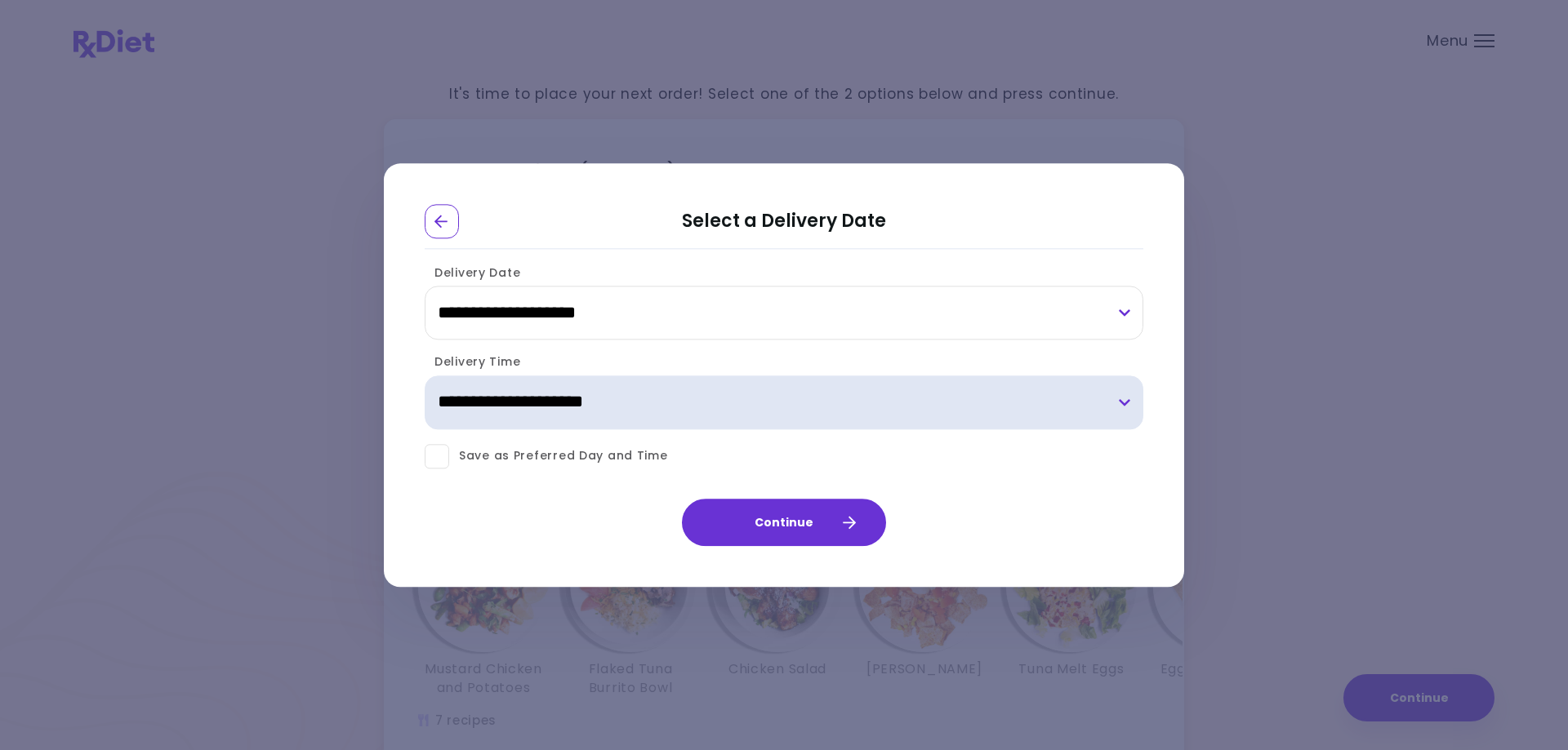
click at [626, 404] on select "**********" at bounding box center [784, 402] width 719 height 54
select select "*"
click at [425, 376] on select "**********" at bounding box center [784, 402] width 719 height 54
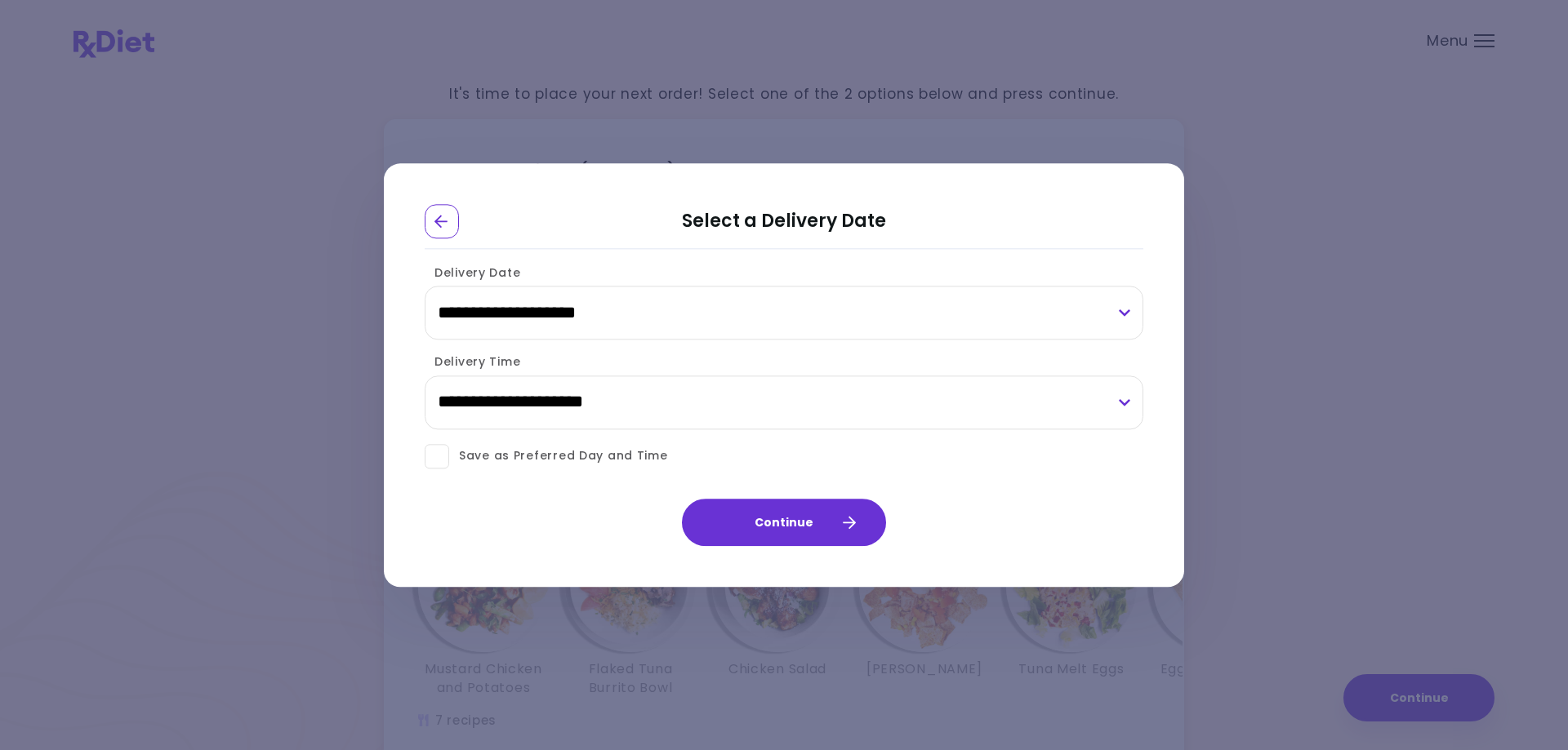
click at [444, 453] on span at bounding box center [437, 456] width 25 height 25
click at [756, 531] on button "Continue" at bounding box center [784, 522] width 204 height 47
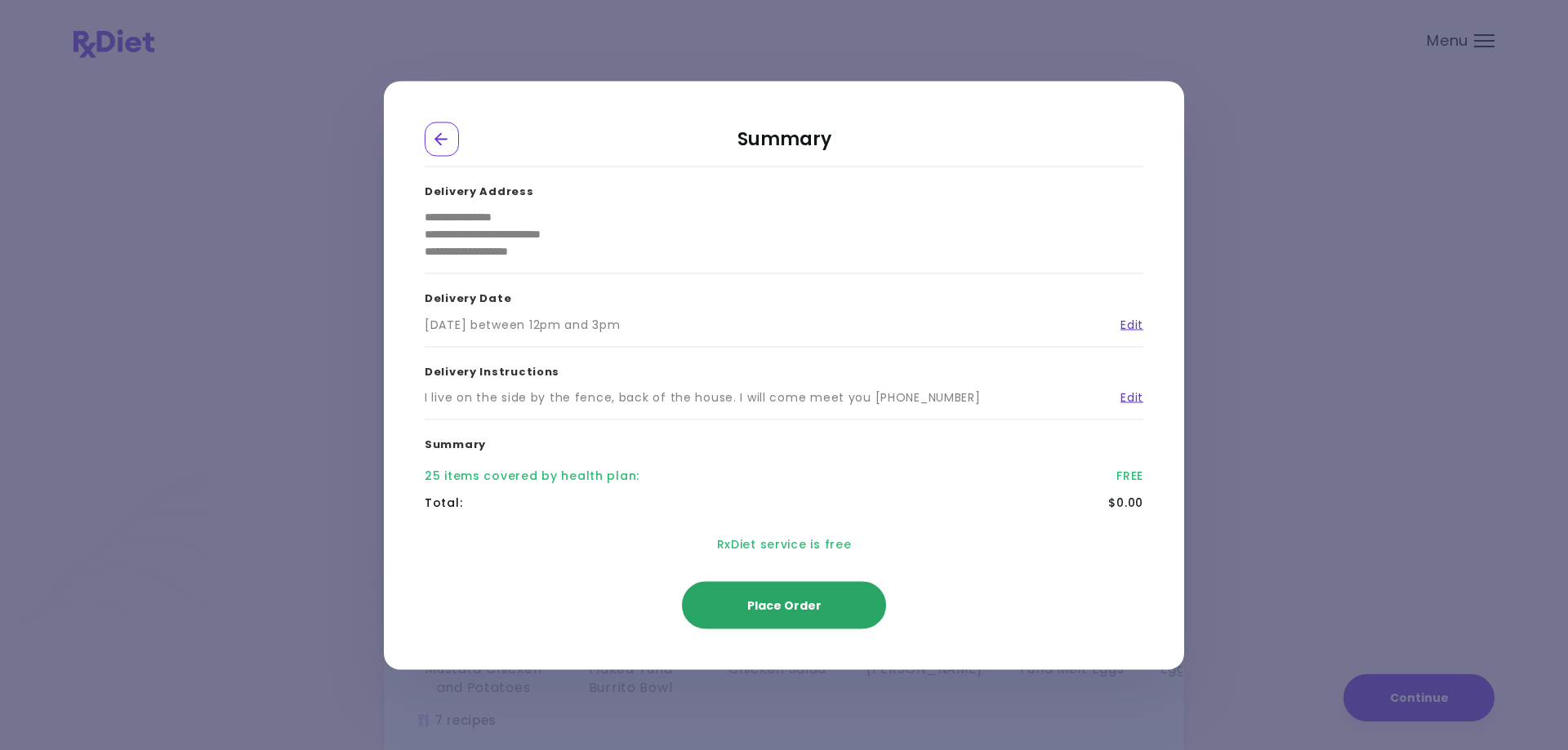
click at [788, 604] on span "Place Order" at bounding box center [784, 605] width 74 height 16
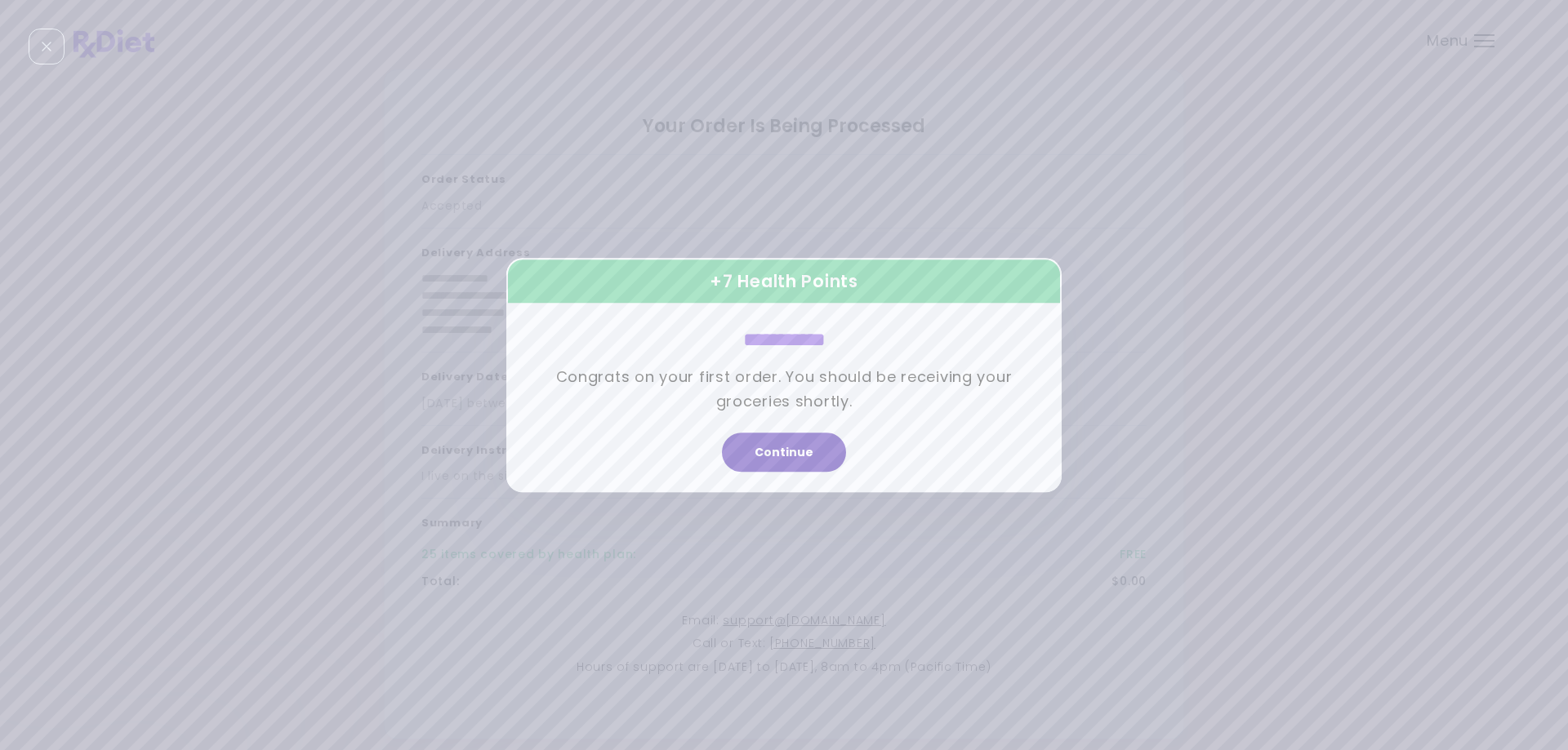
click at [802, 456] on button "Continue" at bounding box center [784, 453] width 124 height 39
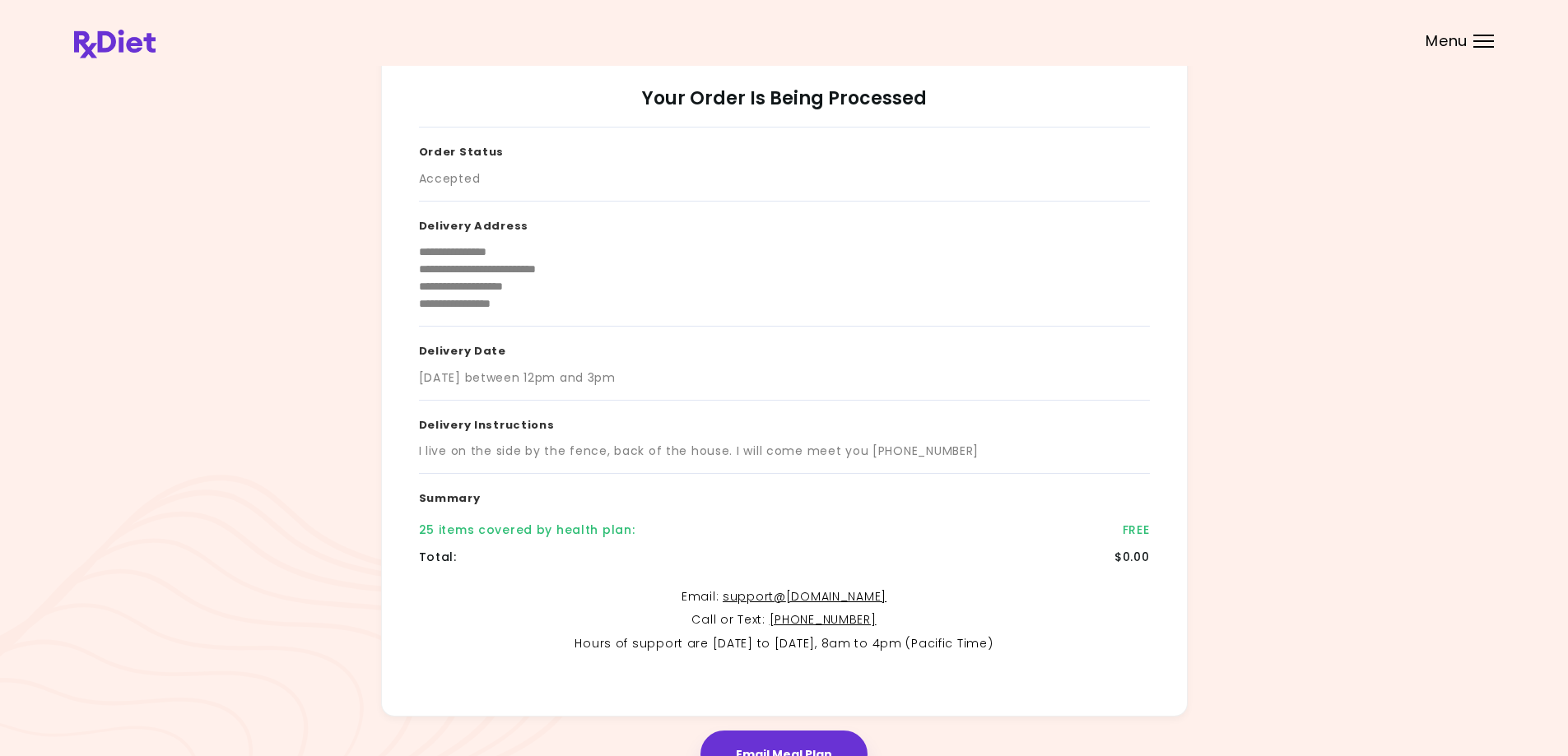
scroll to position [121, 0]
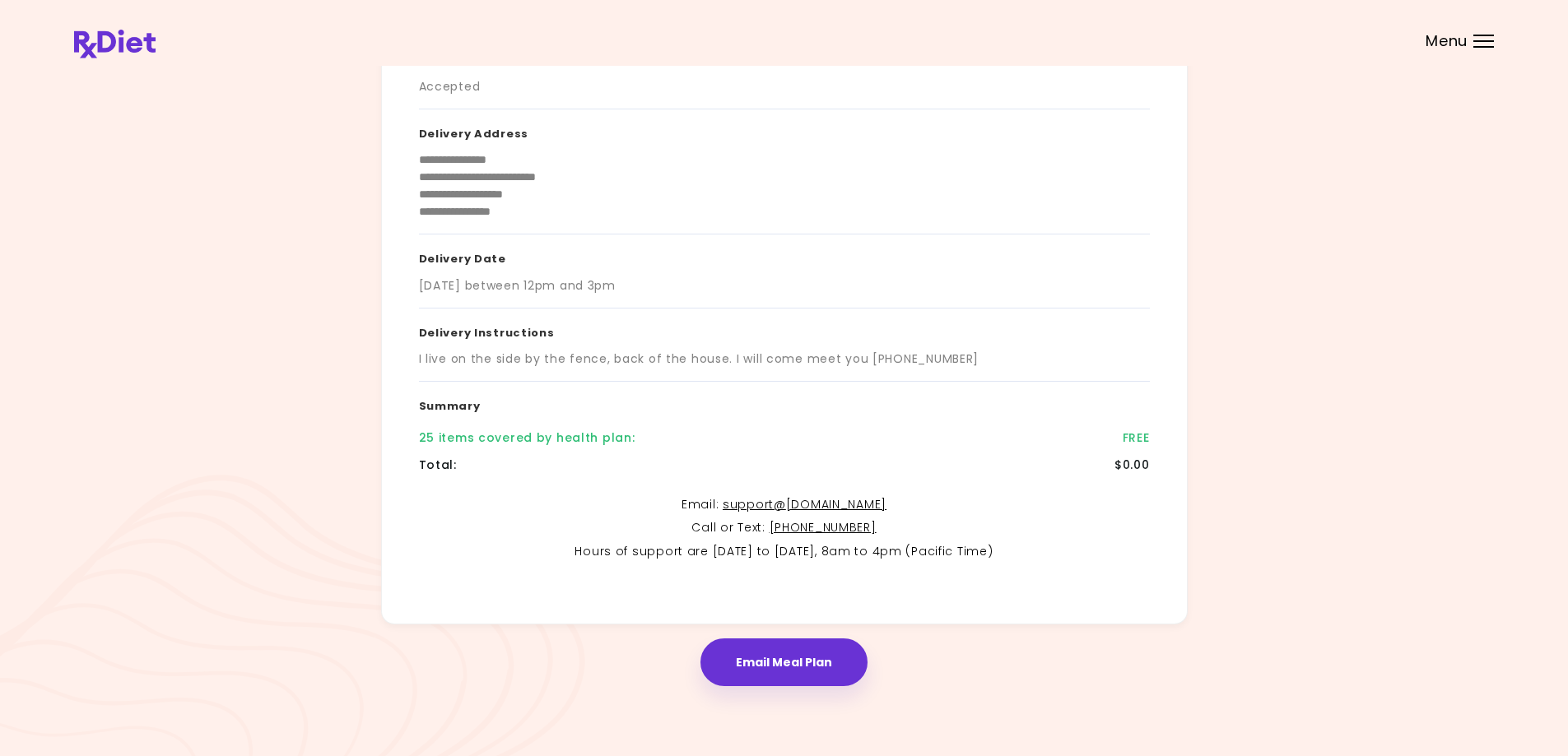
click at [1481, 32] on header at bounding box center [784, 33] width 1568 height 65
click at [1481, 45] on div "Menu" at bounding box center [1484, 40] width 21 height 13
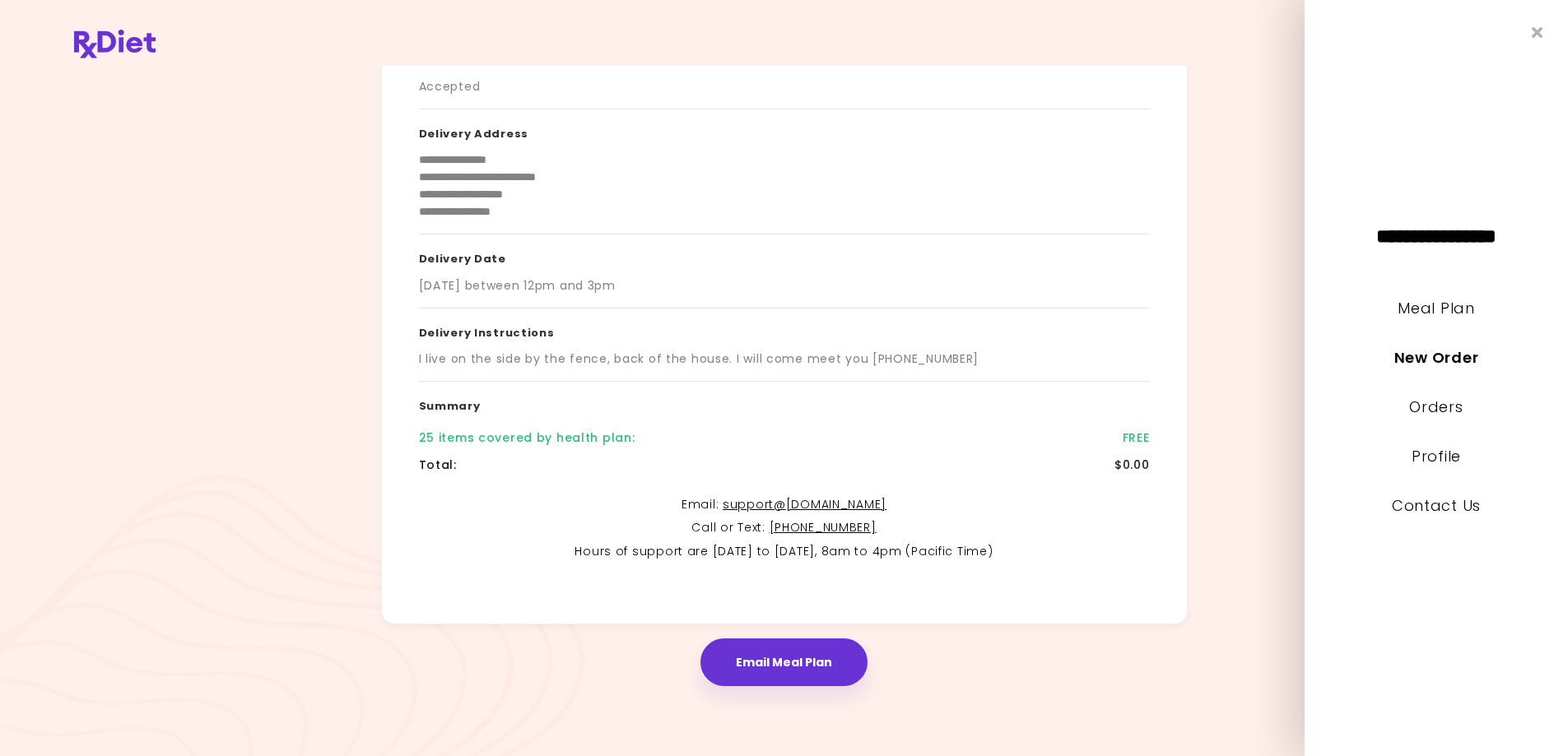
click at [1243, 46] on header at bounding box center [784, 33] width 1568 height 65
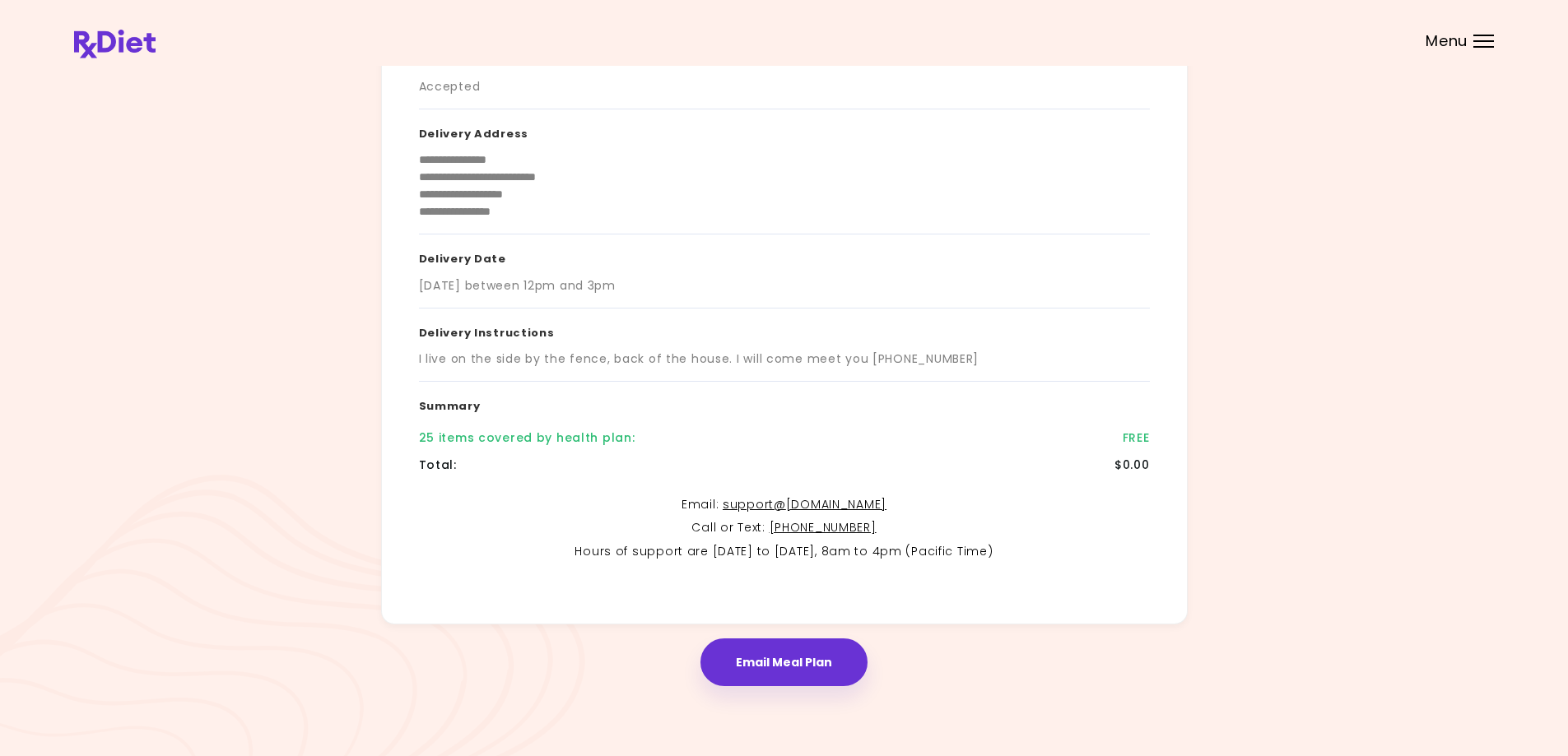
scroll to position [0, 0]
